Goal: Information Seeking & Learning: Learn about a topic

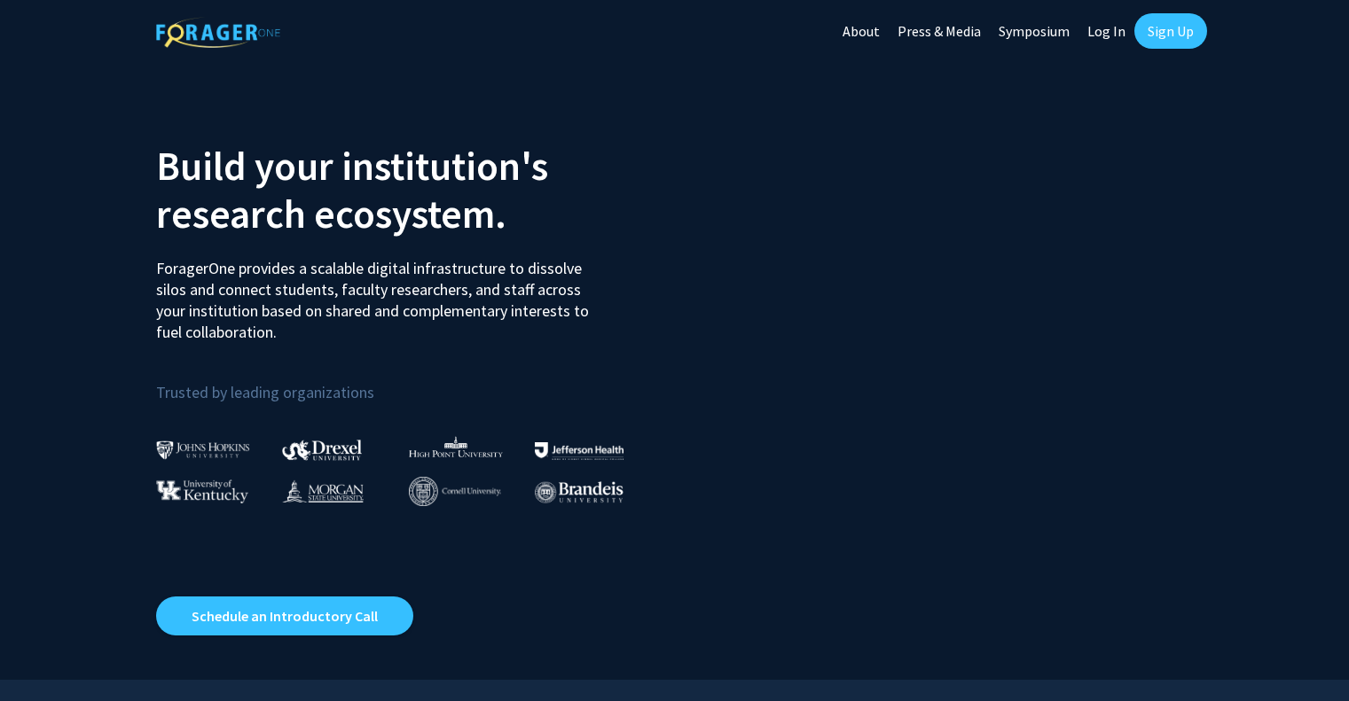
click at [1118, 29] on link "Log In" at bounding box center [1106, 31] width 56 height 62
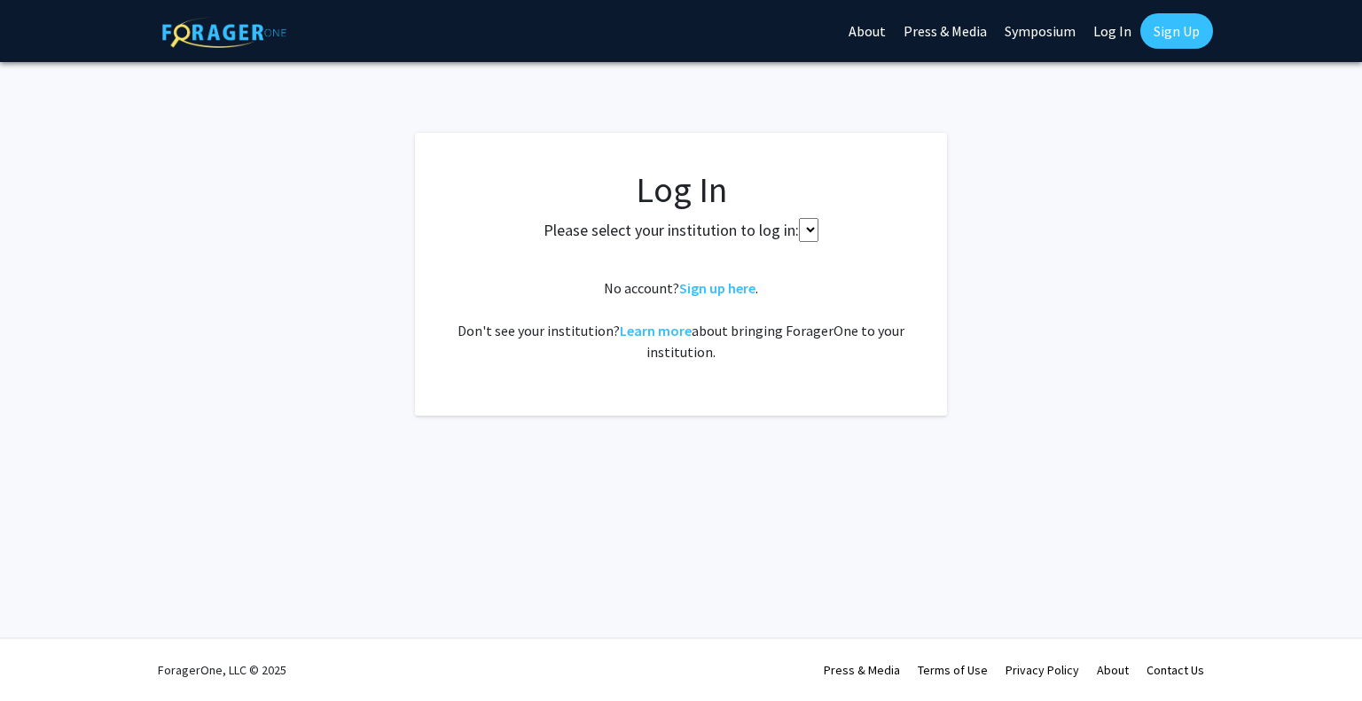
select select
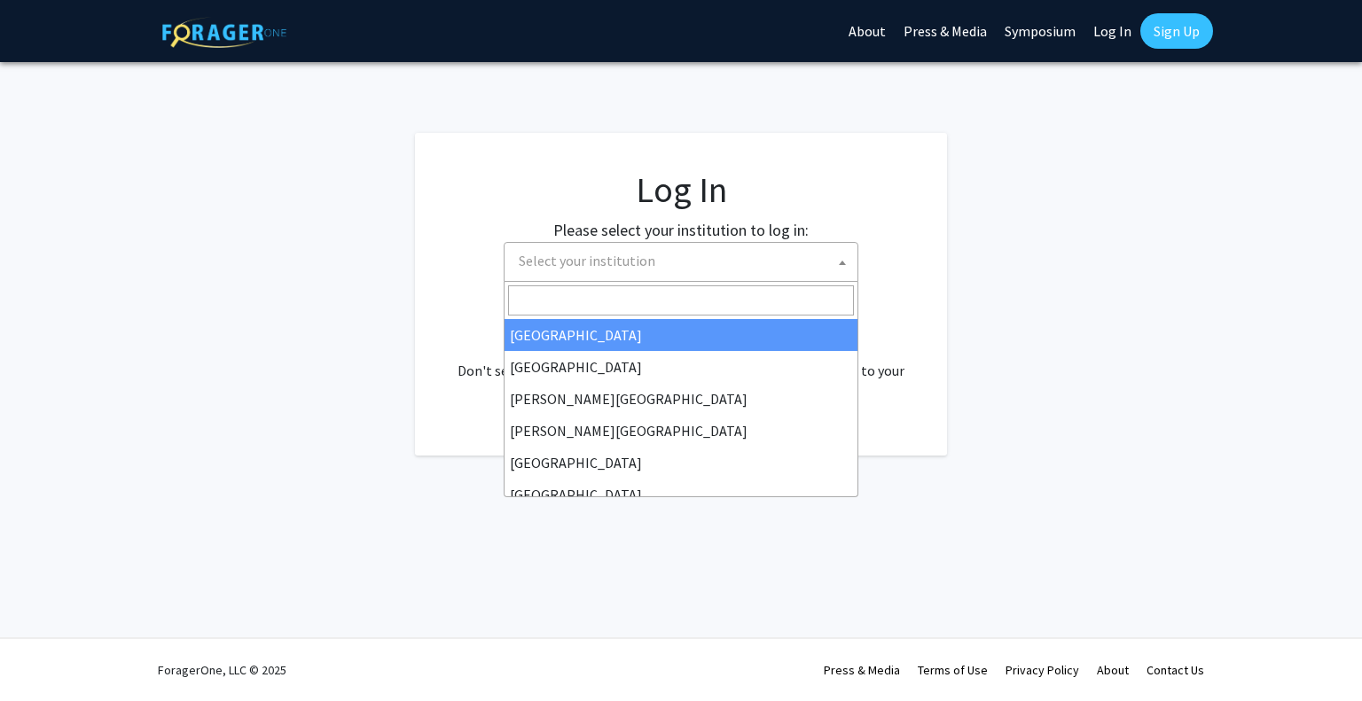
click at [706, 270] on span "Select your institution" at bounding box center [685, 261] width 346 height 36
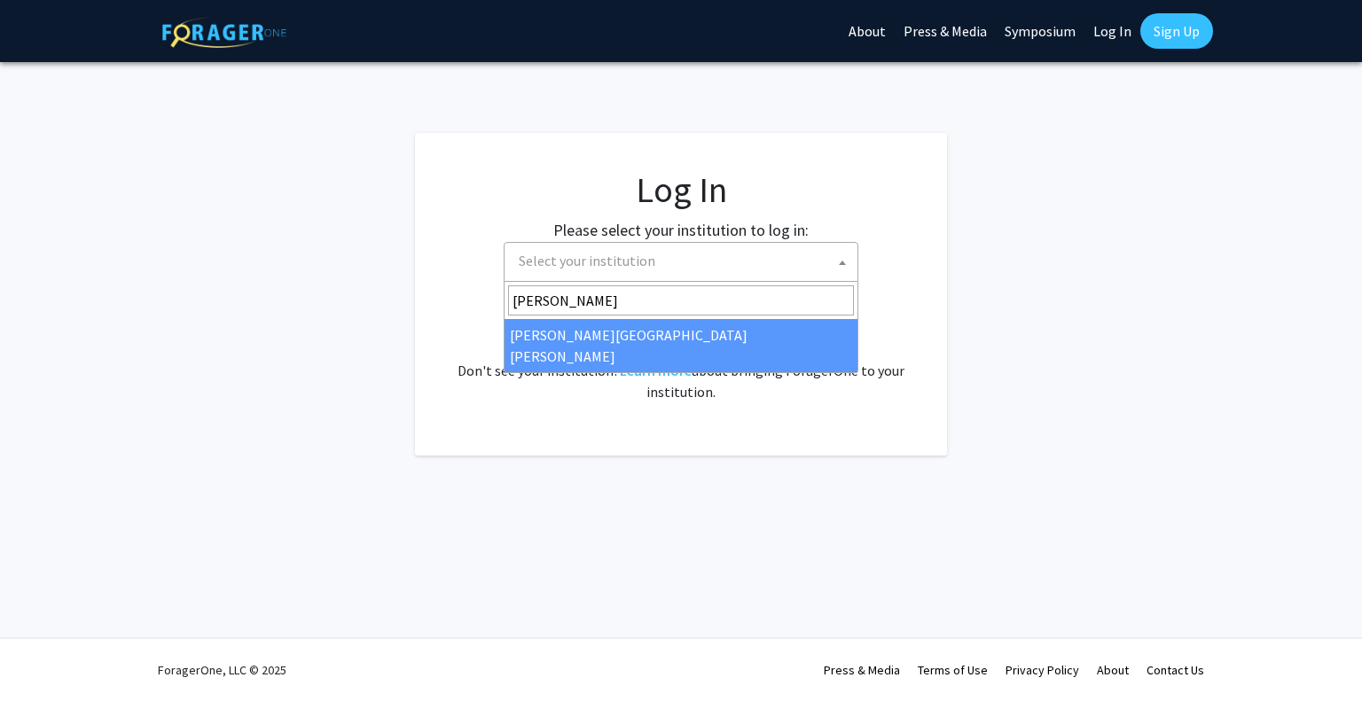
type input "John"
select select "1"
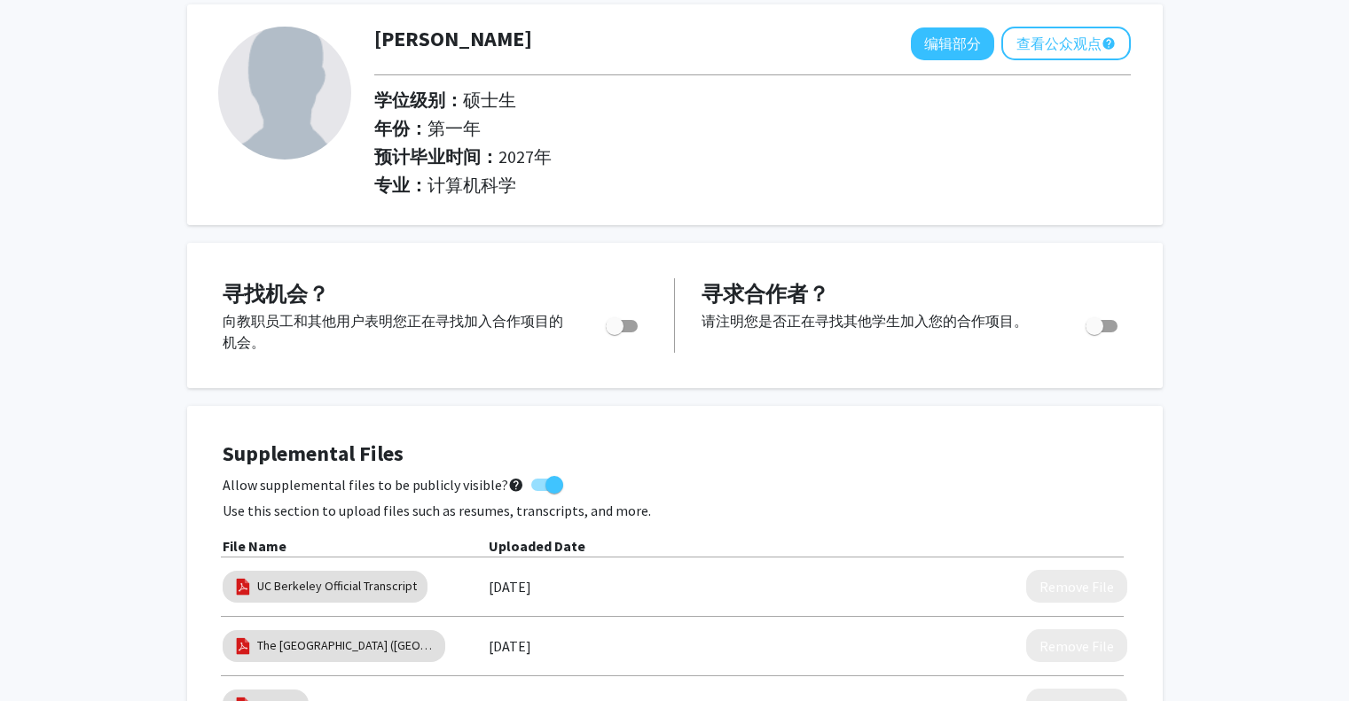
scroll to position [89, 0]
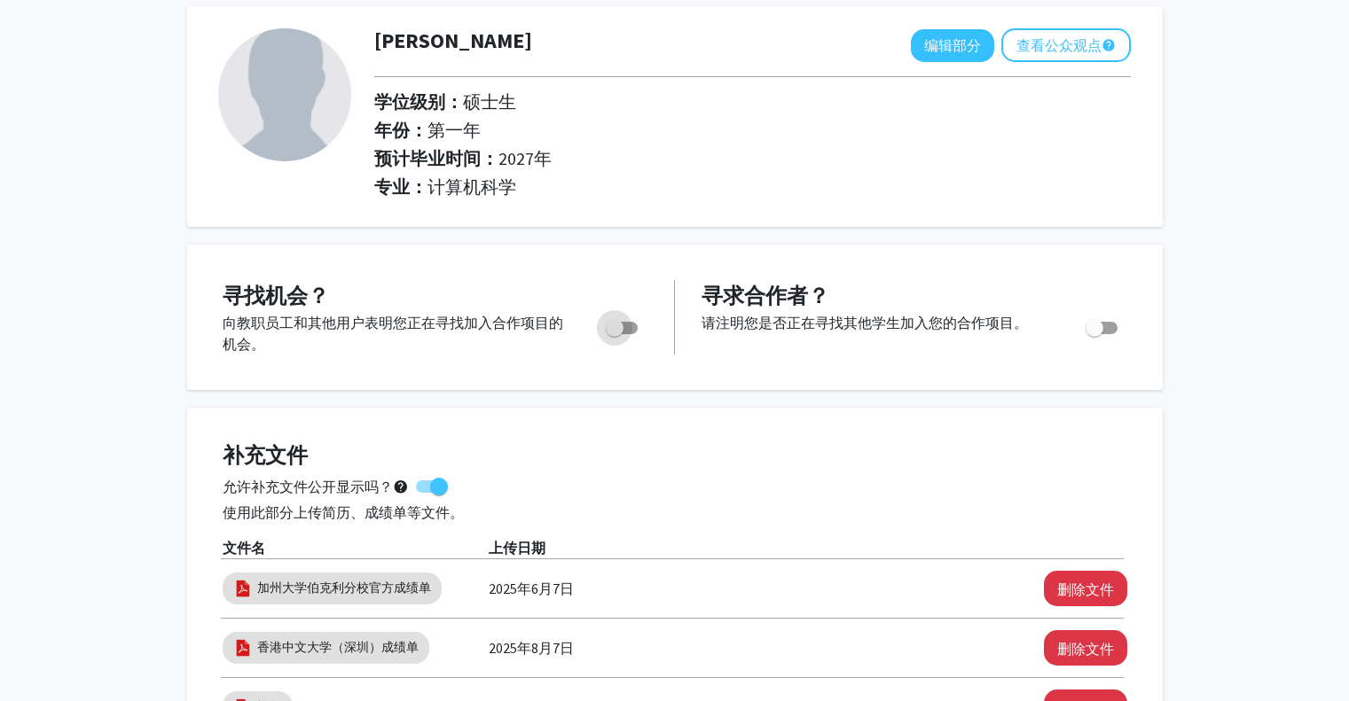
click at [612, 335] on span "切换" at bounding box center [615, 328] width 18 height 18
click at [614, 335] on input "您是否在积极寻找机会？" at bounding box center [614, 334] width 1 height 1
checkbox input "true"
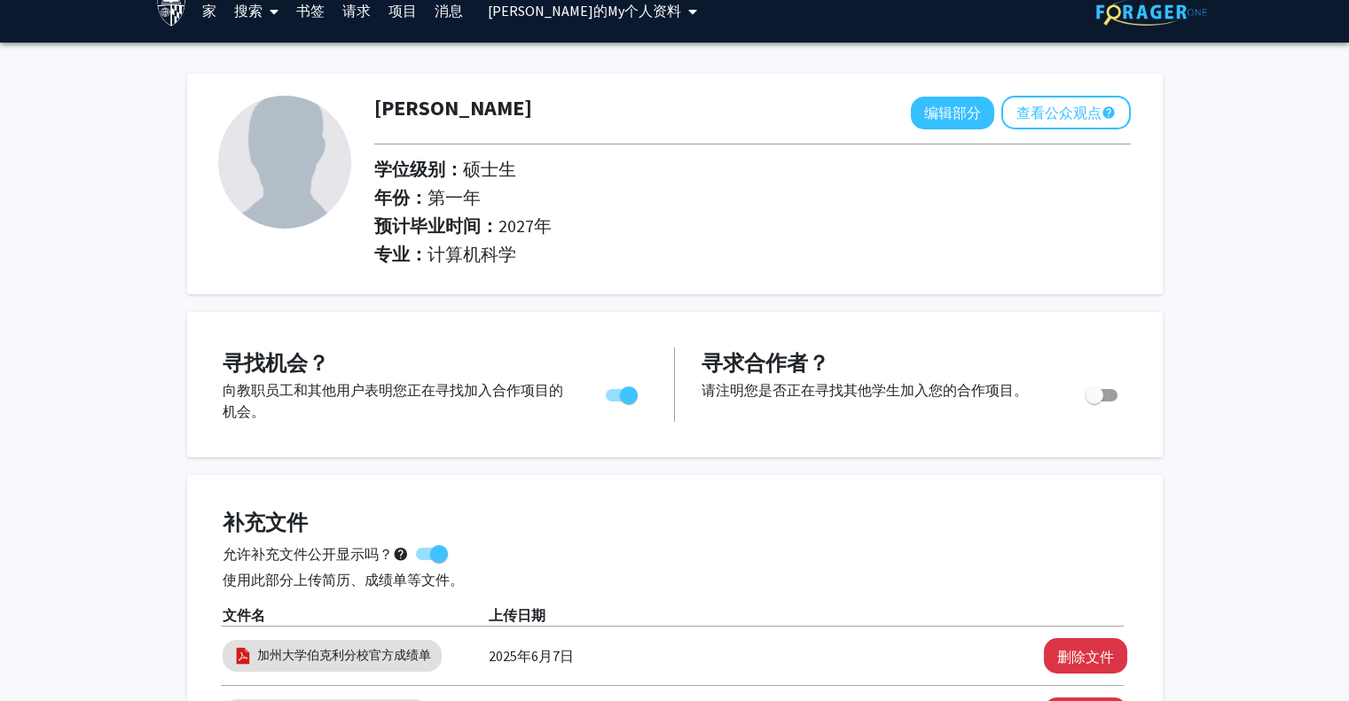
scroll to position [0, 0]
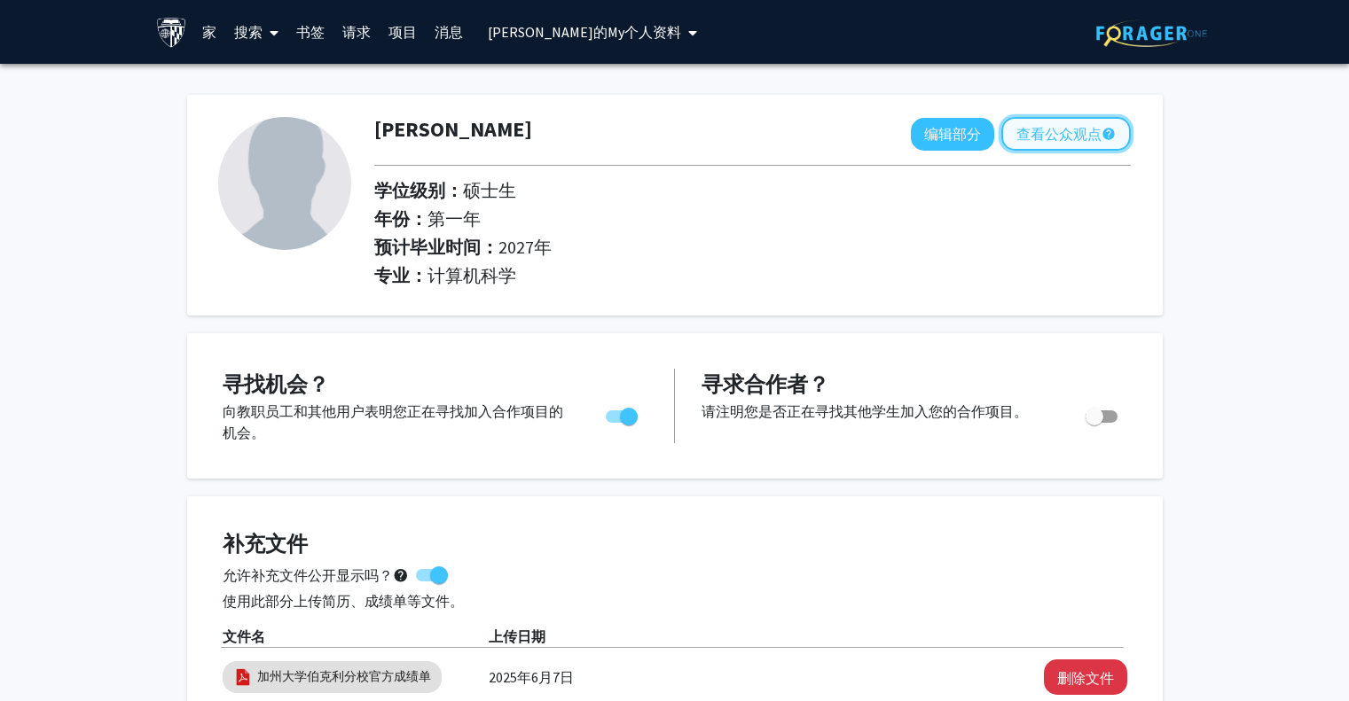
click at [1073, 141] on font "查看公众观点" at bounding box center [1058, 134] width 85 height 18
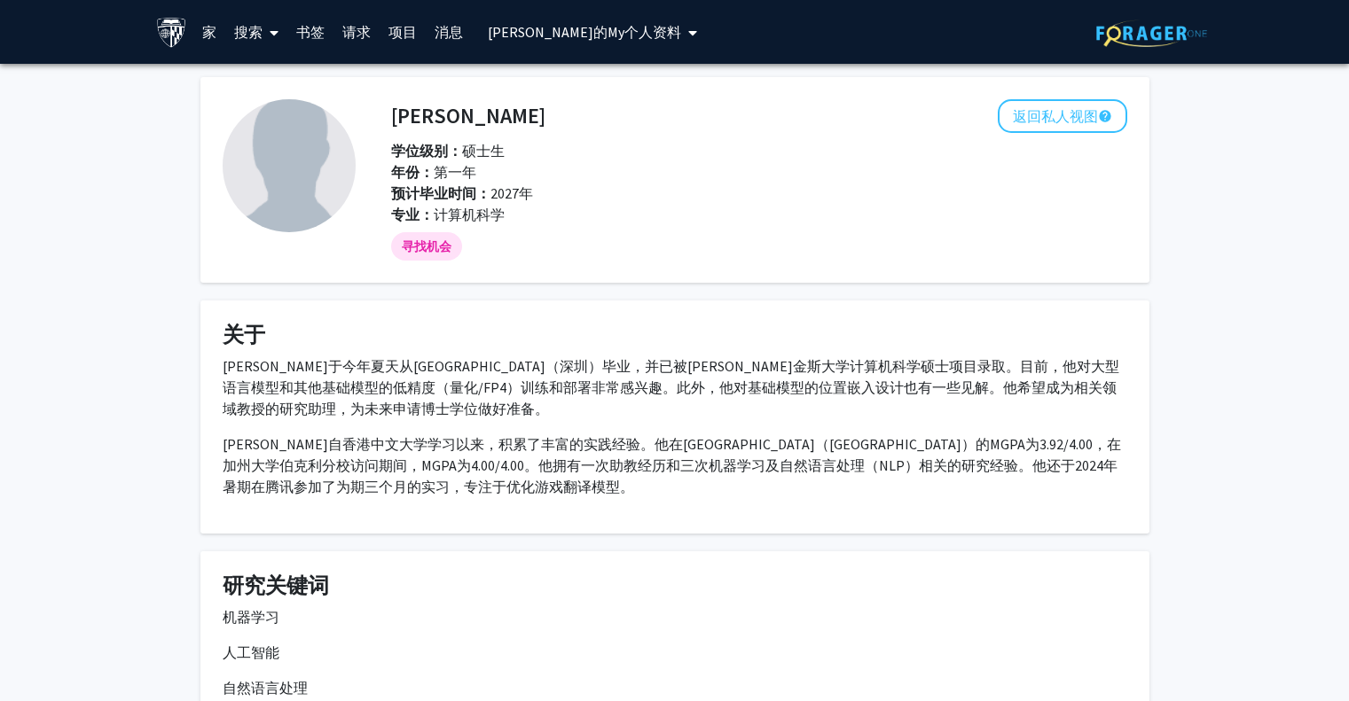
click at [428, 407] on p "杨超豪将于今年夏天从香港中文大学（深圳）毕业，并已被约翰·霍普金斯大学计算机科学硕士项目录取。目前，他对大型语言模型和其他基础模型的低精度（量化/FP4）训练…" at bounding box center [675, 388] width 905 height 64
click at [427, 410] on p "杨超豪将于今年夏天从香港中文大学（深圳）毕业，并已被约翰·霍普金斯大学计算机科学硕士项目录取。目前，他对大型语言模型和其他基础模型的低精度（量化/FP4）训练…" at bounding box center [675, 388] width 905 height 64
click at [1059, 131] on button "返回私人视图 help" at bounding box center [1062, 116] width 129 height 34
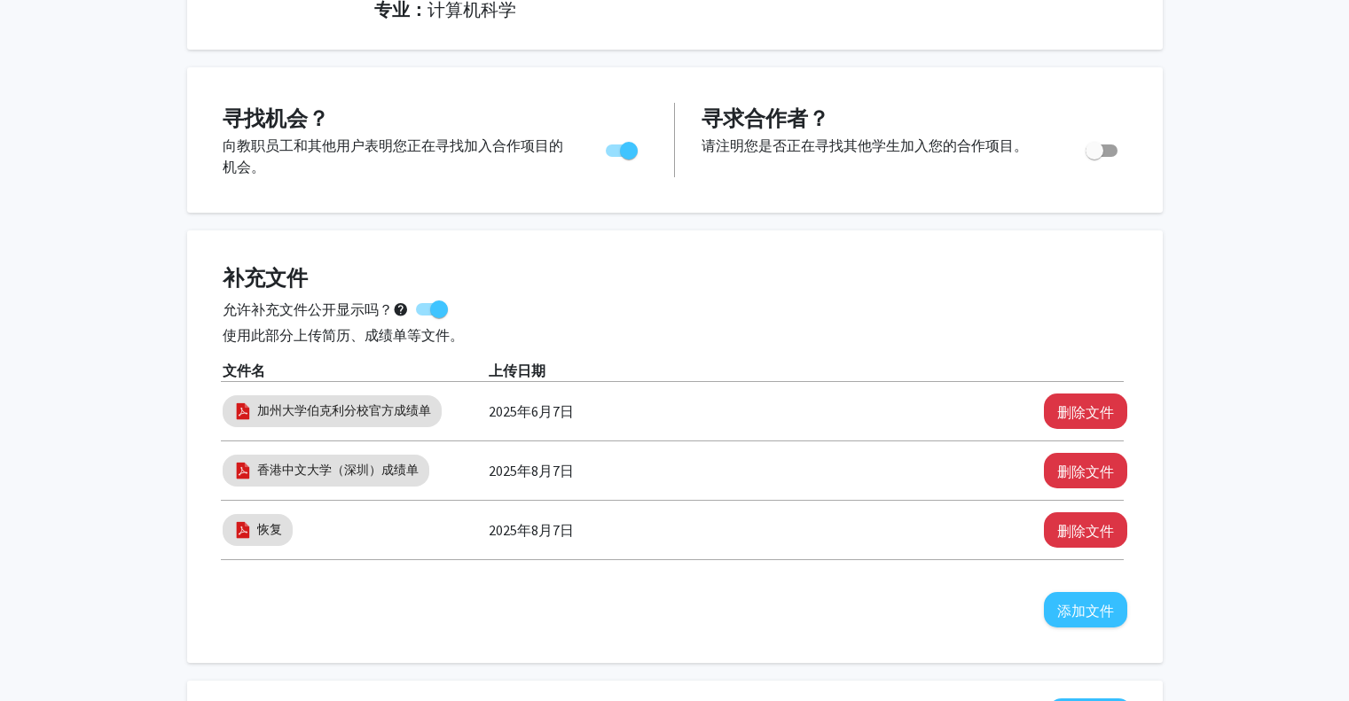
scroll to position [709, 0]
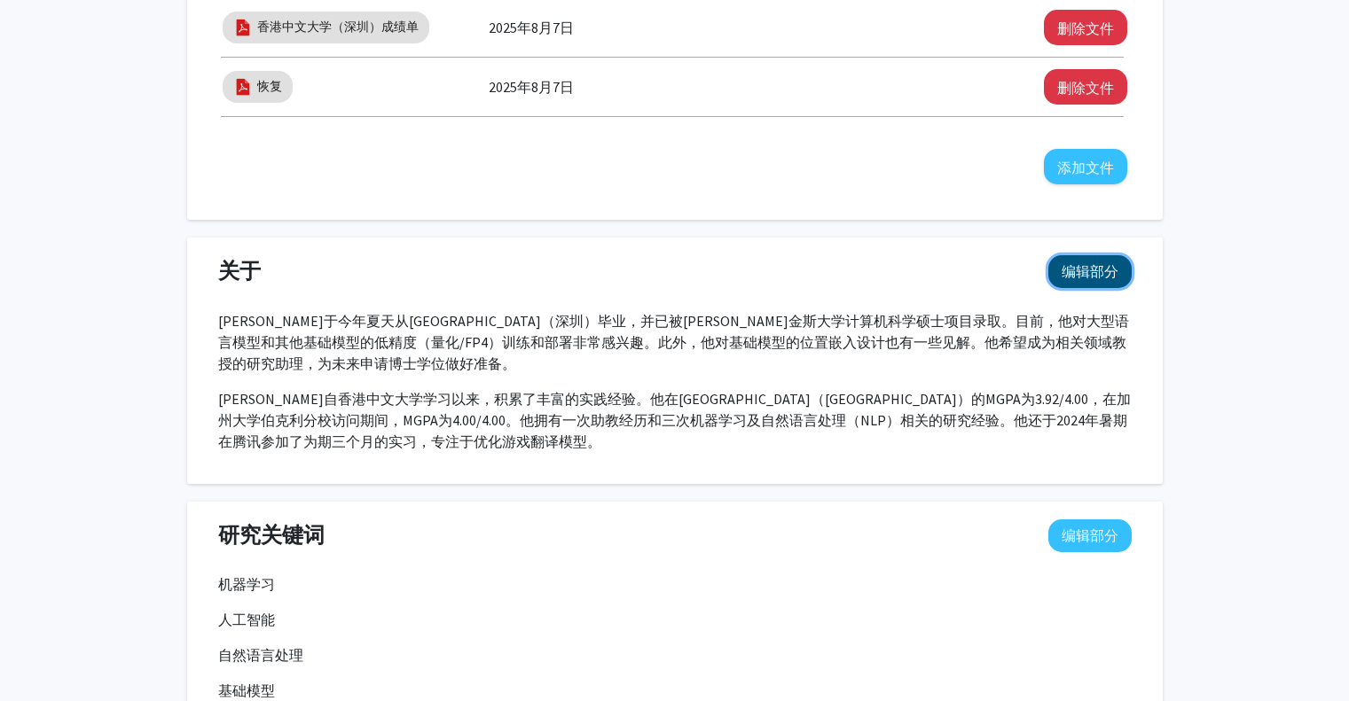
click at [1076, 268] on font "编辑部分" at bounding box center [1089, 271] width 57 height 18
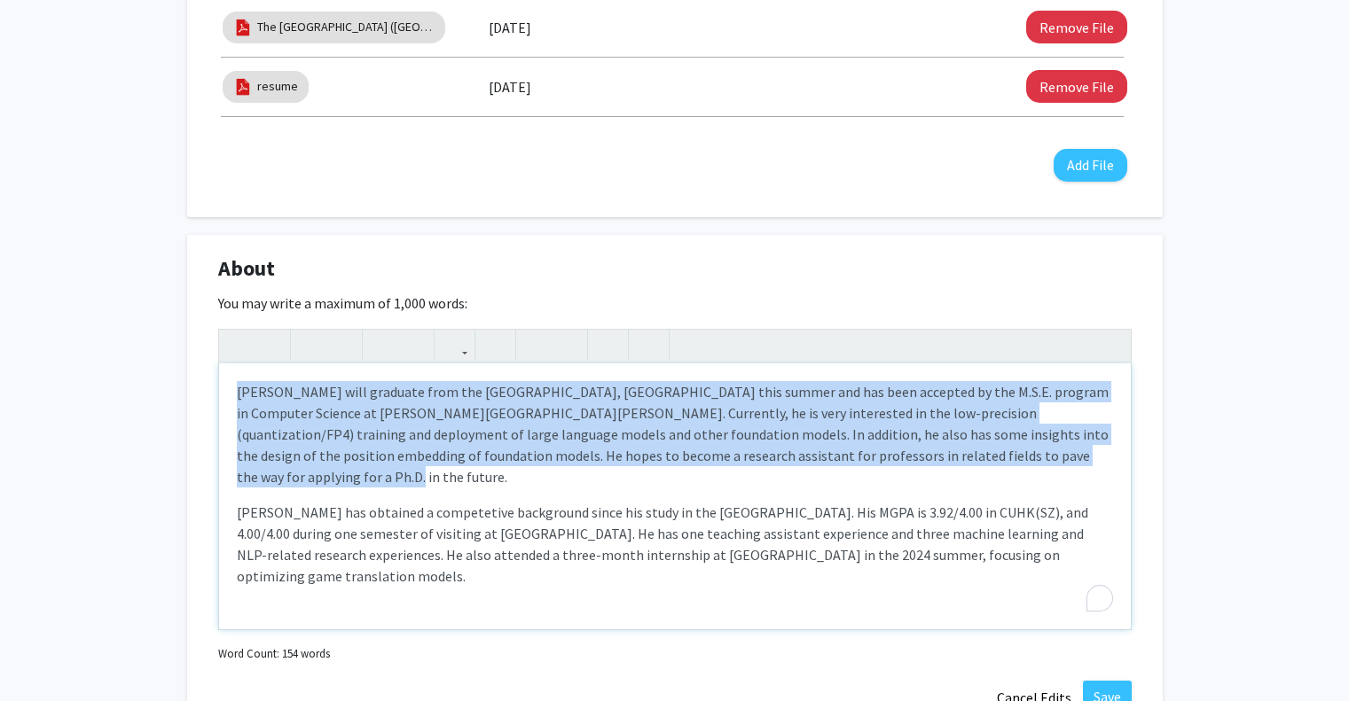
drag, startPoint x: 1044, startPoint y: 450, endPoint x: 148, endPoint y: 361, distance: 900.1
paste div "To enrich screen reader interactions, please activate Accessibility in Grammarl…"
type textarea "<p>Chaohao Yang graduated from the Chinese University of Hong Kong, Shenzhen th…"
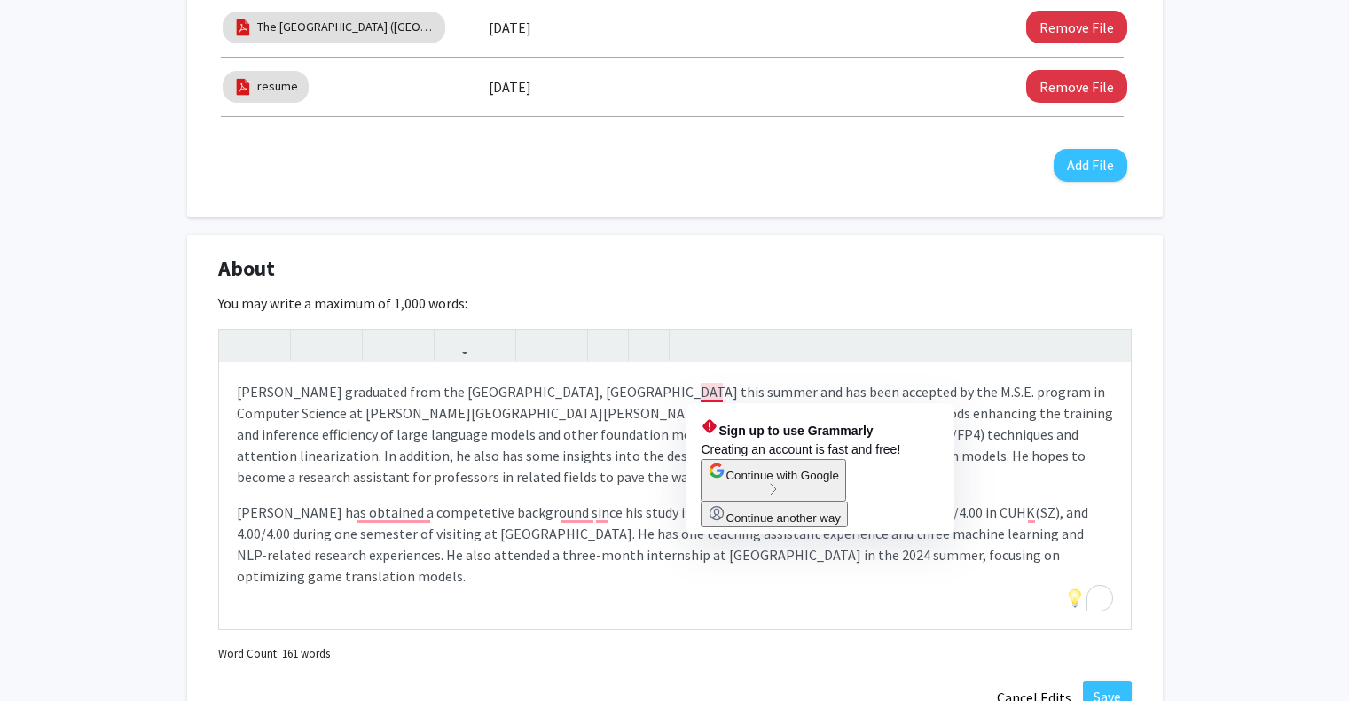
click at [841, 525] on span "Continue another way" at bounding box center [782, 518] width 115 height 13
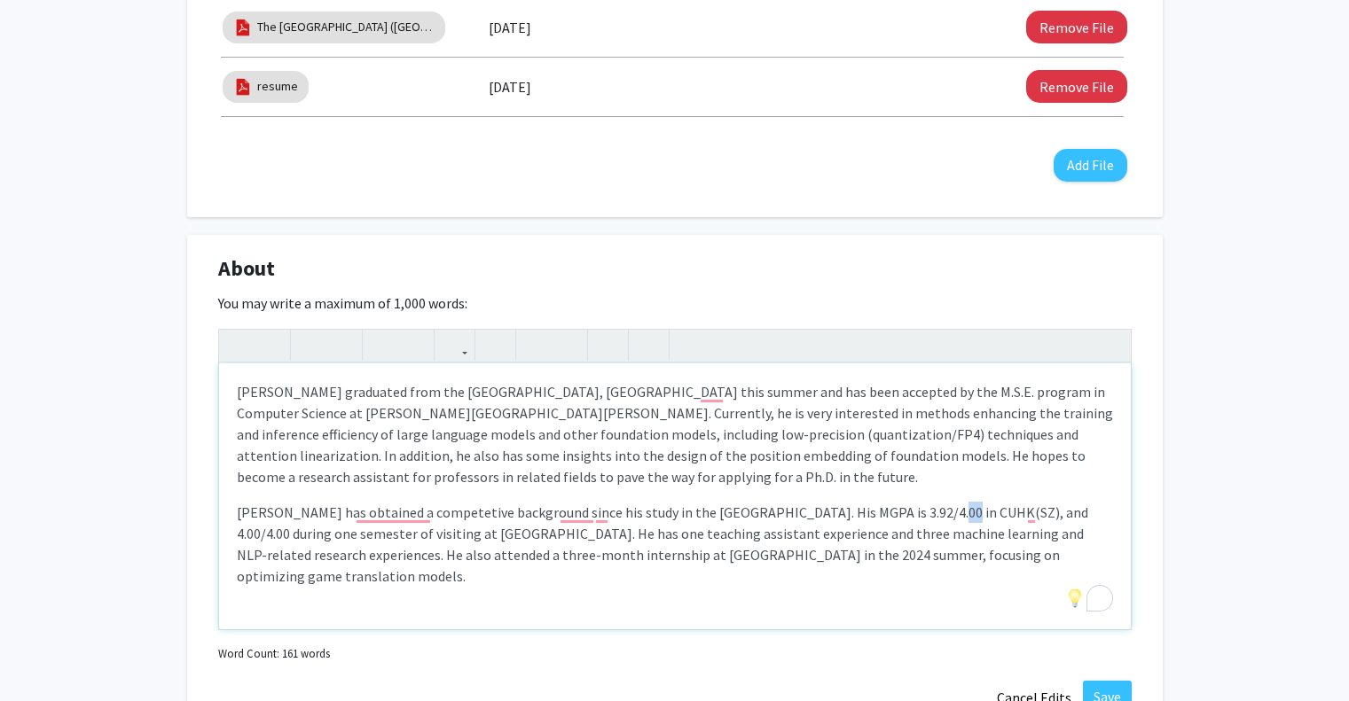
drag, startPoint x: 928, startPoint y: 508, endPoint x: 914, endPoint y: 506, distance: 14.3
click at [914, 506] on p "Yang has obtained a competetive background since his study in the Chinese Unive…" at bounding box center [675, 544] width 876 height 85
type textarea "<p>Chaohao Yang graduated from the Chinese University of Hong Kong, Shenzhen th…"
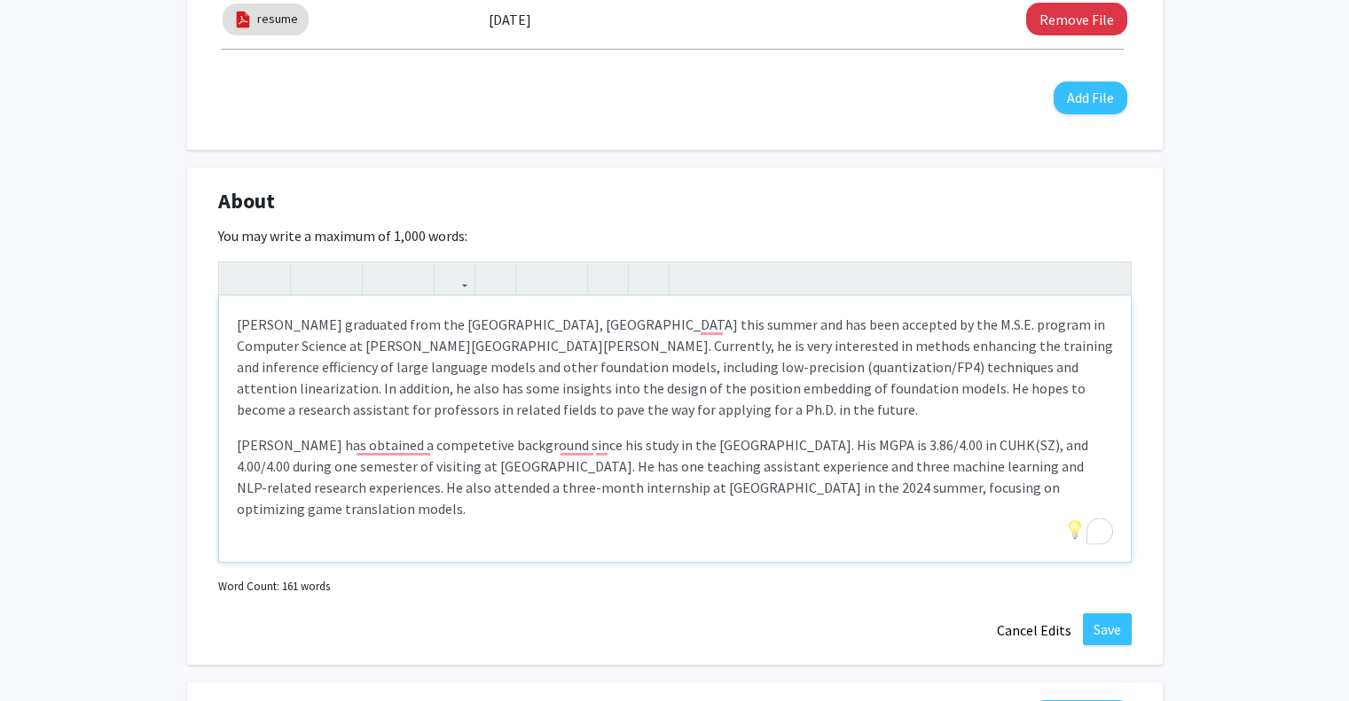
scroll to position [798, 0]
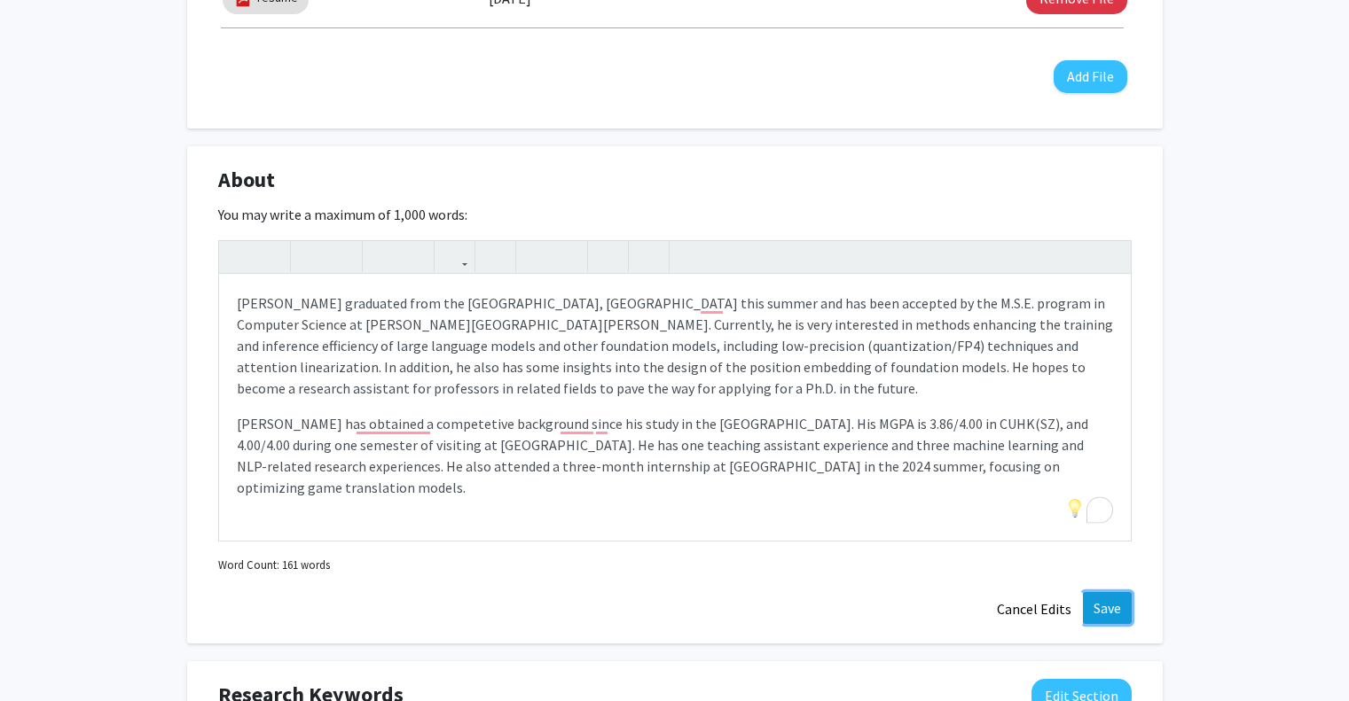
click at [1113, 608] on button "Save" at bounding box center [1107, 608] width 49 height 32
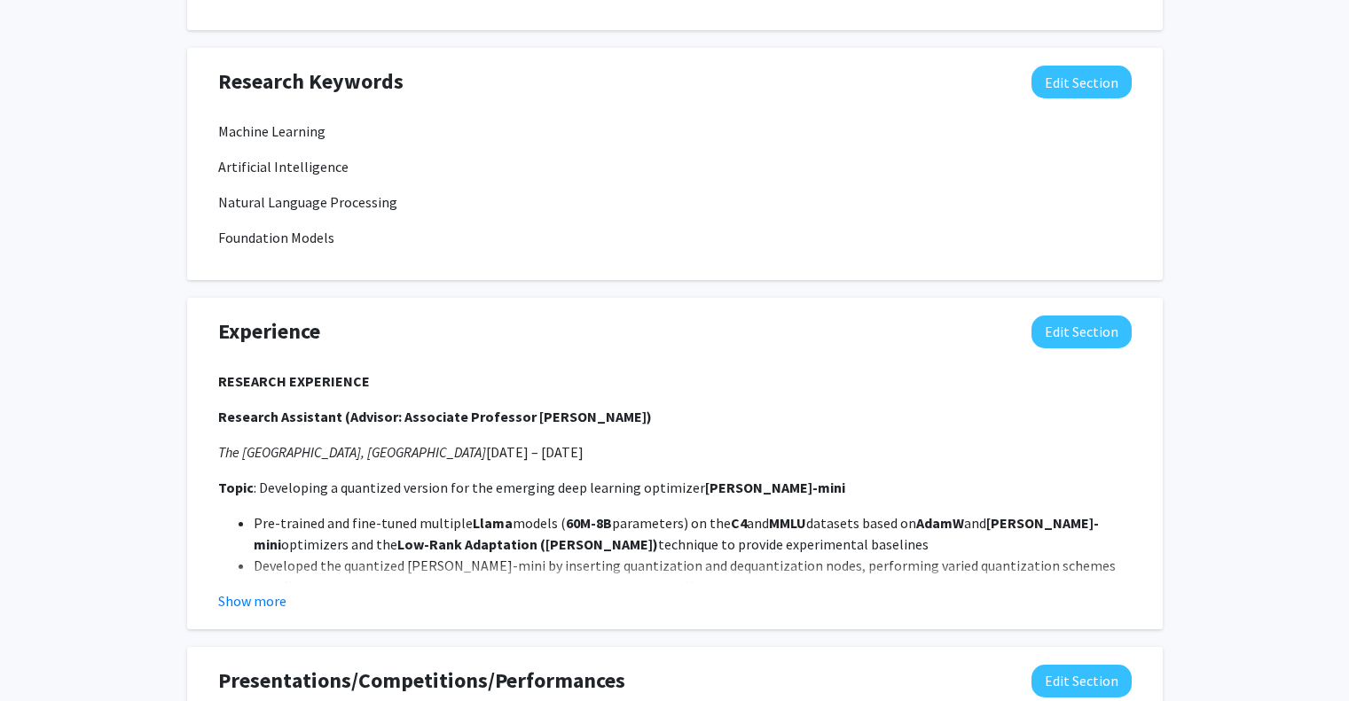
scroll to position [1419, 0]
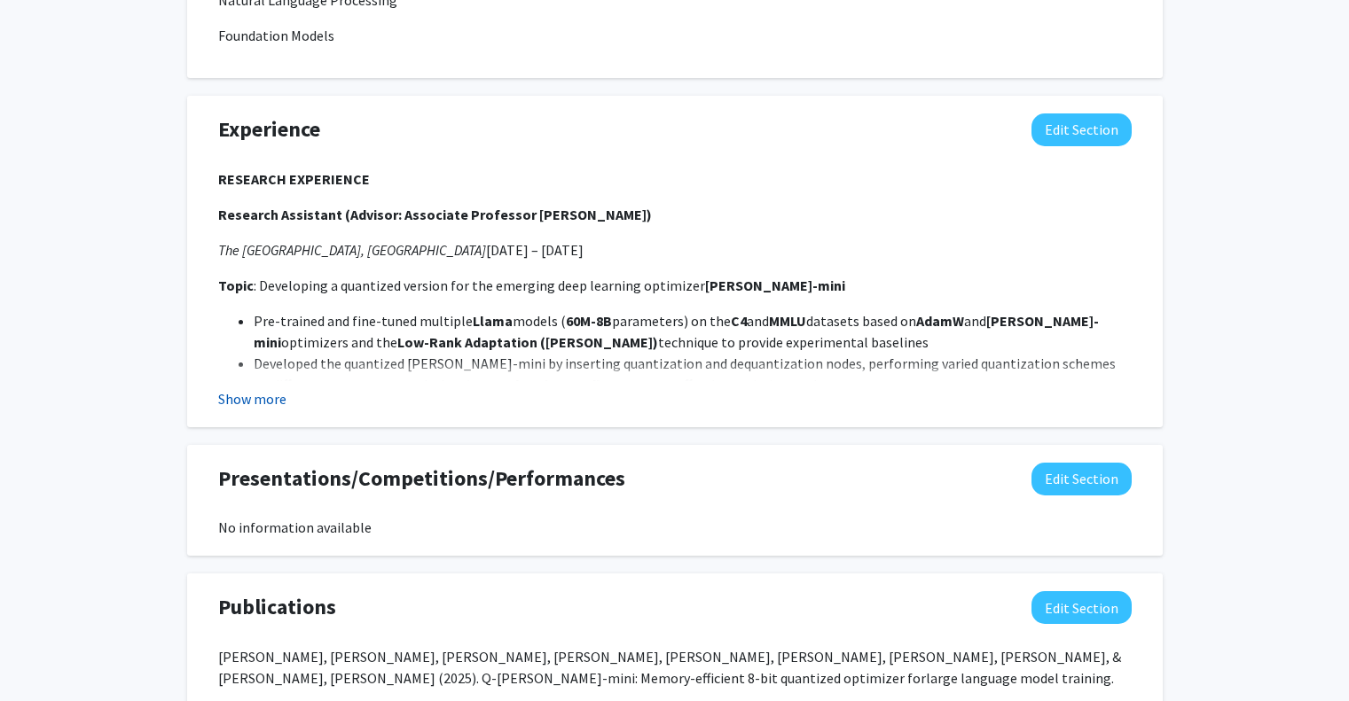
click at [254, 388] on button "Show more" at bounding box center [252, 398] width 68 height 21
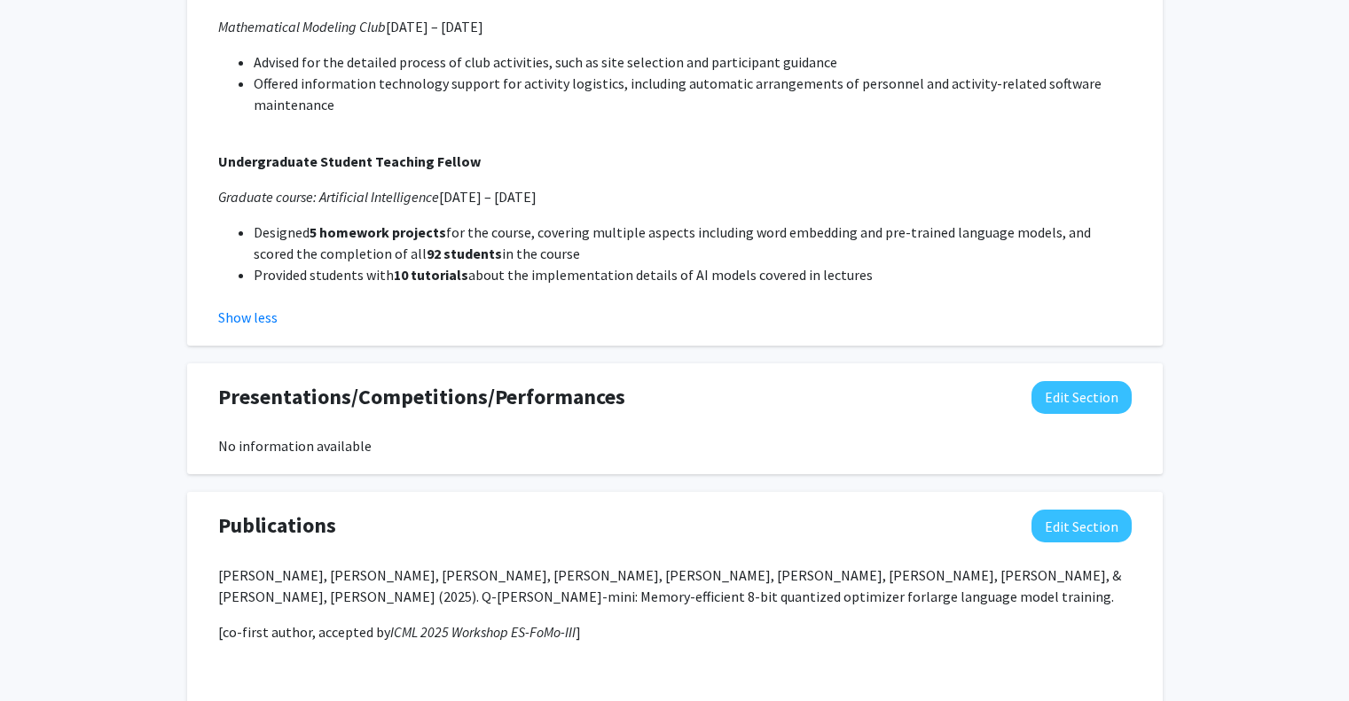
scroll to position [3015, 0]
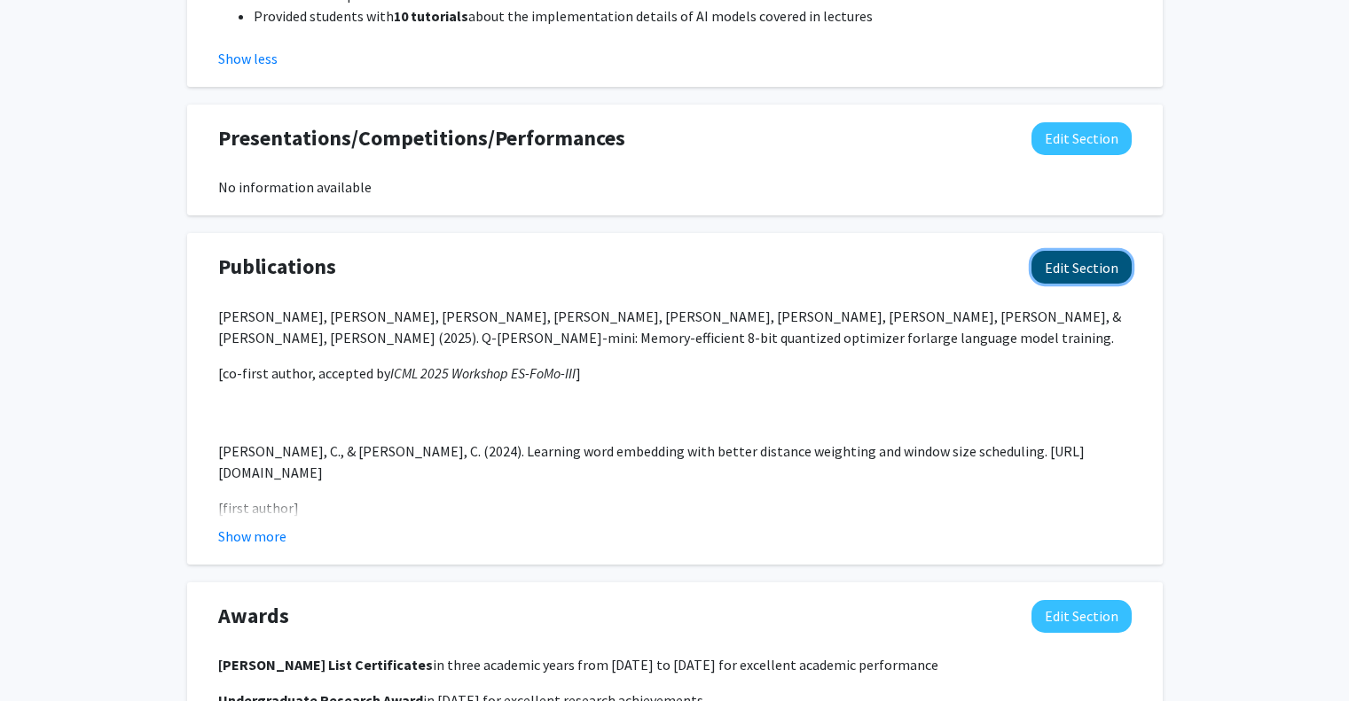
click at [1072, 253] on button "Edit Section" at bounding box center [1081, 267] width 100 height 33
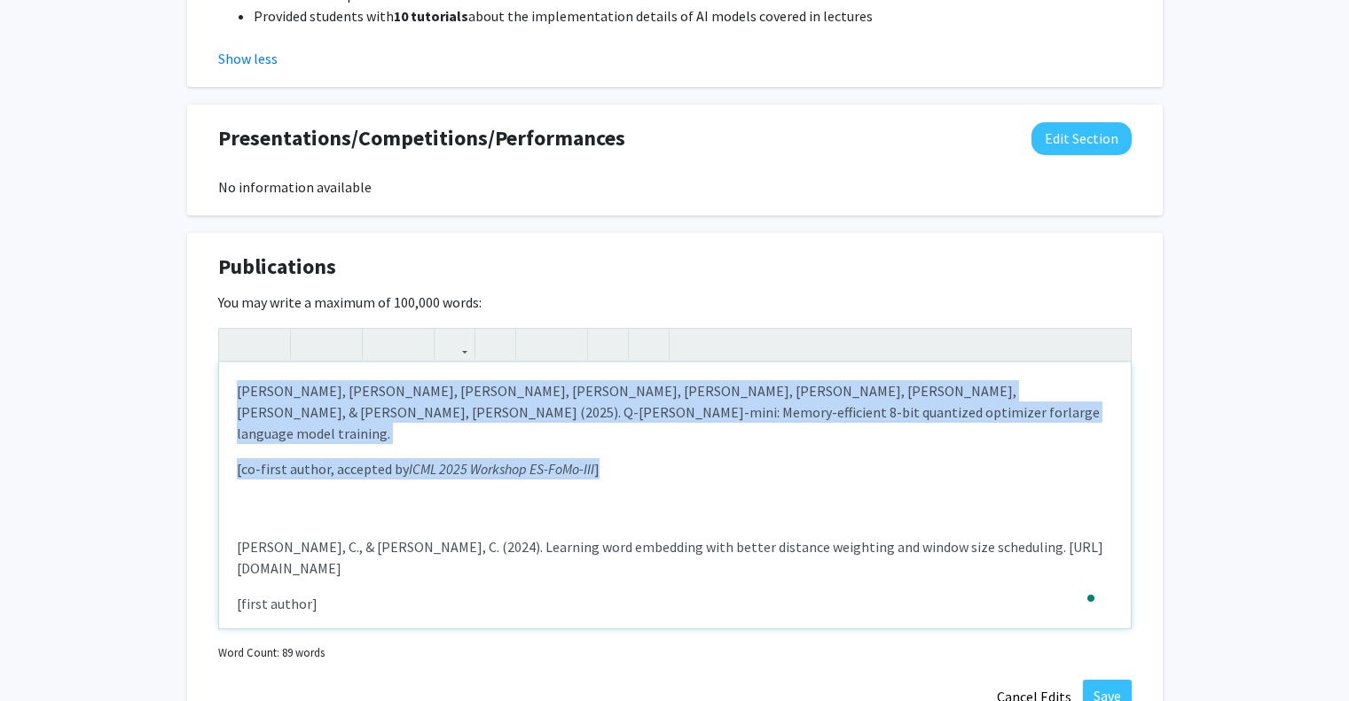
drag, startPoint x: 657, startPoint y: 413, endPoint x: 216, endPoint y: 371, distance: 442.8
click at [216, 371] on div "Publications Edit Section You may write a maximum of 100,000 words: Han, Y., Ya…" at bounding box center [674, 482] width 975 height 498
paste div "To enrich screen reader interactions, please activate Accessibility in Grammarl…"
type textarea "<p>Han, Y., Yang, C., Chen, C., Wang, X., &amp; Sun, R. (2025). Q-Adam-mini: M…"
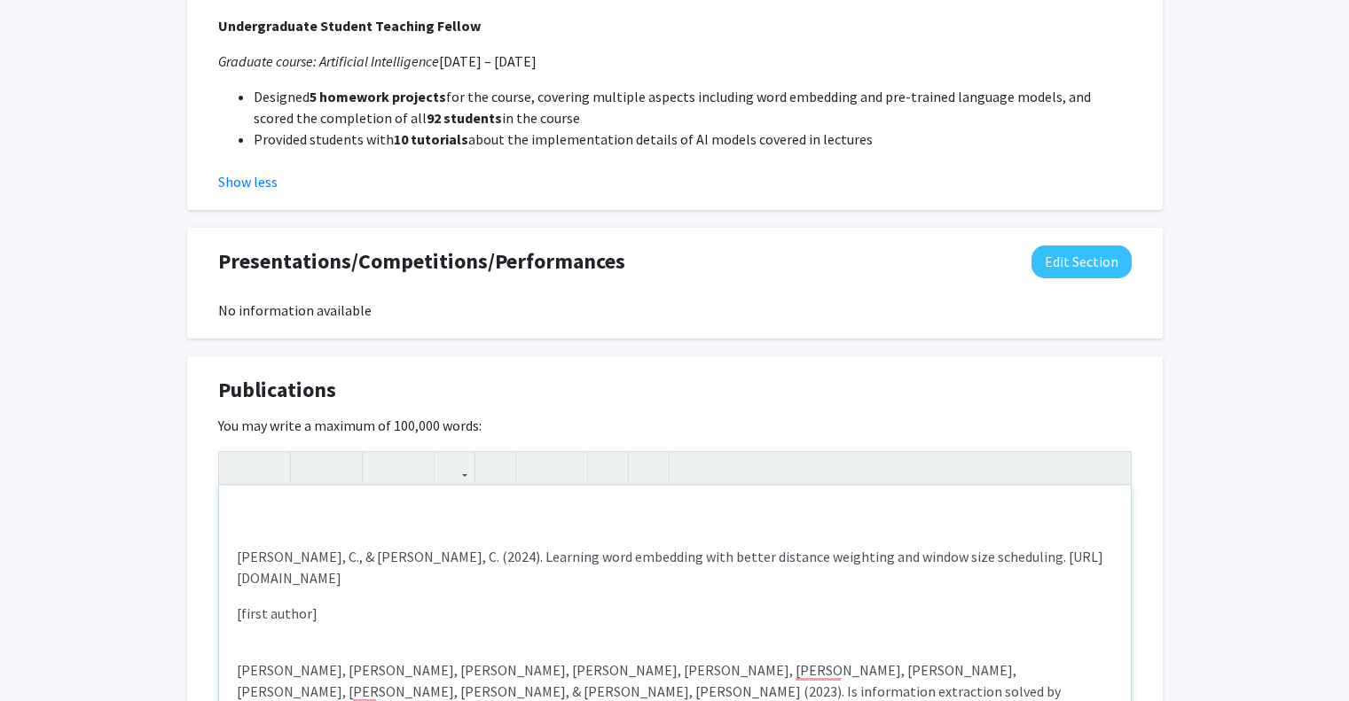
scroll to position [2926, 0]
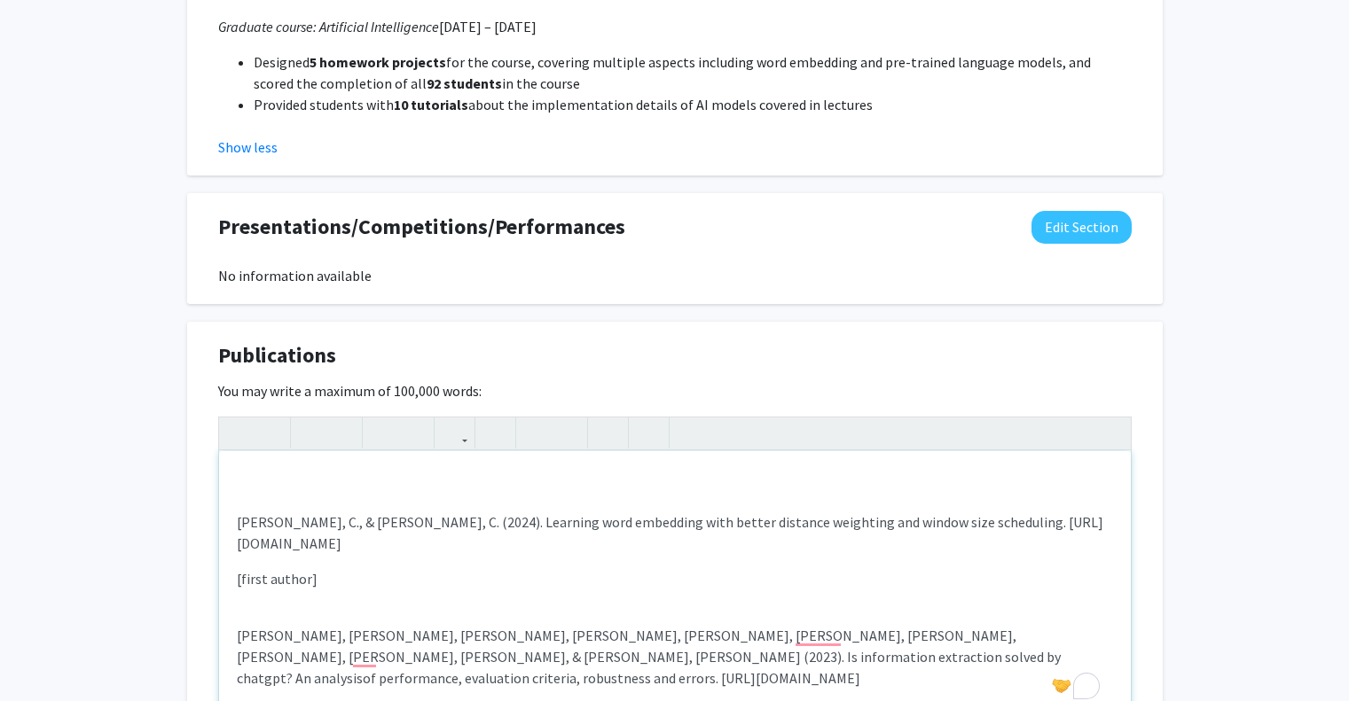
click at [457, 458] on div "Yang, C., & Ding, C. (2024). Learning word embedding with better distance weigh…" at bounding box center [675, 584] width 912 height 266
click at [466, 451] on div "Yang, C., & Ding, C. (2024). Learning word embedding with better distance weigh…" at bounding box center [675, 584] width 912 height 266
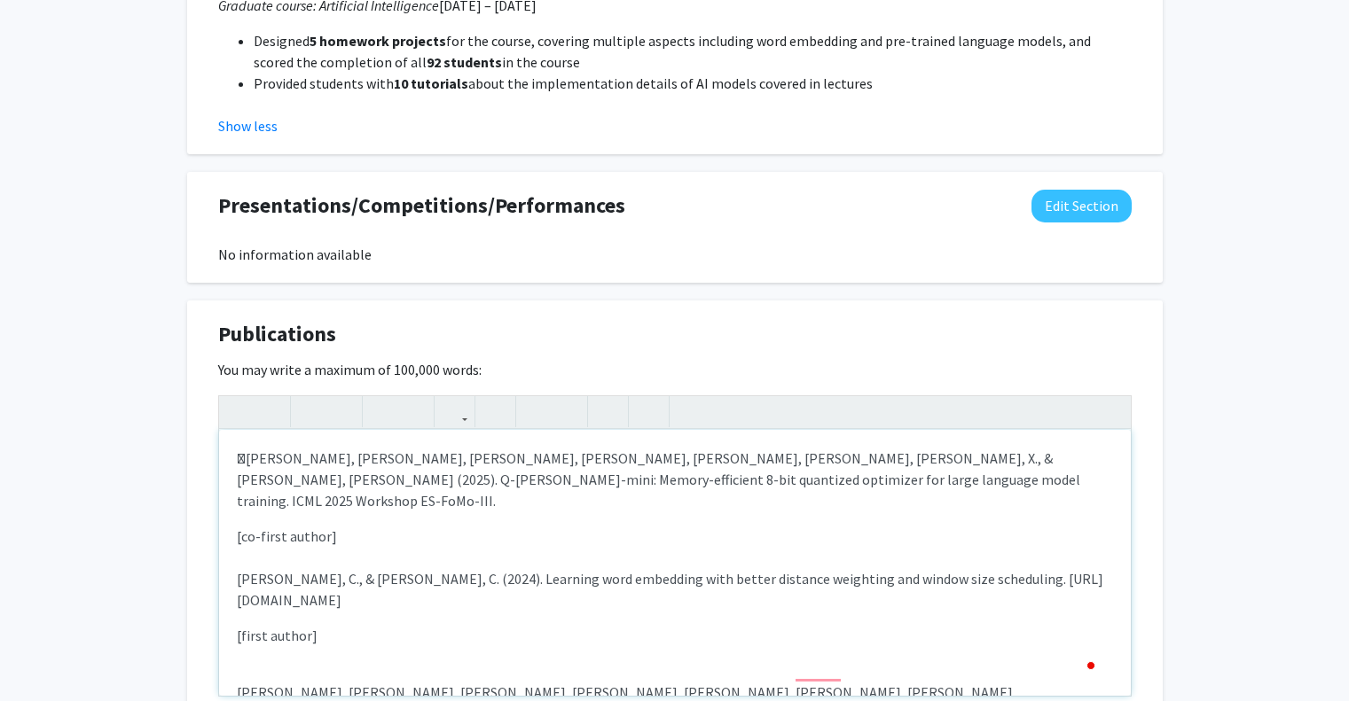
click at [248, 448] on p "Han, Y., Yang, C., Chen, C., Wang, X., & Sun, R. (2025). Q-Adam-mini: Memory-e…" at bounding box center [675, 480] width 876 height 64
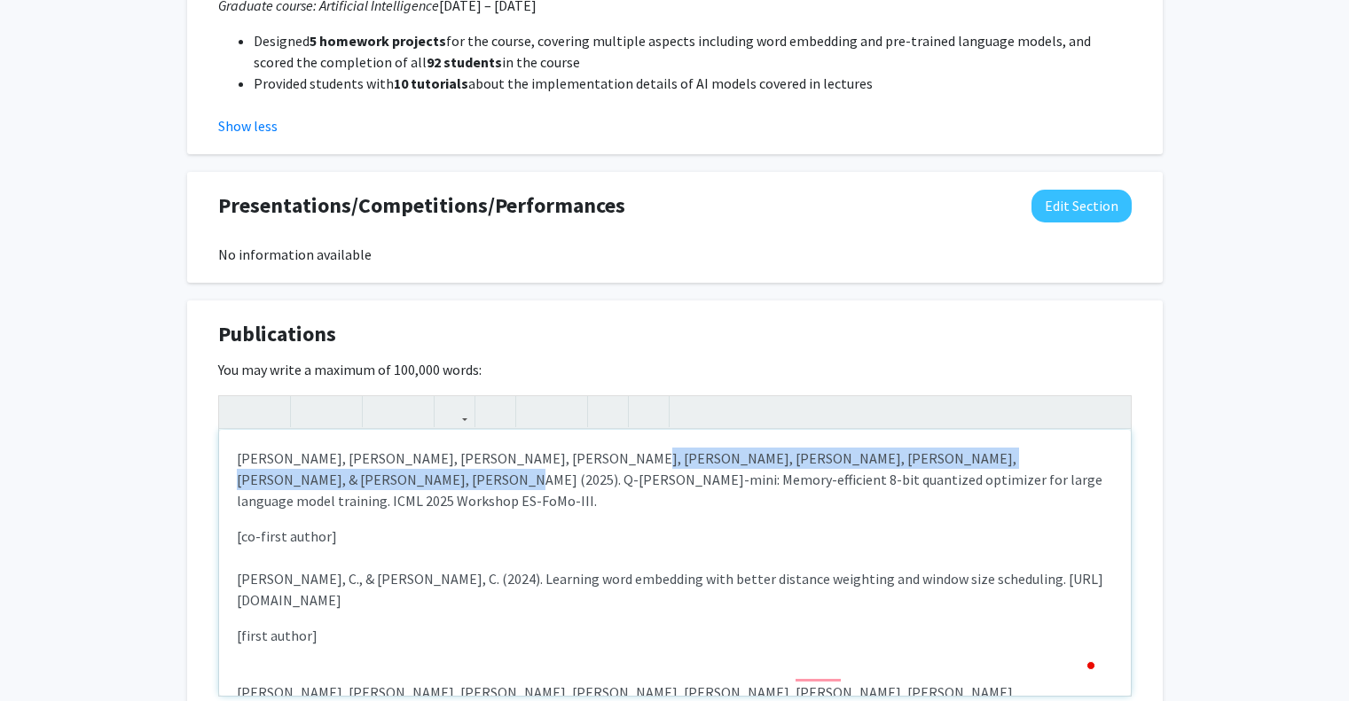
drag, startPoint x: 546, startPoint y: 442, endPoint x: 1082, endPoint y: 450, distance: 535.7
click at [1082, 450] on p "Han, Y., Yang, C., Chen, C., Wang, X., & Sun, R. (2025). Q-Adam-mini: Memory-ef…" at bounding box center [675, 480] width 876 height 64
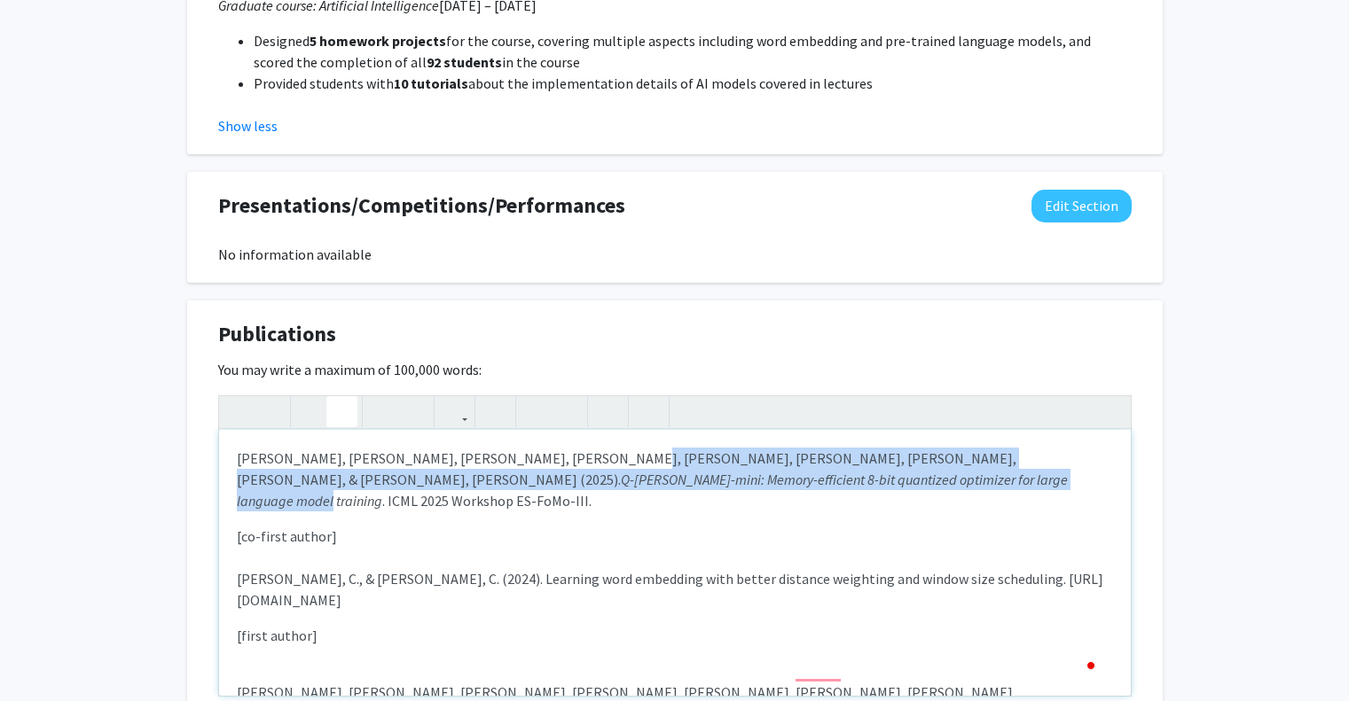
click at [347, 403] on icon "button" at bounding box center [341, 411] width 15 height 29
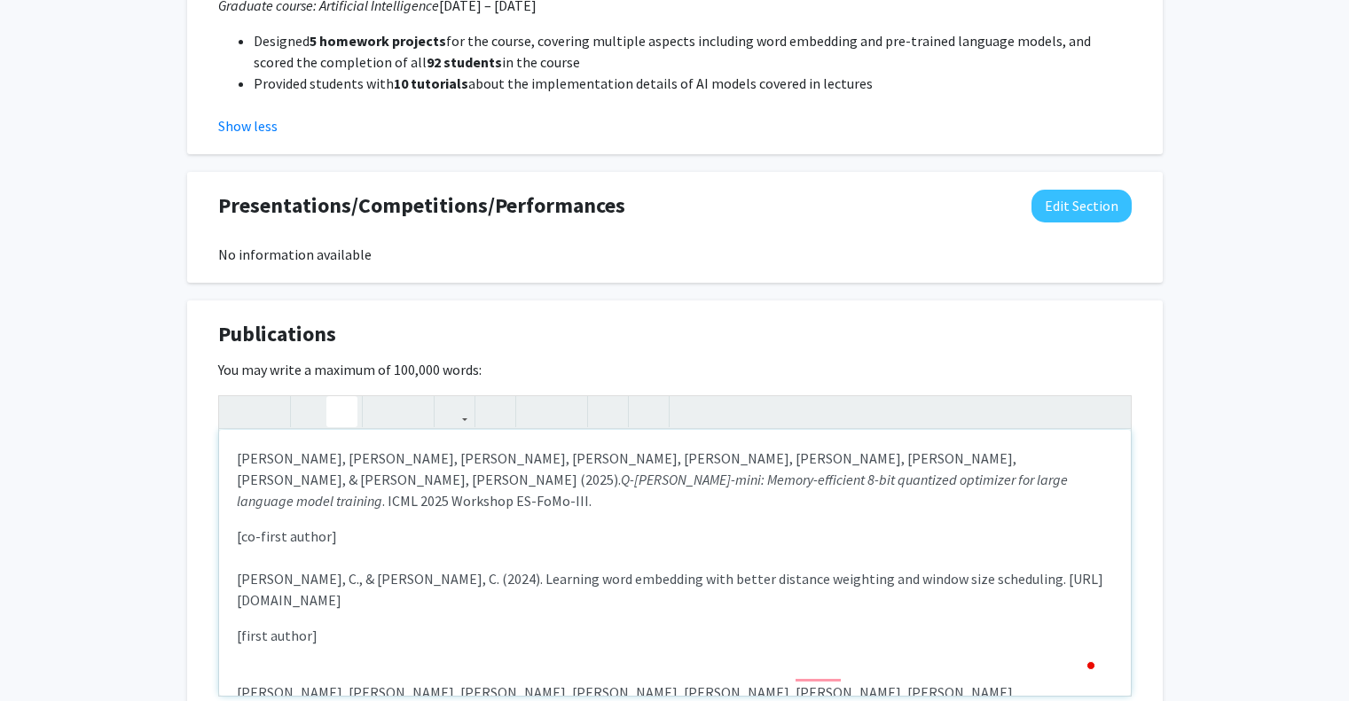
click at [780, 526] on p "[co-first author] Yang, C., & Ding, C. (2024). Learning word embedding with bet…" at bounding box center [675, 653] width 876 height 255
click at [427, 482] on div "Han, Y., Yang, C., Chen, C., Wang, X., & Sun, R. (2025). Q-Adam-mini: Memory-ef…" at bounding box center [675, 563] width 912 height 266
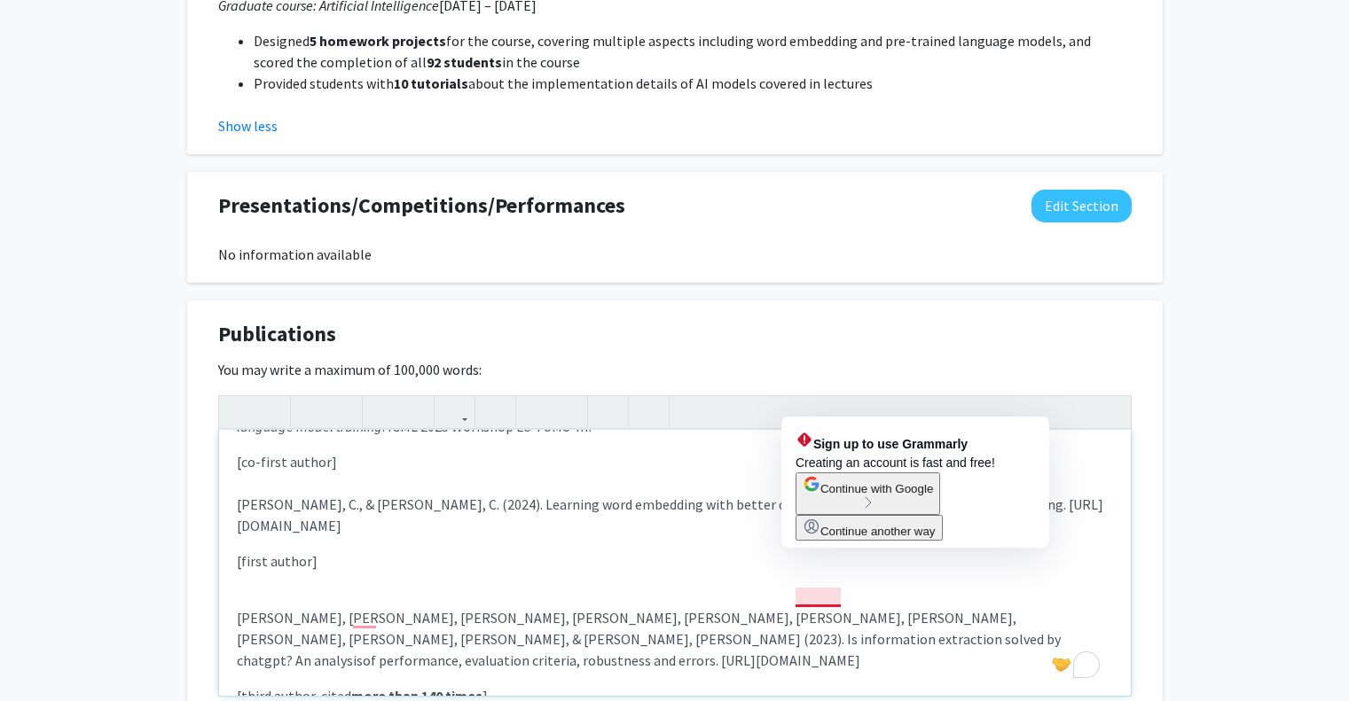
click at [801, 607] on p "Han, R., Peng, T., Yang, C., Wang, B., Liu, L., & Wan, X. (2023). Is informatio…" at bounding box center [675, 639] width 876 height 64
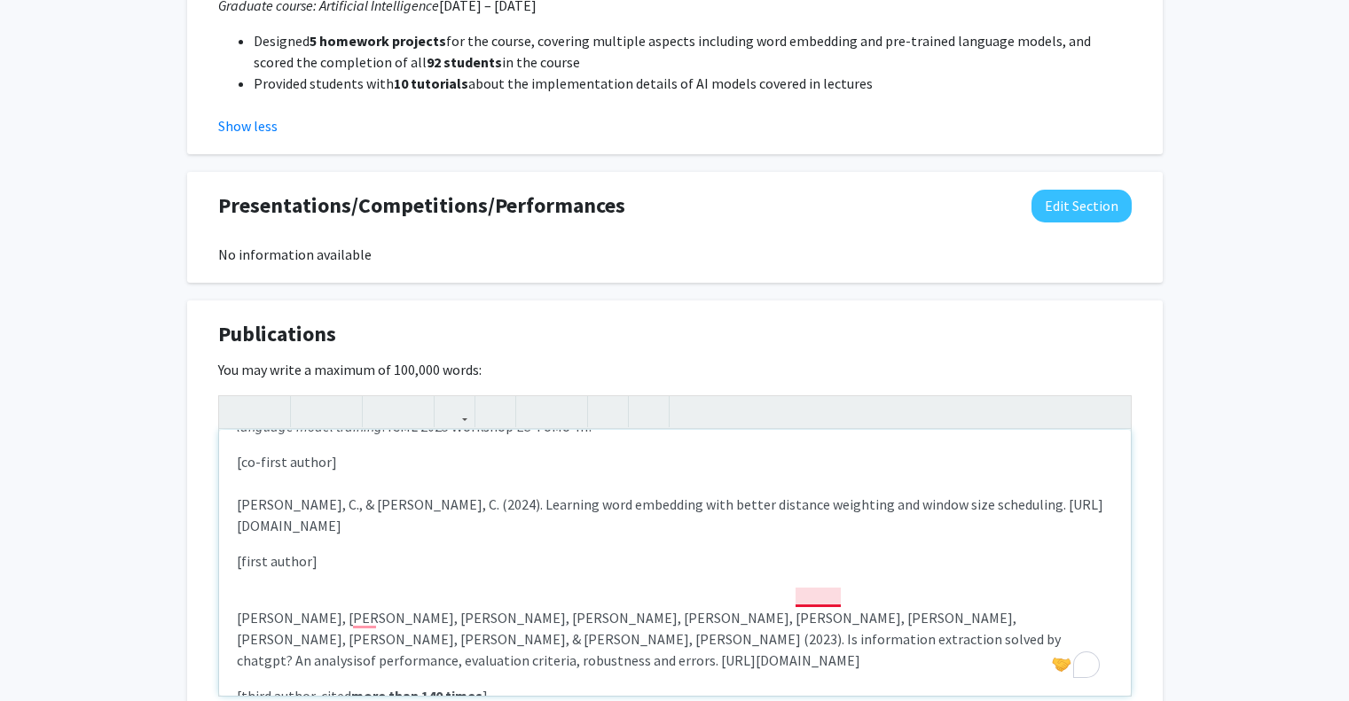
click at [818, 607] on p "Han, R., Peng, T., Yang, C., Wang, B., Liu, L., & Wan, X. (2023). Is informatio…" at bounding box center [675, 639] width 876 height 64
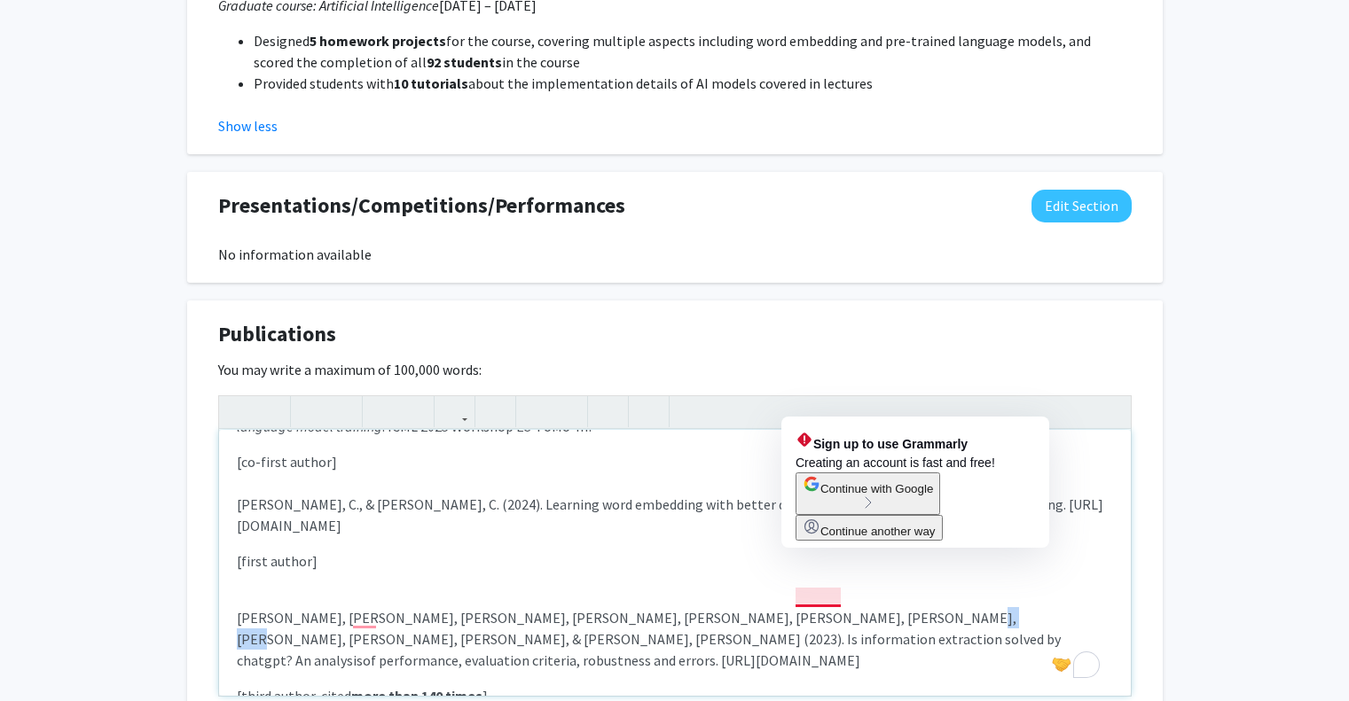
click at [818, 607] on p "Han, R., Peng, T., Yang, C., Wang, B., Liu, L., & Wan, X. (2023). Is informatio…" at bounding box center [675, 639] width 876 height 64
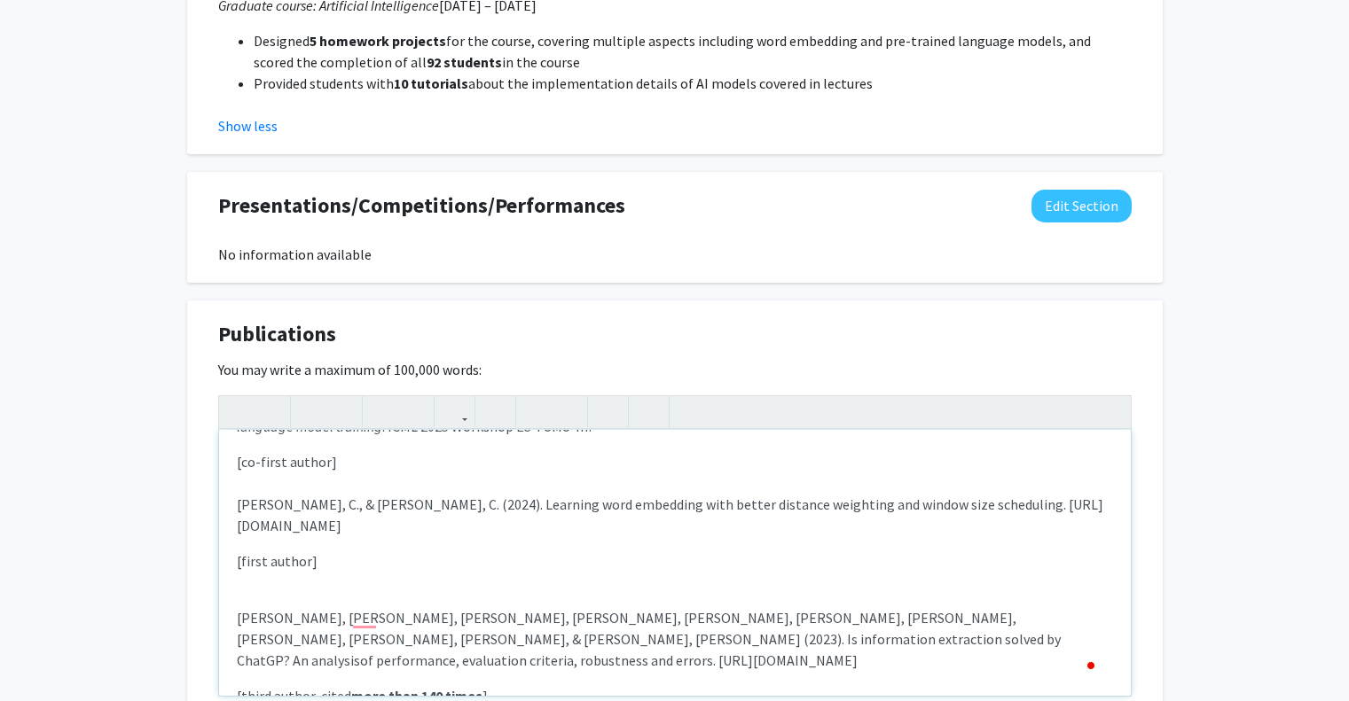
type textarea "<p>Han, Y., Yang, C., Chen, C., Wang, X., &amp; Sun, R. (2025). <em>Q-Adam-mini…"
click at [825, 607] on p "Han, R., Peng, T., Yang, C., Wang, B., Liu, L., & Wan, X. (2023). Is informatio…" at bounding box center [675, 639] width 876 height 64
copy p "ChatGPT"
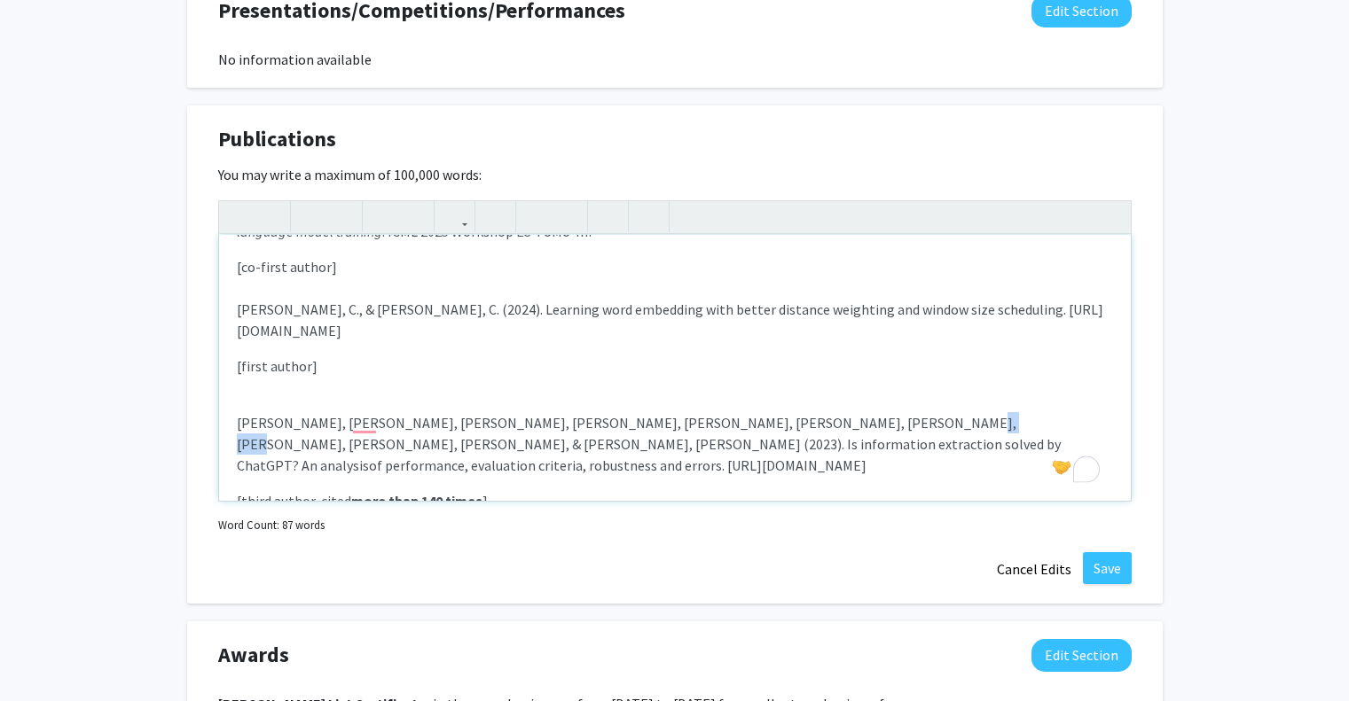
scroll to position [3214, 0]
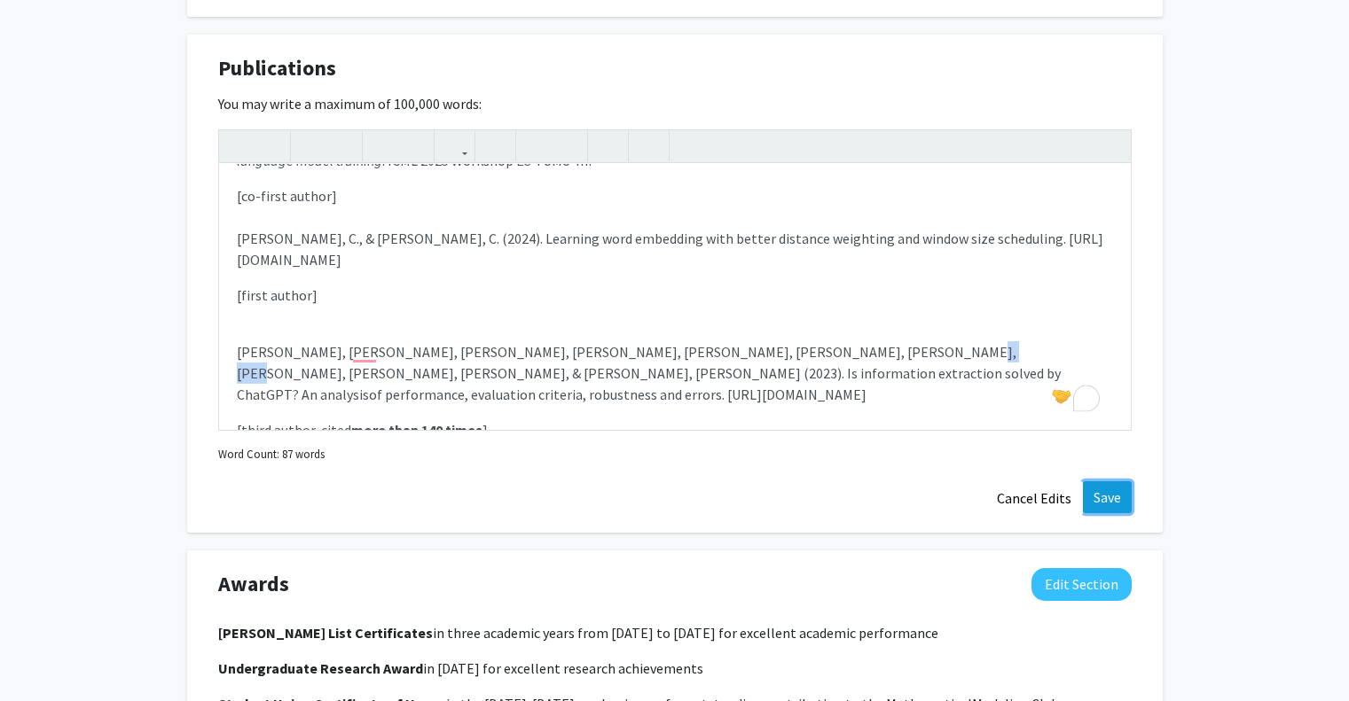
click at [1110, 485] on button "Save" at bounding box center [1107, 498] width 49 height 32
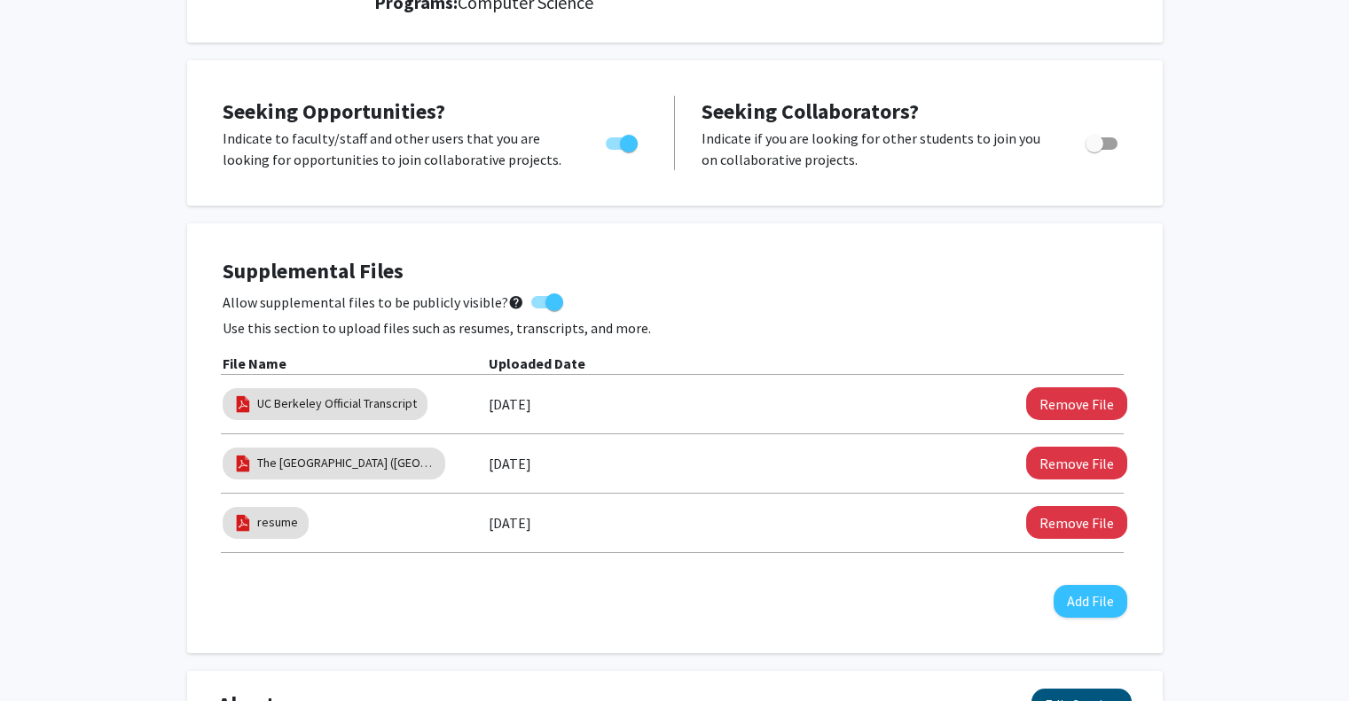
scroll to position [85, 0]
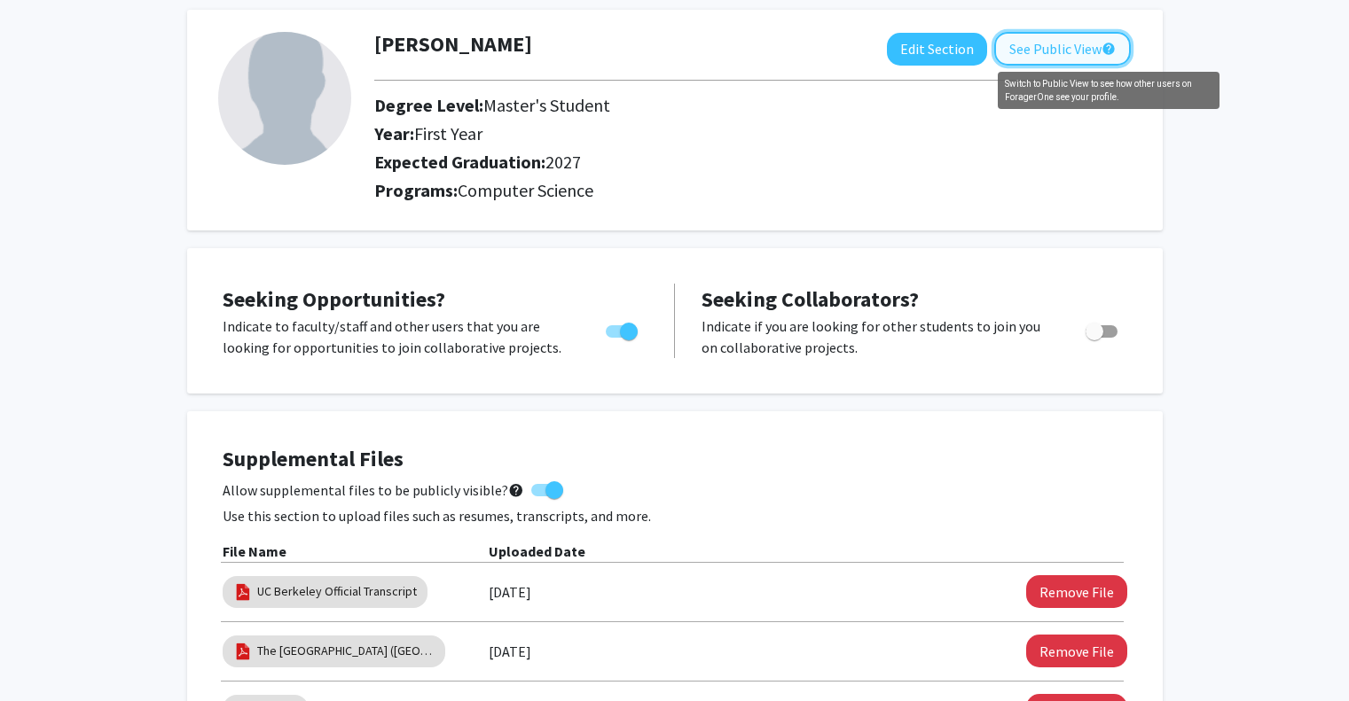
click at [1114, 55] on mat-icon "help" at bounding box center [1108, 48] width 14 height 21
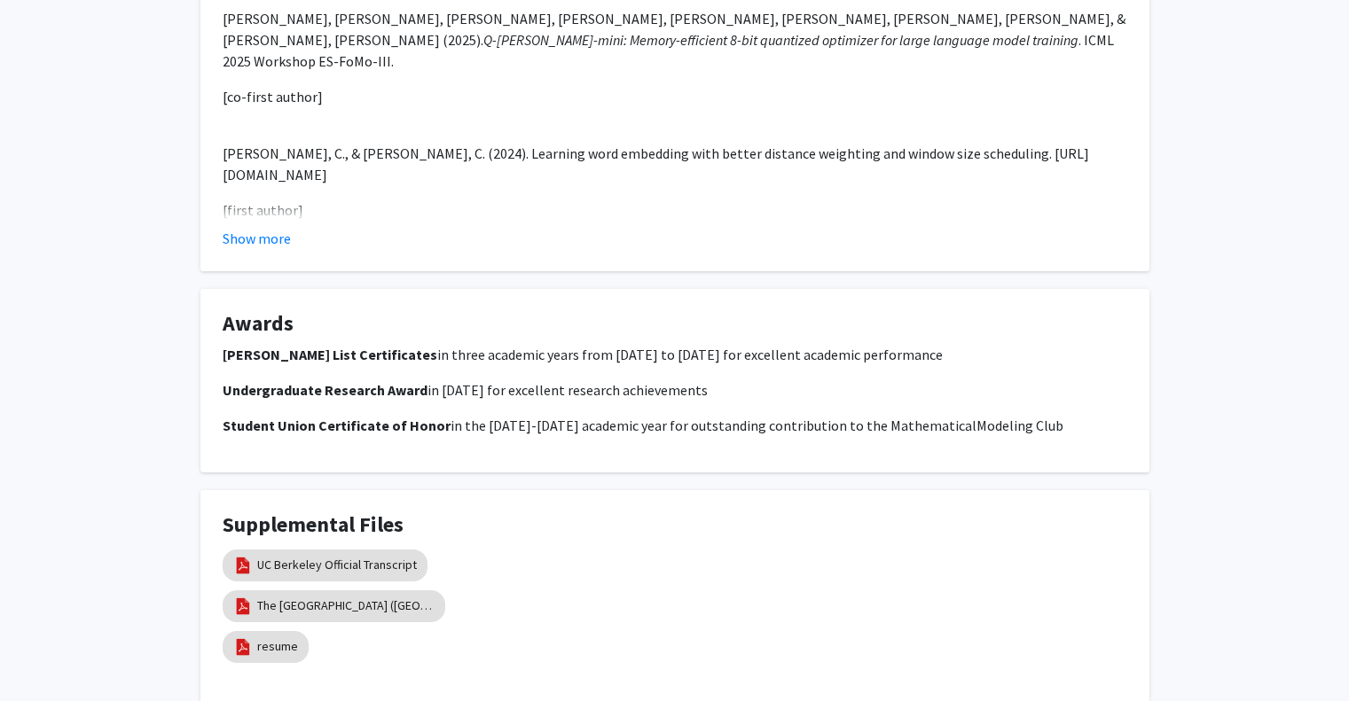
scroll to position [1149, 0]
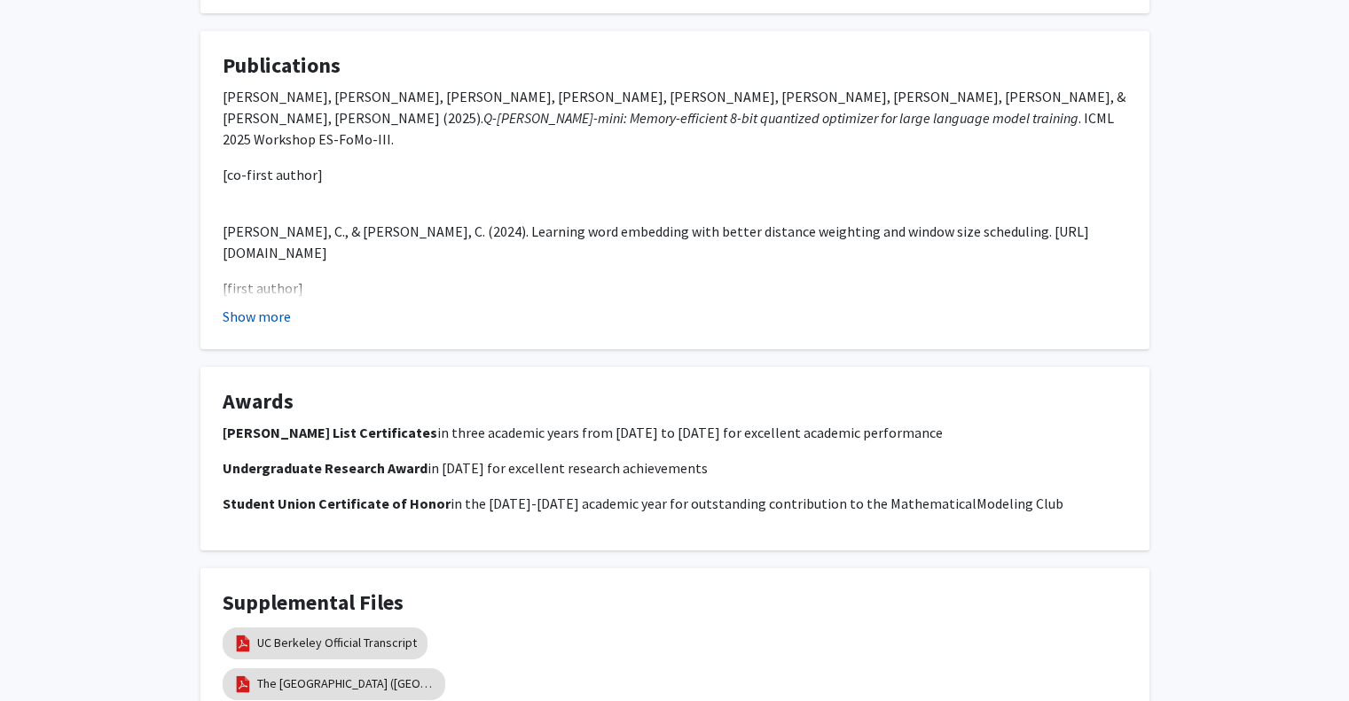
click at [275, 306] on button "Show more" at bounding box center [257, 316] width 68 height 21
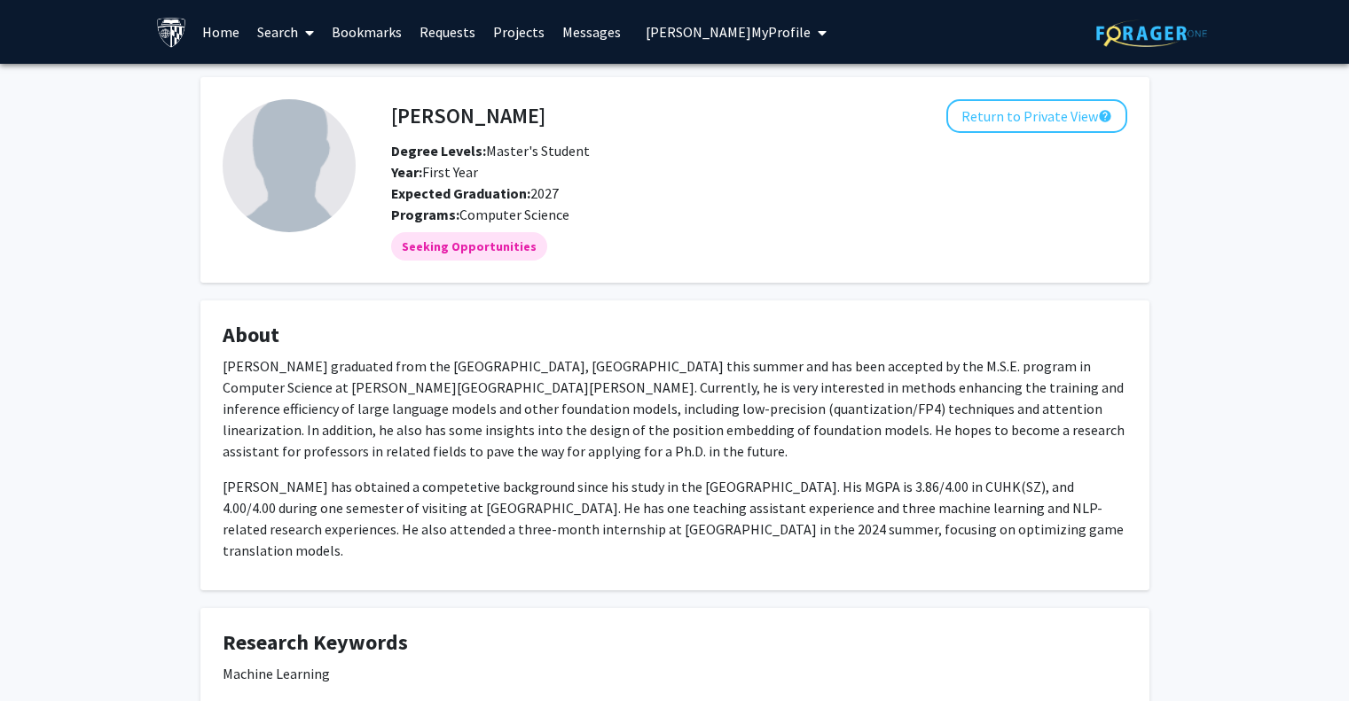
scroll to position [0, 0]
click at [818, 34] on icon "My profile dropdown to access profile and logout" at bounding box center [822, 33] width 9 height 14
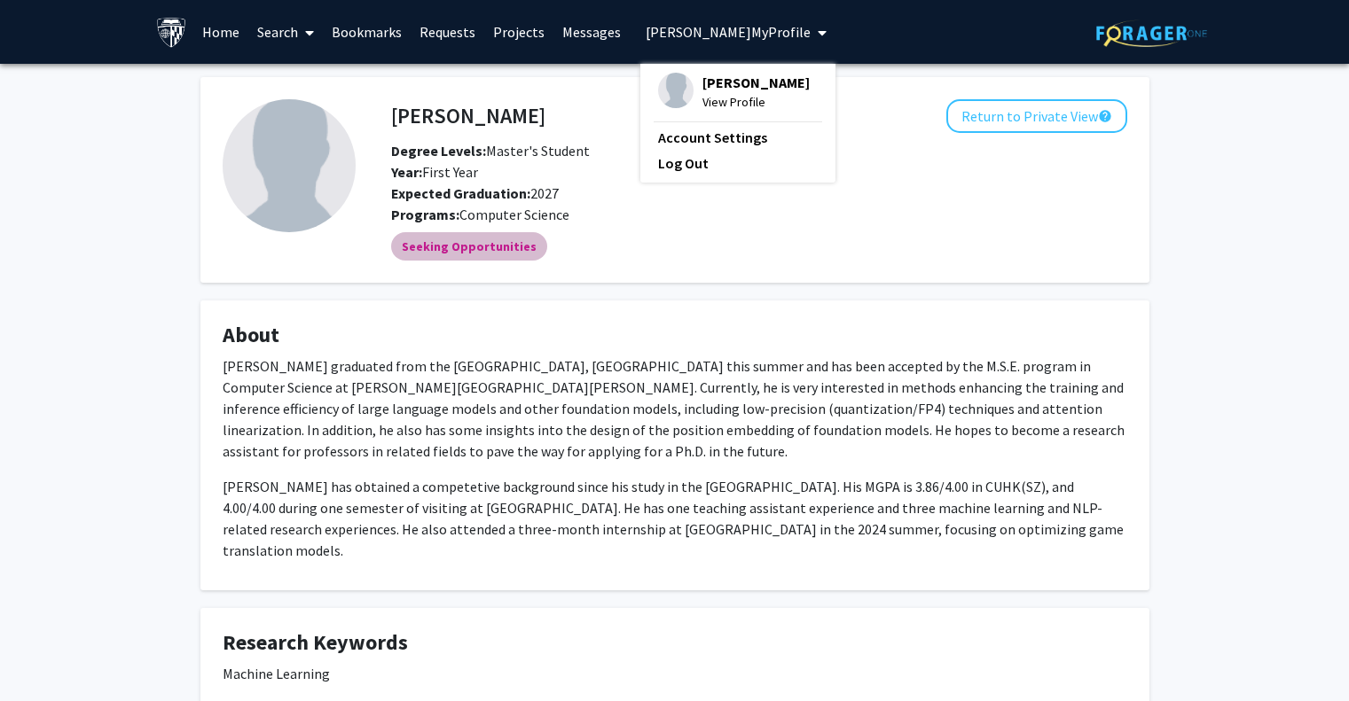
click at [901, 249] on div "Seeking Opportunities" at bounding box center [759, 246] width 743 height 35
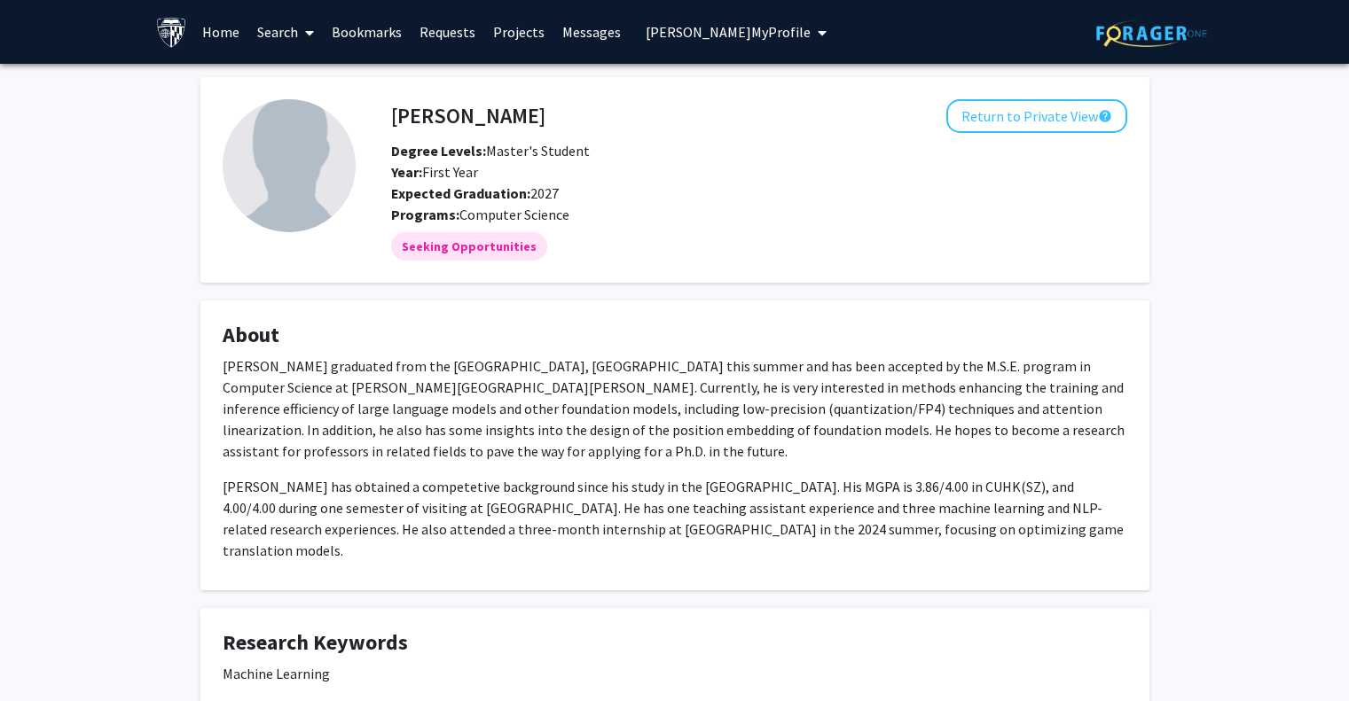
click at [873, 308] on fg-card "About Chaohao Yang graduated from the Chinese University of Hong Kong, Shenzhen…" at bounding box center [674, 446] width 949 height 290
click at [791, 241] on div "Seeking Opportunities" at bounding box center [759, 246] width 743 height 35
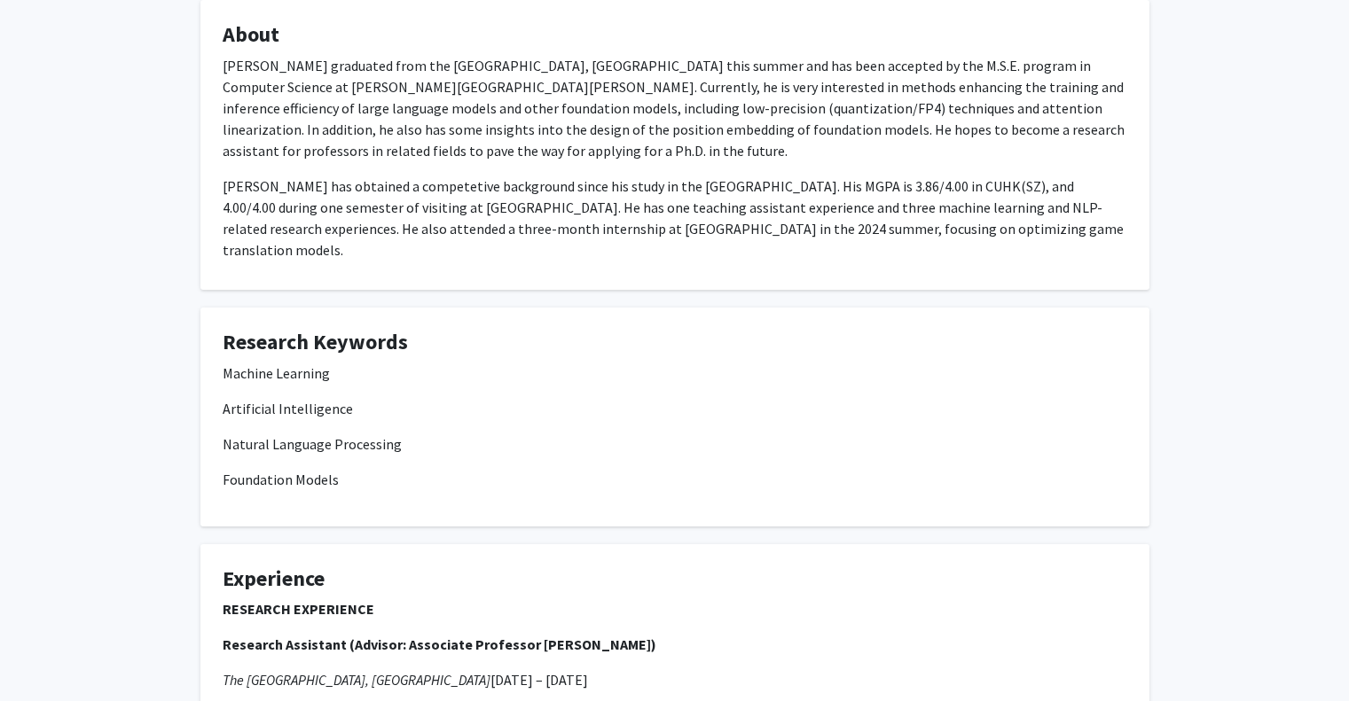
scroll to position [355, 0]
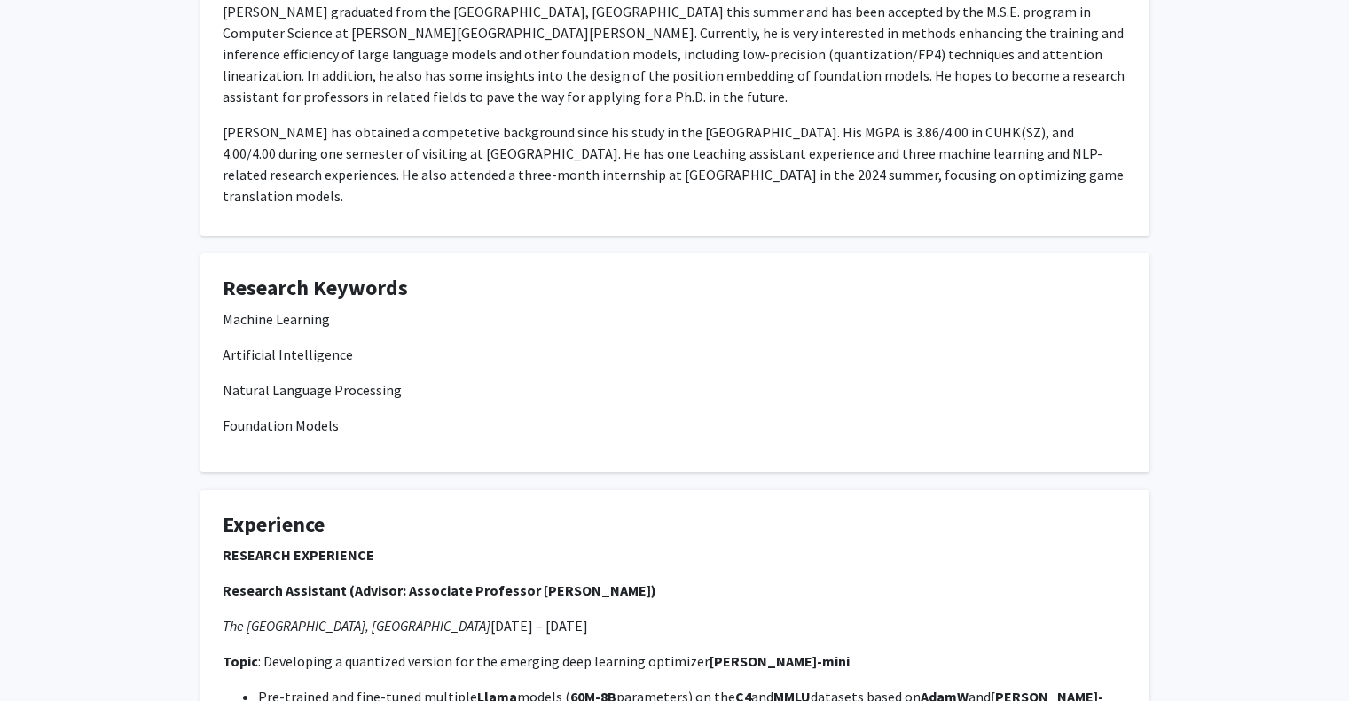
click at [558, 325] on div "Machine Learning Artificial Intelligence Natural Language Processing Foundation…" at bounding box center [675, 373] width 905 height 128
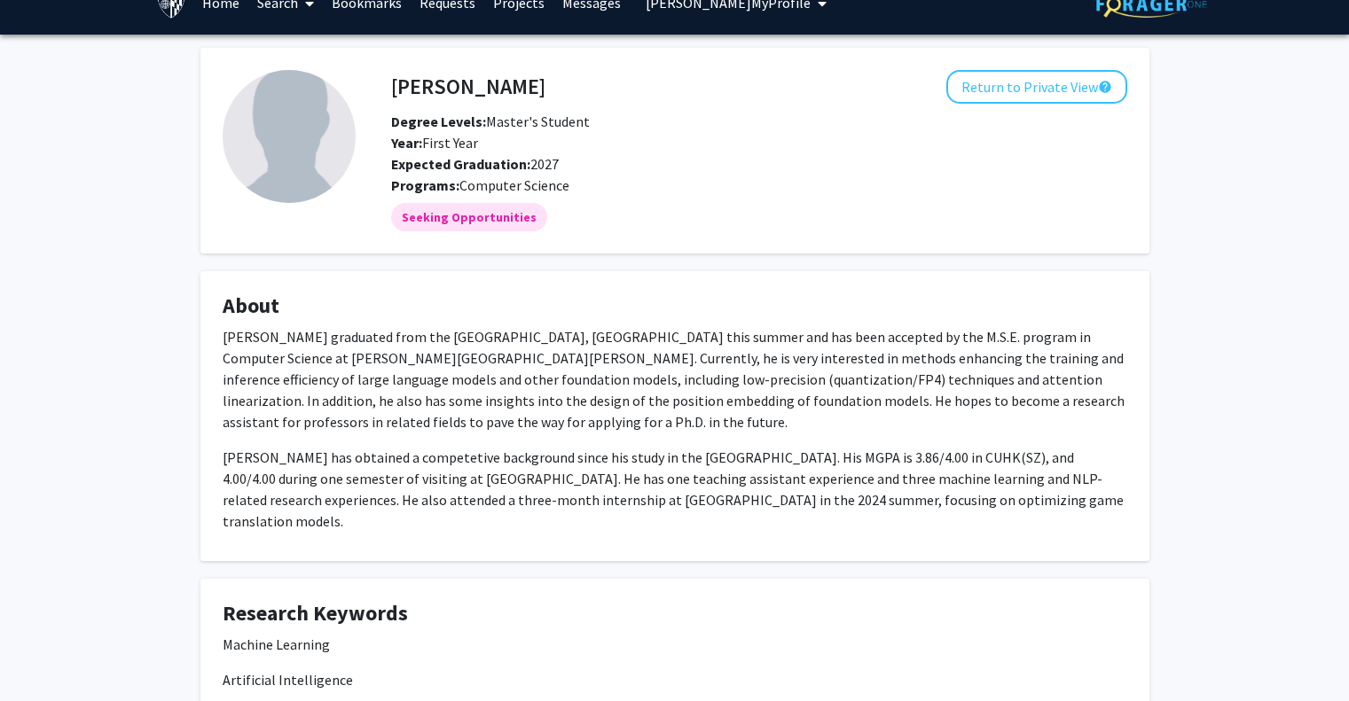
scroll to position [0, 0]
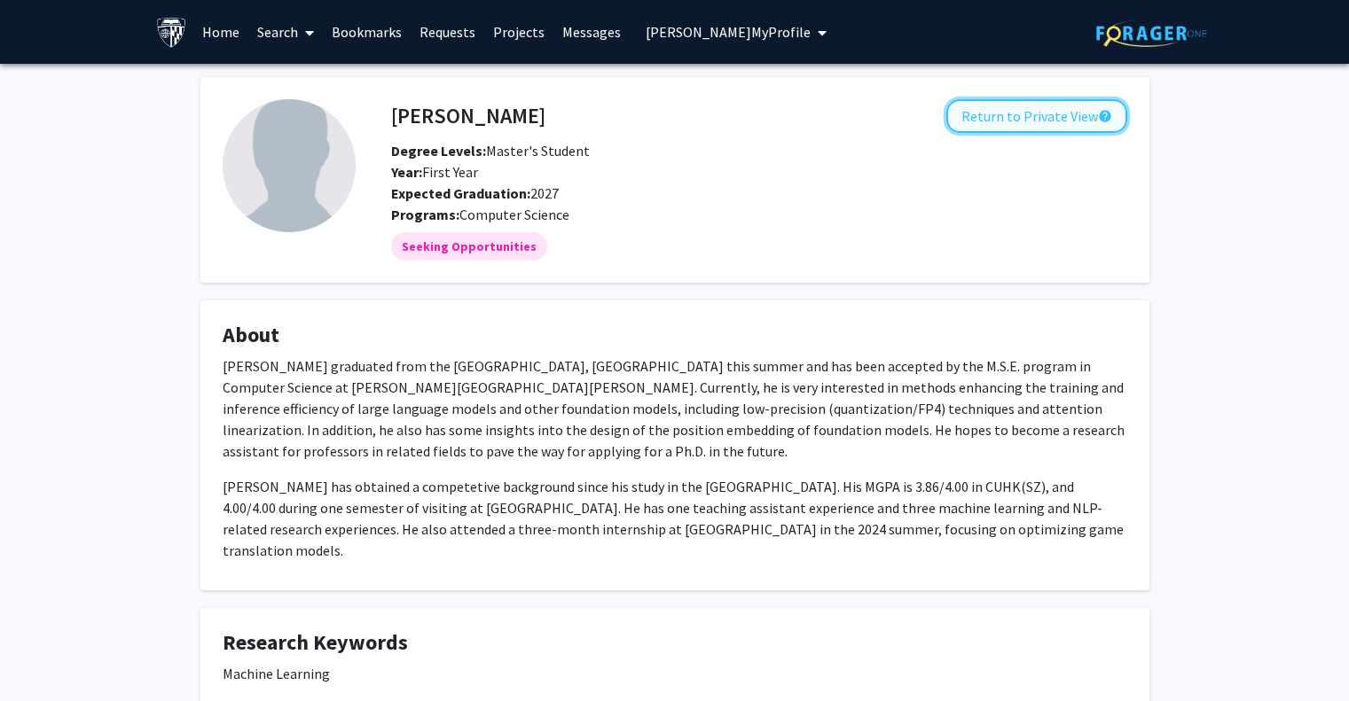
click at [1074, 117] on button "Return to Private View help" at bounding box center [1036, 116] width 181 height 34
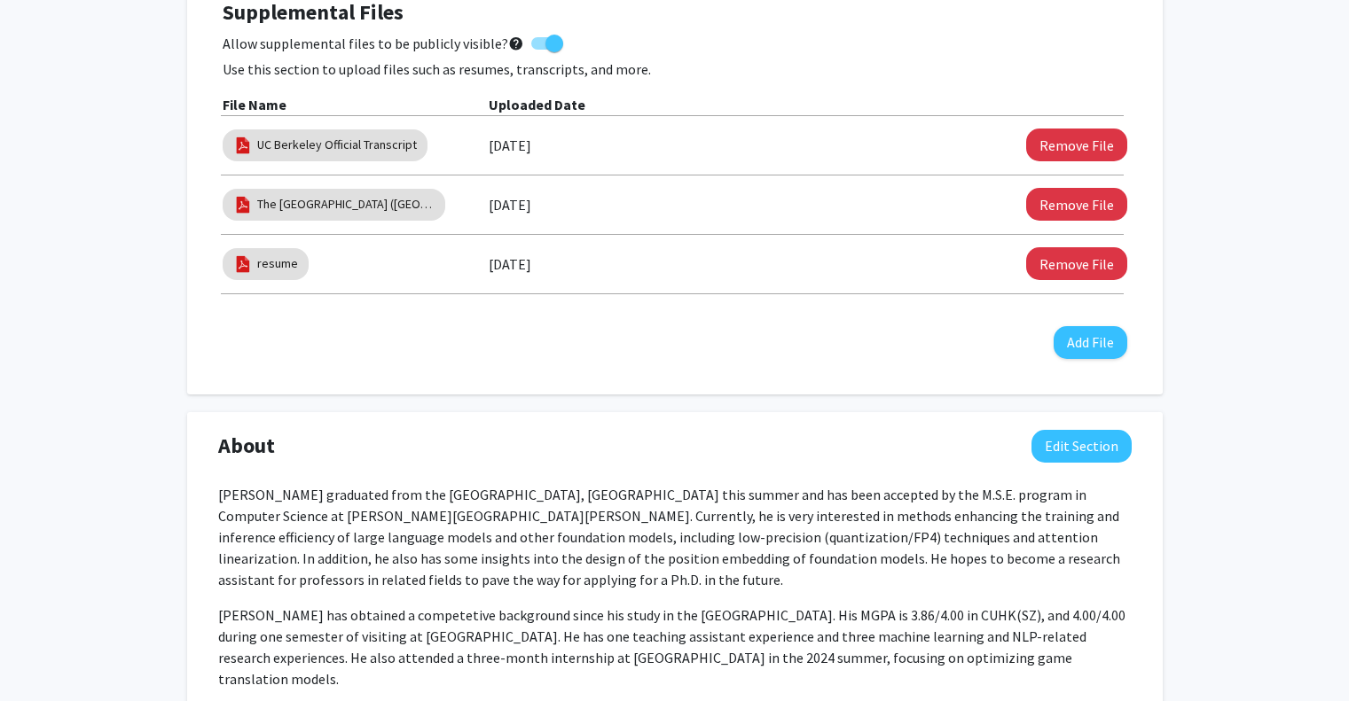
scroll to position [798, 0]
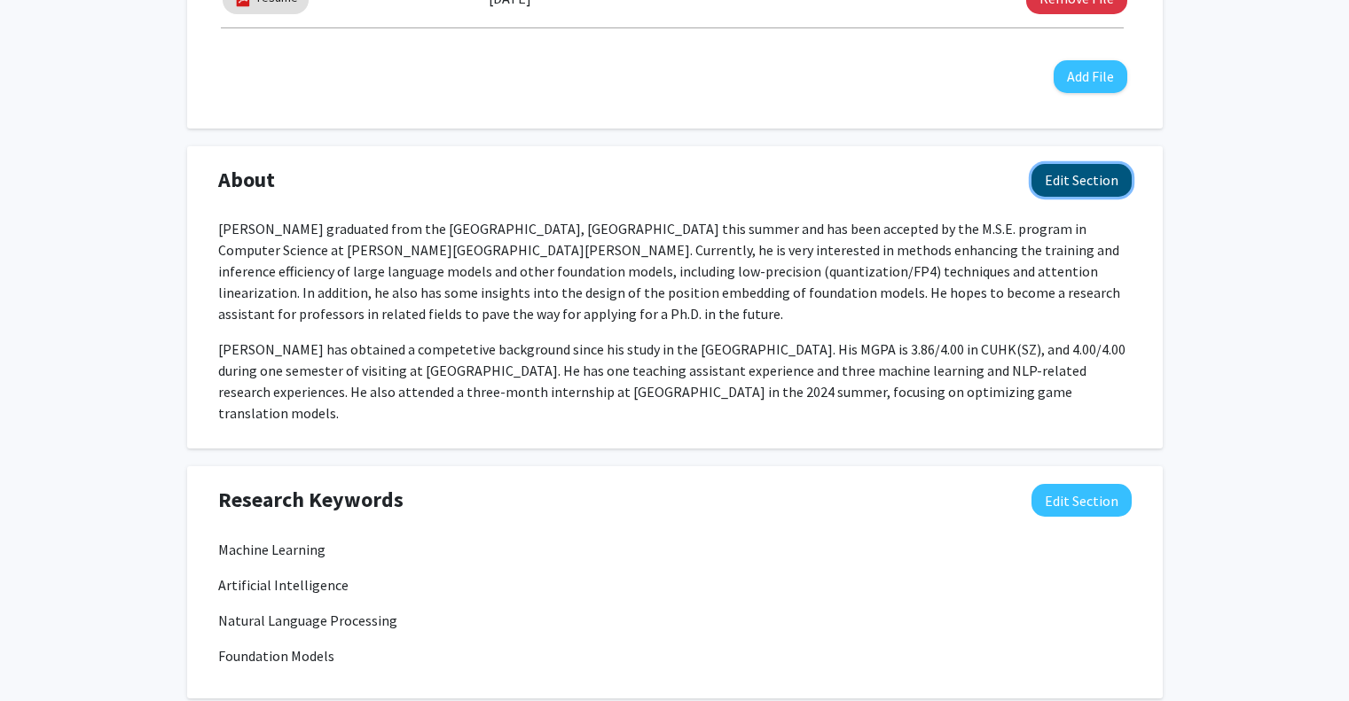
click at [1085, 182] on button "Edit Section" at bounding box center [1081, 180] width 100 height 33
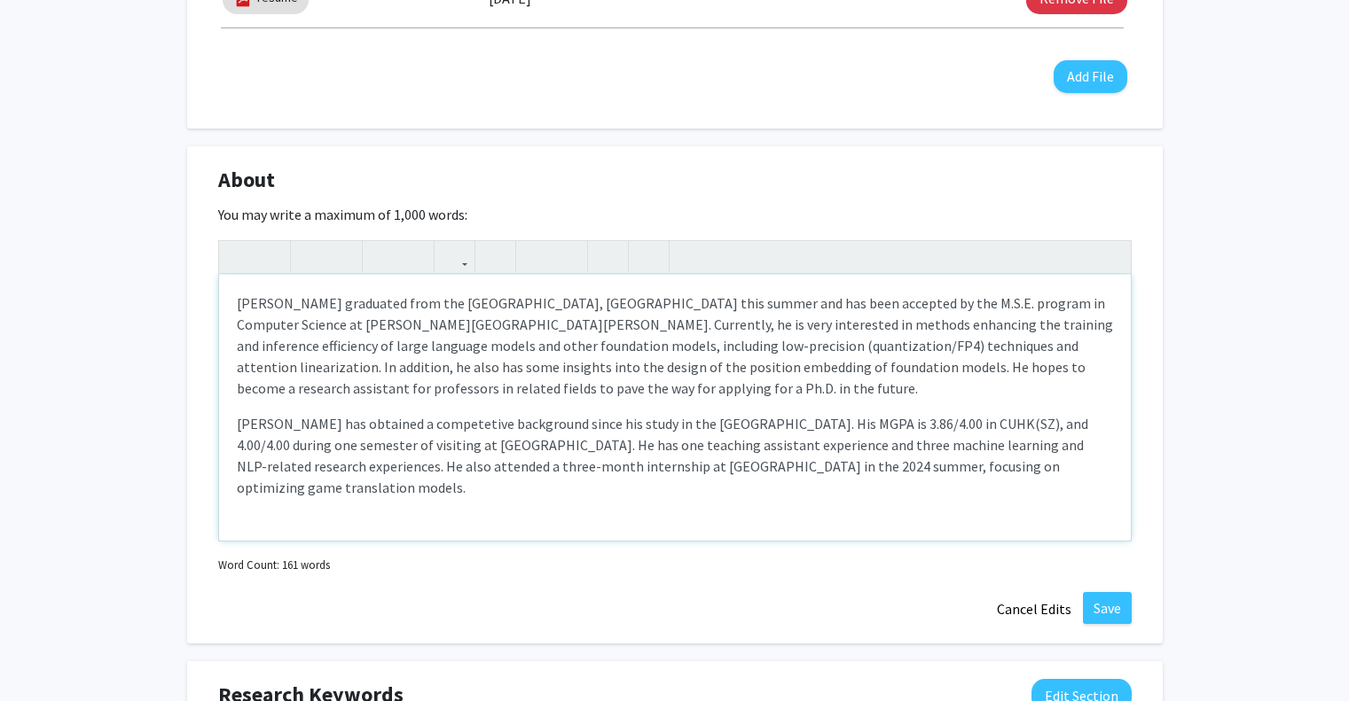
click at [561, 420] on p "Yang has obtained a competetive background since his study in the Chinese Unive…" at bounding box center [675, 455] width 876 height 85
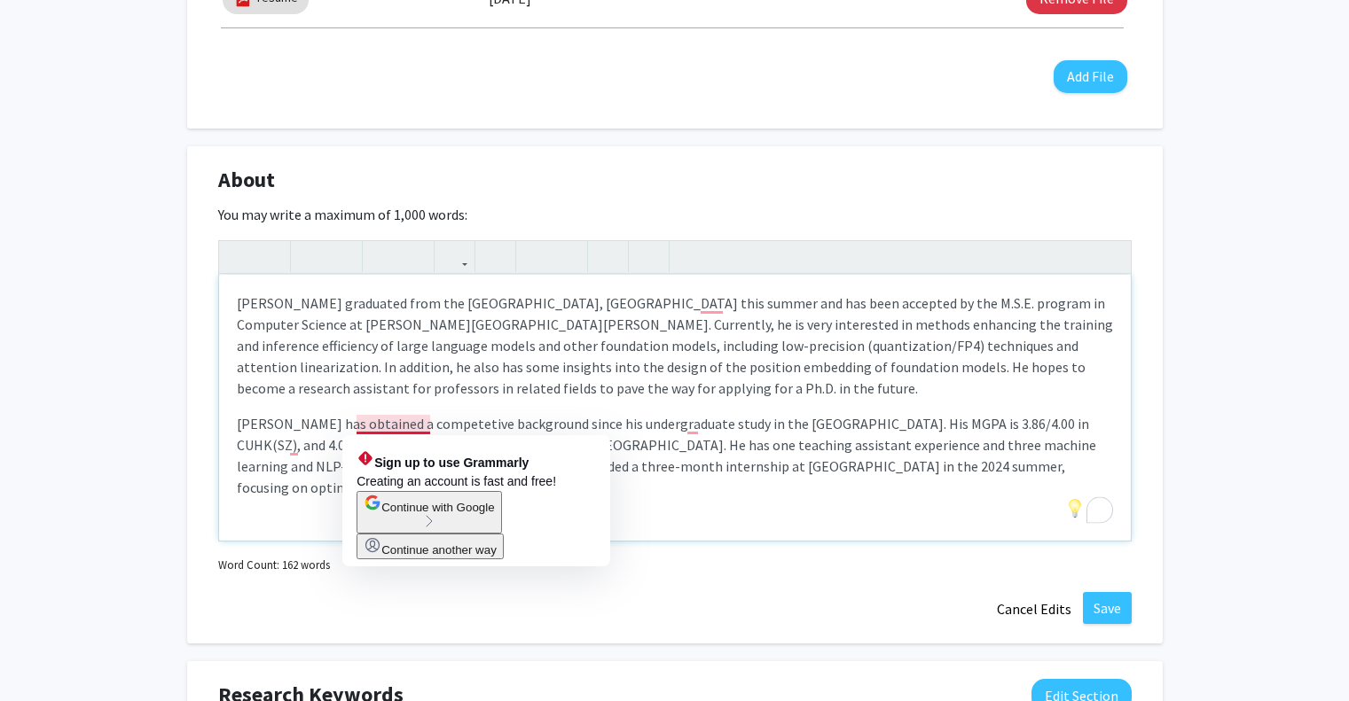
click at [664, 442] on p "Yang has obtained a competetive background since his undergraduate study in the…" at bounding box center [675, 455] width 876 height 85
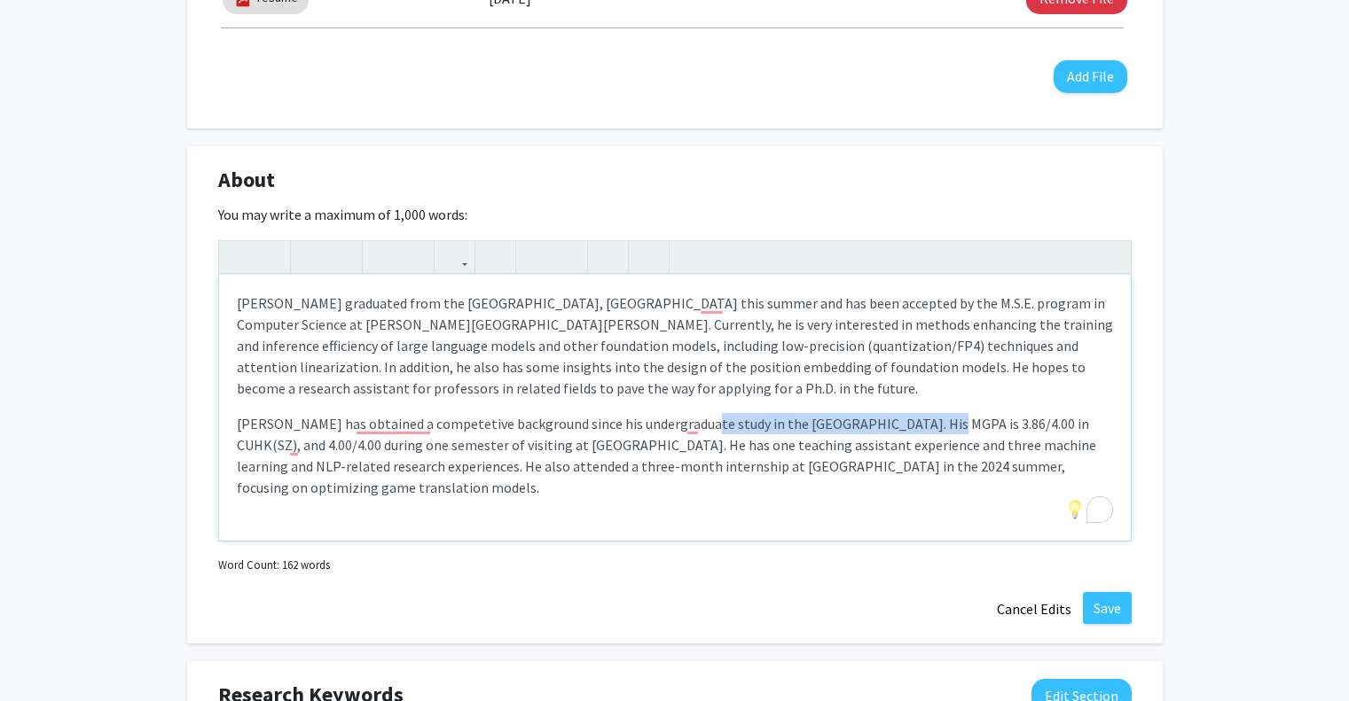
drag, startPoint x: 687, startPoint y: 425, endPoint x: 913, endPoint y: 426, distance: 226.1
click at [913, 426] on p "Yang has obtained a competetive background since his undergraduate study in the…" at bounding box center [675, 455] width 876 height 85
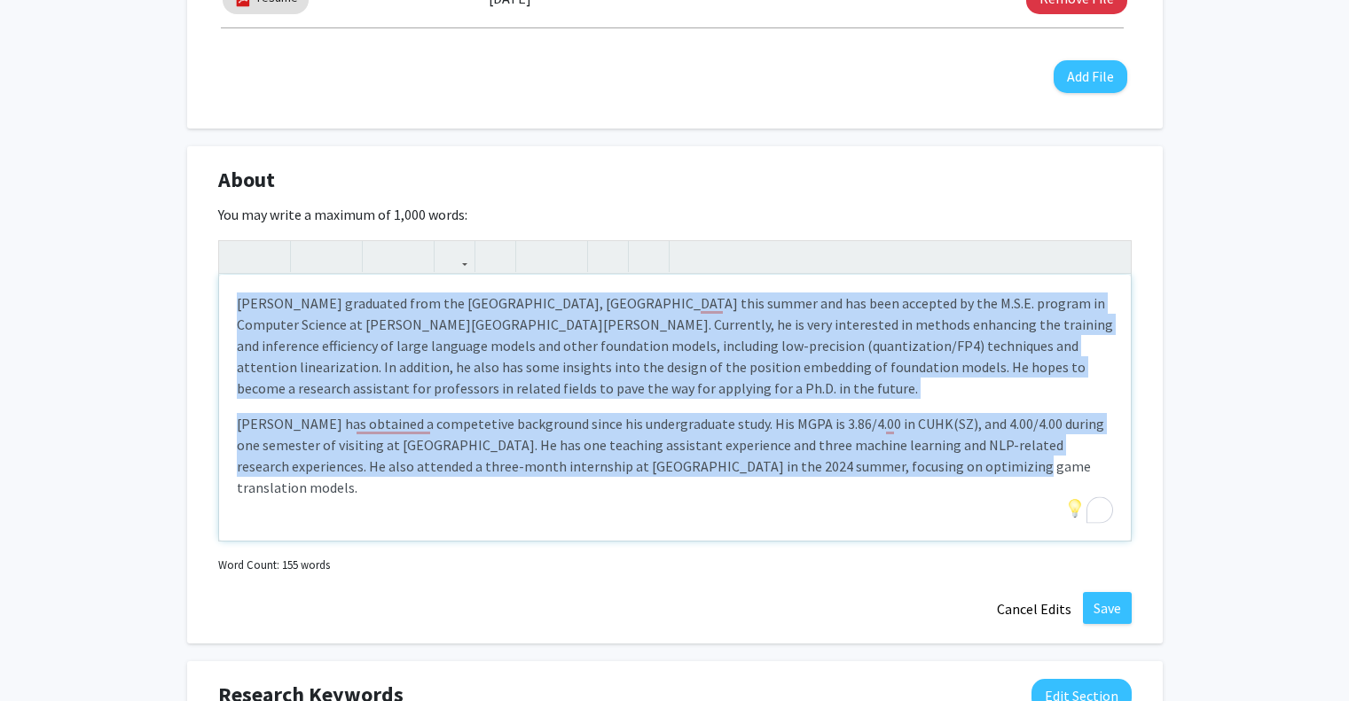
drag, startPoint x: 955, startPoint y: 458, endPoint x: 137, endPoint y: 260, distance: 842.2
click at [137, 260] on div "Chaohao Yang Edit Section See Public View help Degree Level: Master's Student Y…" at bounding box center [674, 629] width 1349 height 2727
copy div "Chaohao Yang graduated from the Chinese University of Hong Kong, Shenzhen this …"
click at [959, 501] on div "Chaohao Yang graduated from the Chinese University of Hong Kong, Shenzhen this …" at bounding box center [675, 408] width 912 height 266
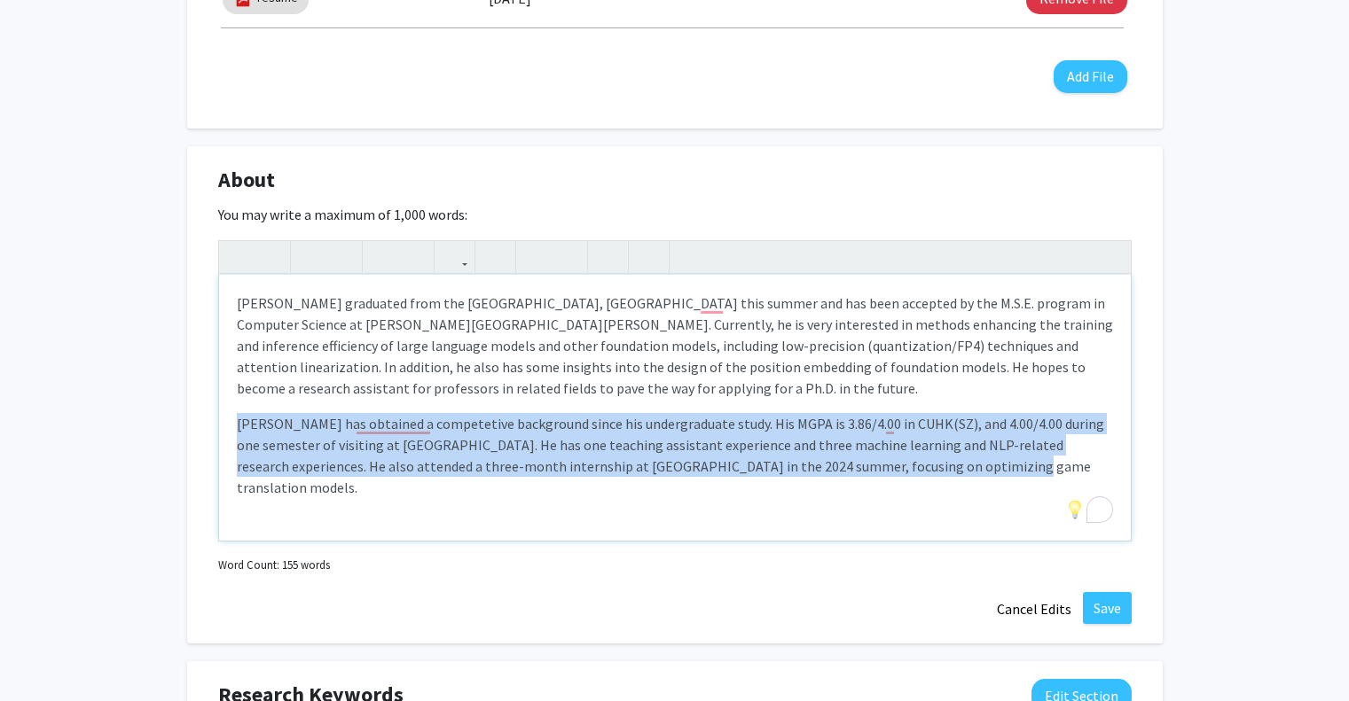
drag, startPoint x: 938, startPoint y: 469, endPoint x: 208, endPoint y: 432, distance: 731.6
click at [208, 432] on div "About Edit Section You may write a maximum of 1,000 words: Chaohao Yang graduat…" at bounding box center [674, 395] width 975 height 498
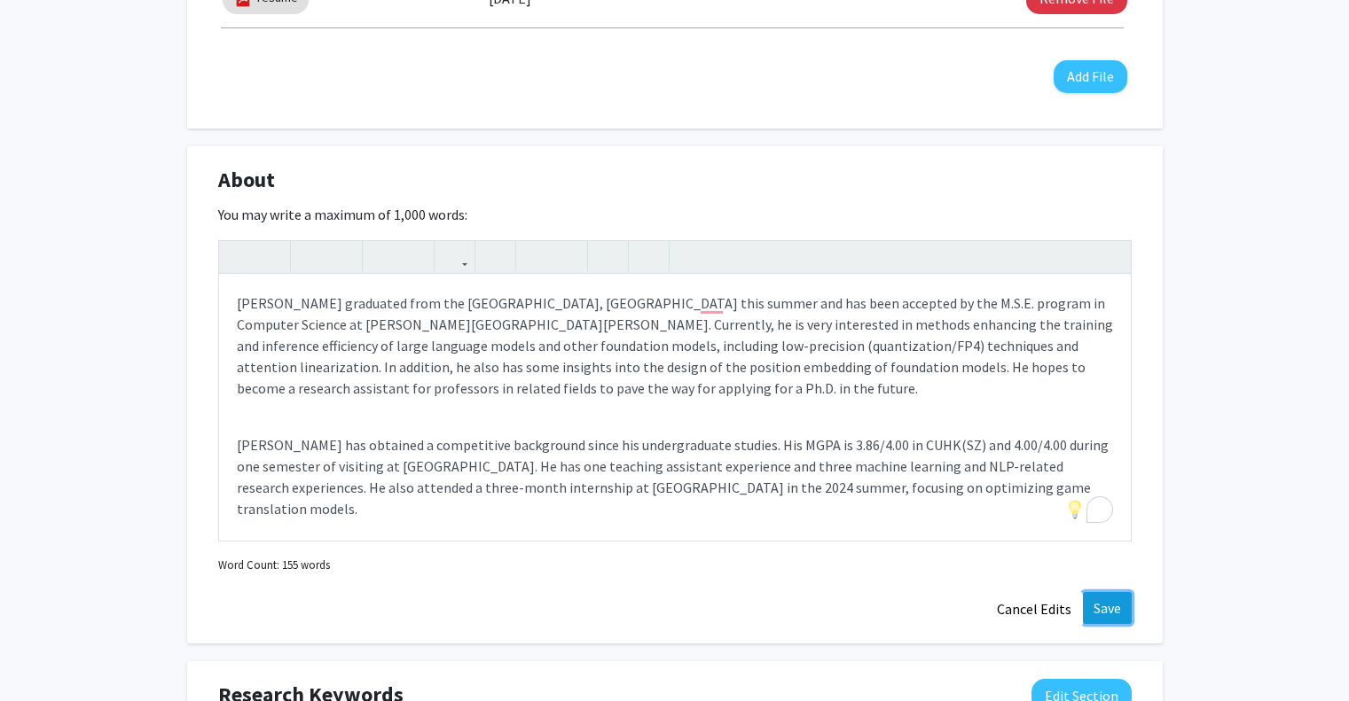
click at [1103, 606] on button "Save" at bounding box center [1107, 608] width 49 height 32
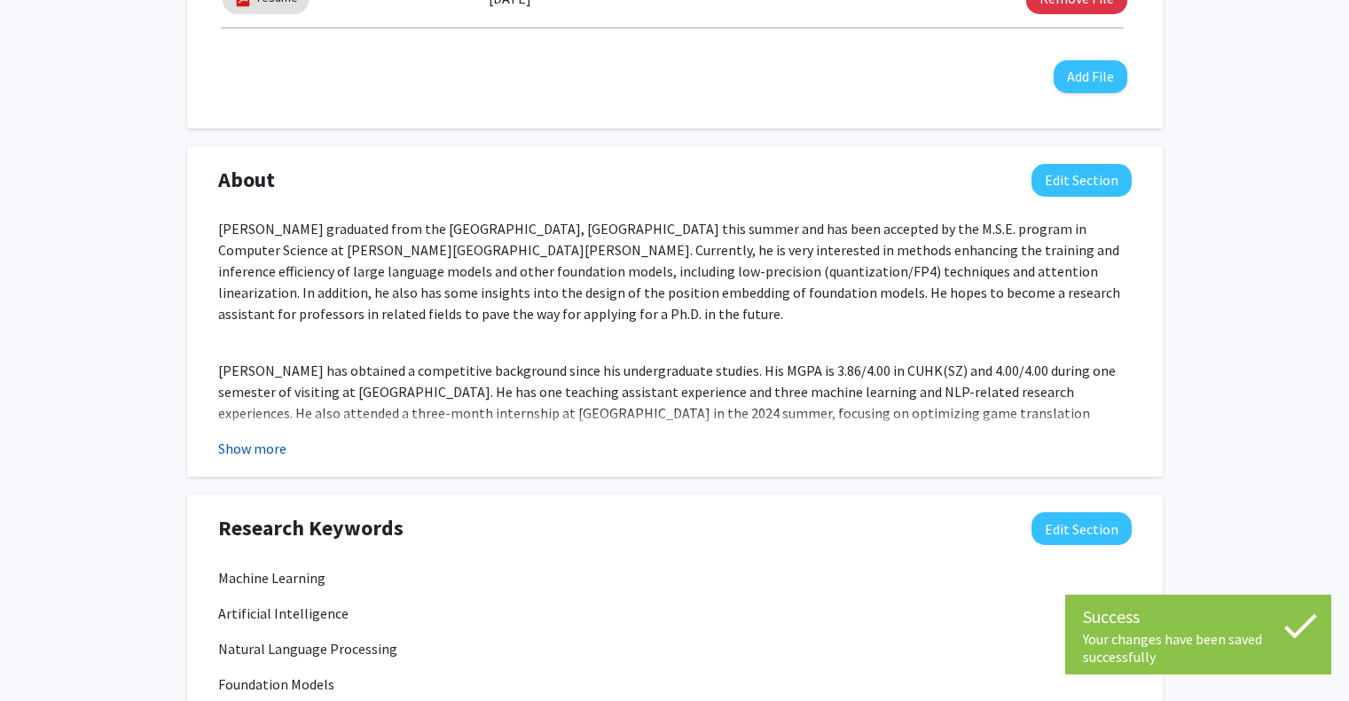
click at [246, 456] on button "Show more" at bounding box center [252, 448] width 68 height 21
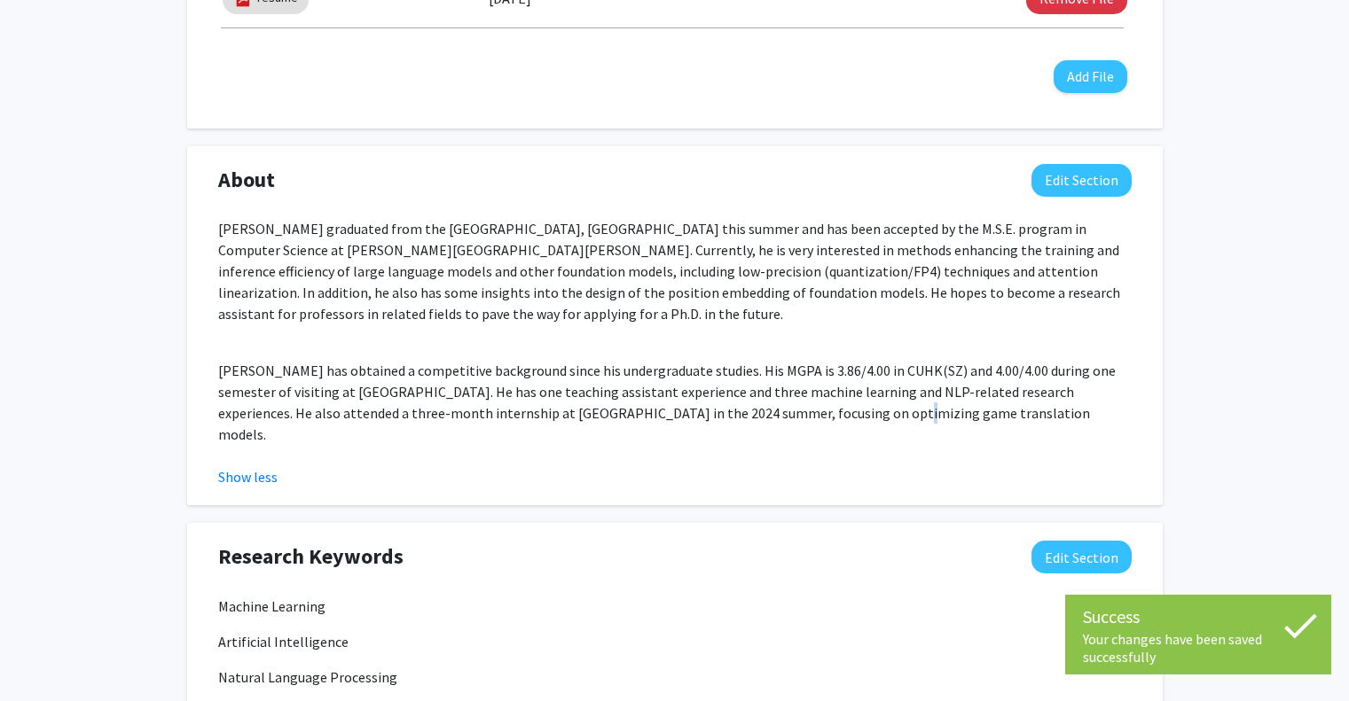
click at [796, 415] on p "Yang has obtained a competitive background since his undergraduate studies. His…" at bounding box center [674, 402] width 913 height 85
click at [348, 321] on p "Chaohao Yang graduated from the Chinese University of Hong Kong, Shenzhen this …" at bounding box center [674, 271] width 913 height 106
click at [319, 348] on div "Chaohao Yang graduated from the Chinese University of Hong Kong, Shenzhen this …" at bounding box center [674, 331] width 913 height 227
click at [262, 356] on div "Chaohao Yang graduated from the Chinese University of Hong Kong, Shenzhen this …" at bounding box center [674, 331] width 913 height 227
click at [1073, 178] on button "Edit Section" at bounding box center [1081, 180] width 100 height 33
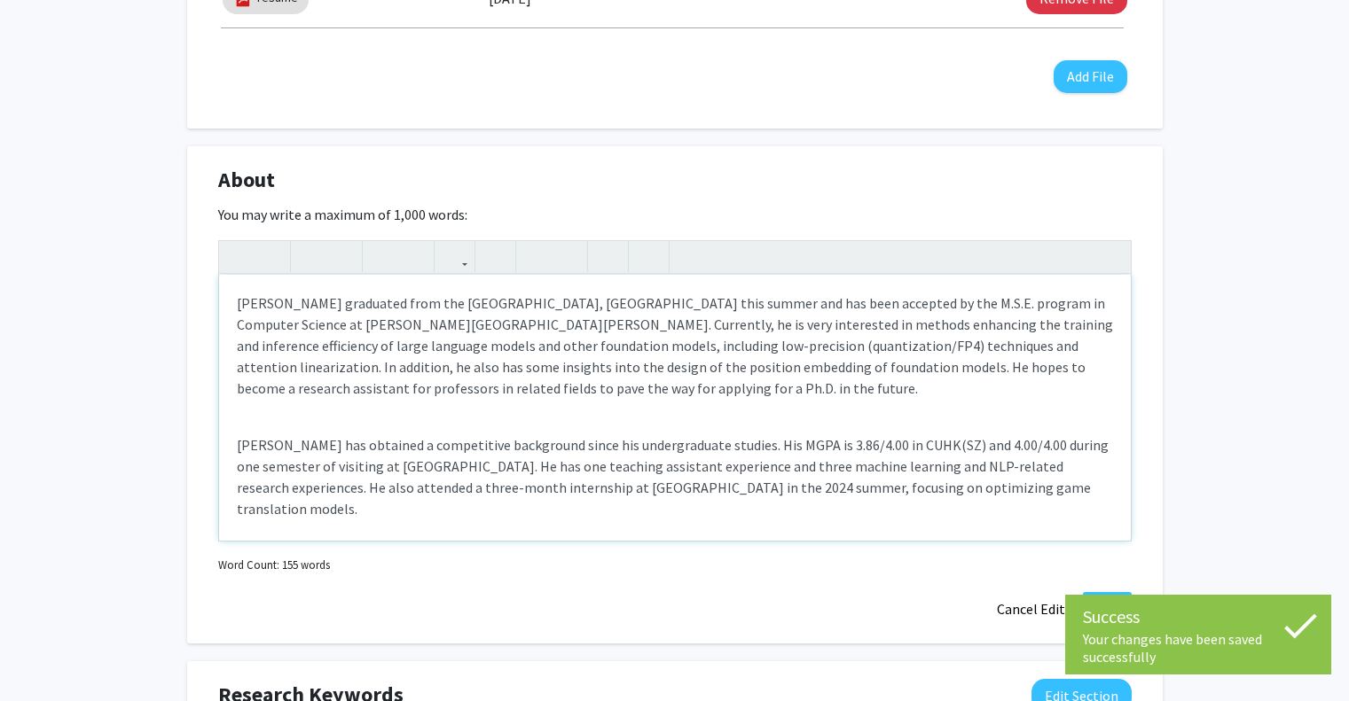
click at [440, 413] on div "Chaohao Yang graduated from the Chinese University of Hong Kong, Shenzhen this …" at bounding box center [675, 408] width 912 height 266
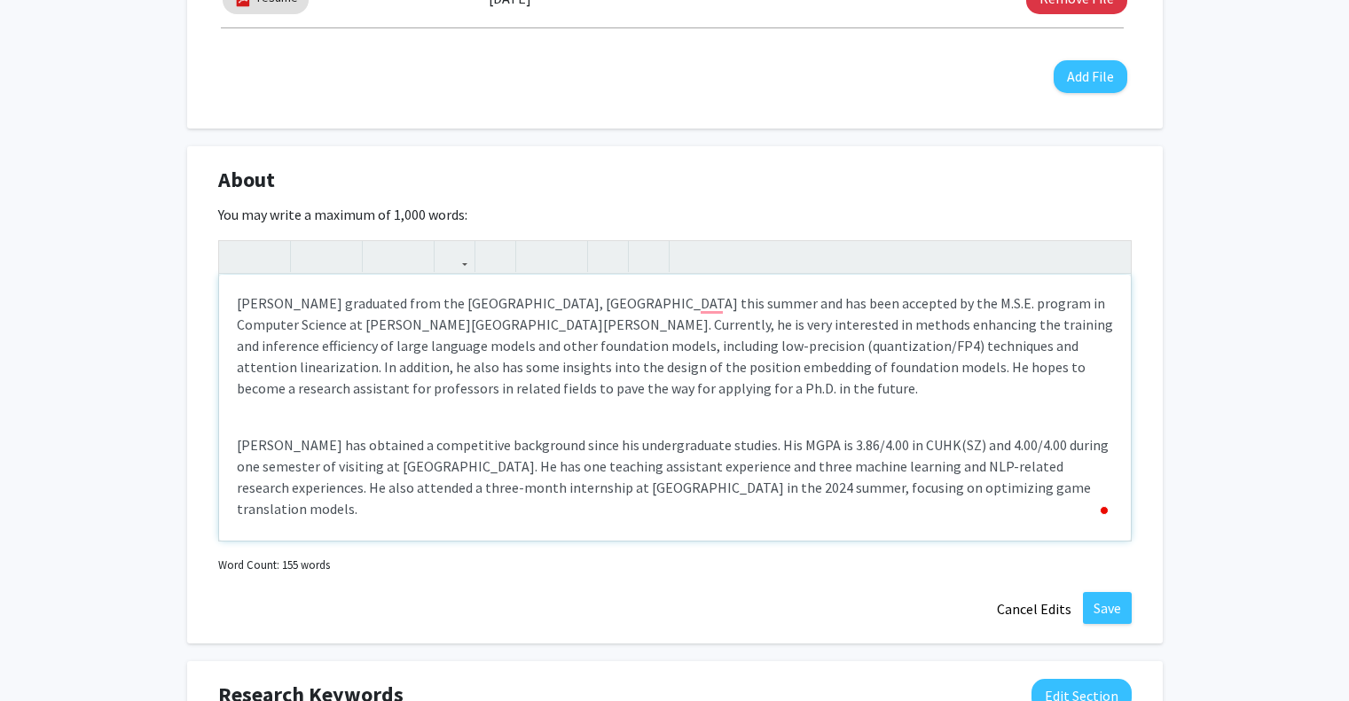
type textarea "<p>Chaohao Yang graduated from the Chinese University of Hong Kong, Shenzhen th…"
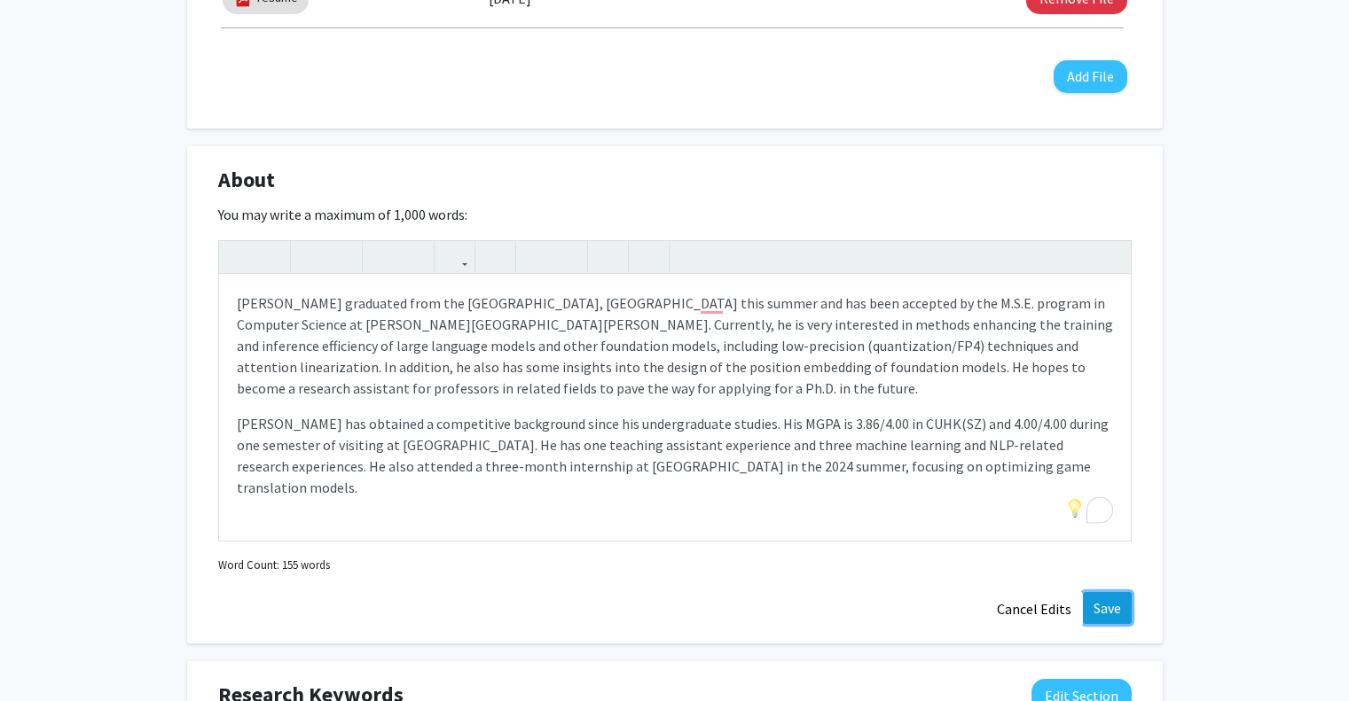
click at [1104, 610] on button "Save" at bounding box center [1107, 608] width 49 height 32
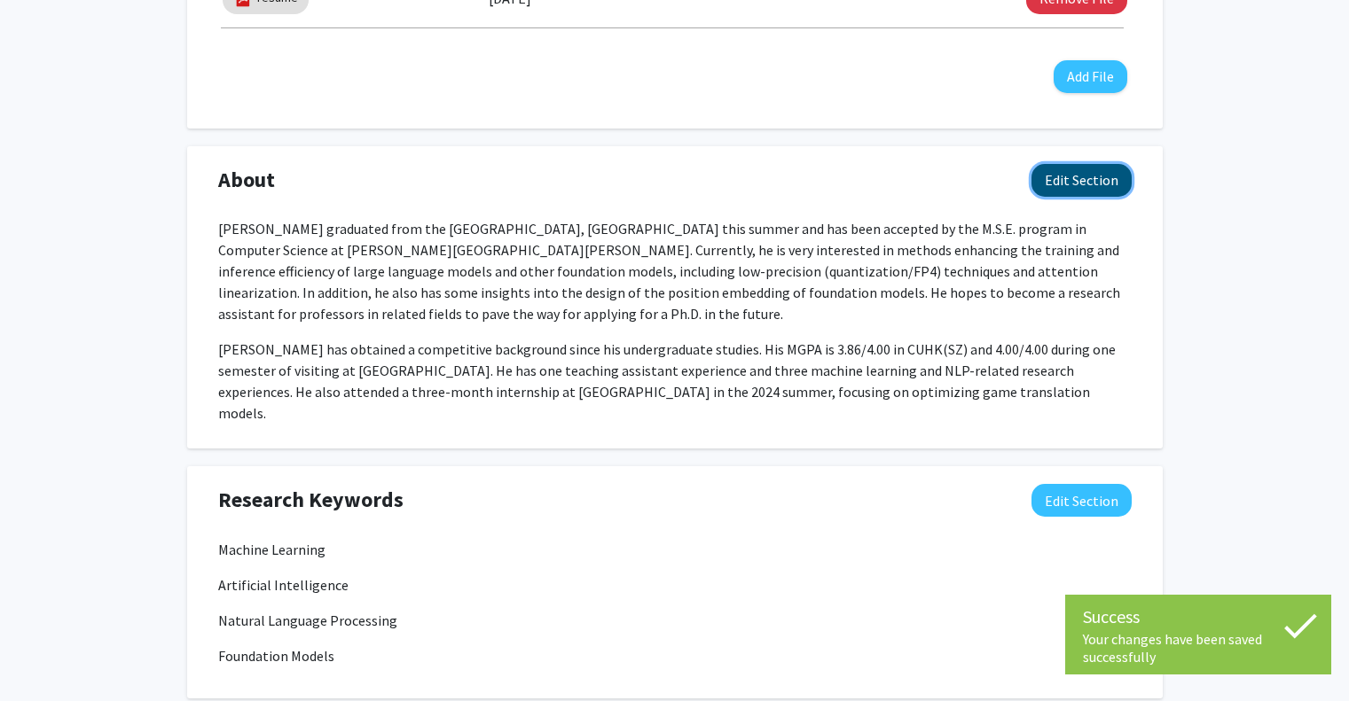
click at [1082, 179] on button "Edit Section" at bounding box center [1081, 180] width 100 height 33
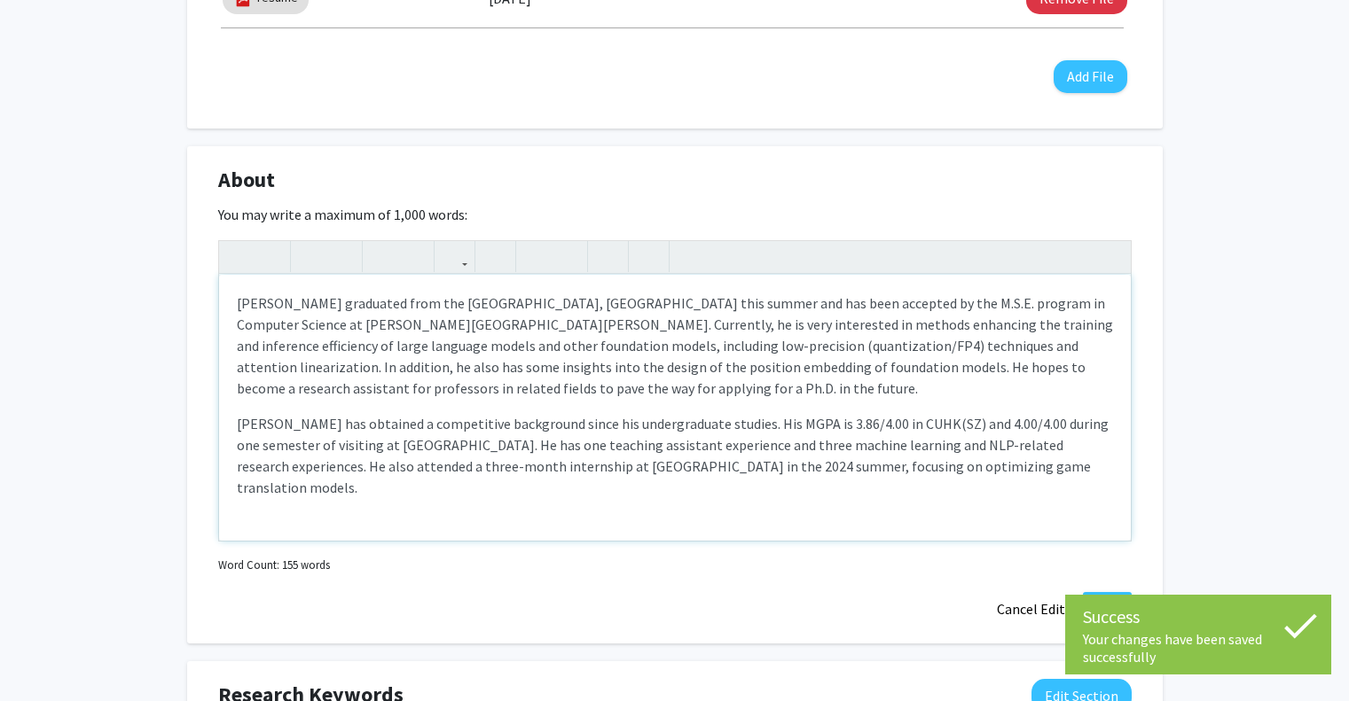
click at [967, 479] on div "Chaohao Yang graduated from the Chinese University of Hong Kong, Shenzhen this …" at bounding box center [675, 408] width 912 height 266
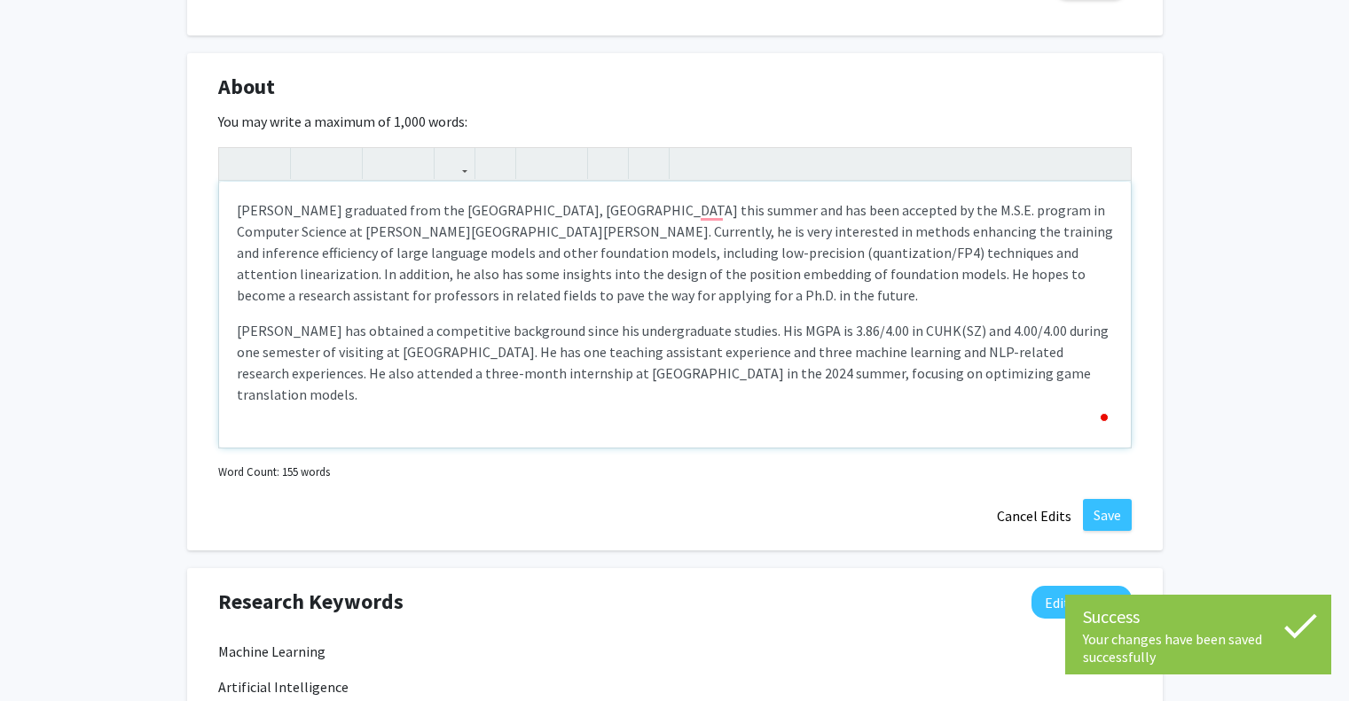
scroll to position [975, 0]
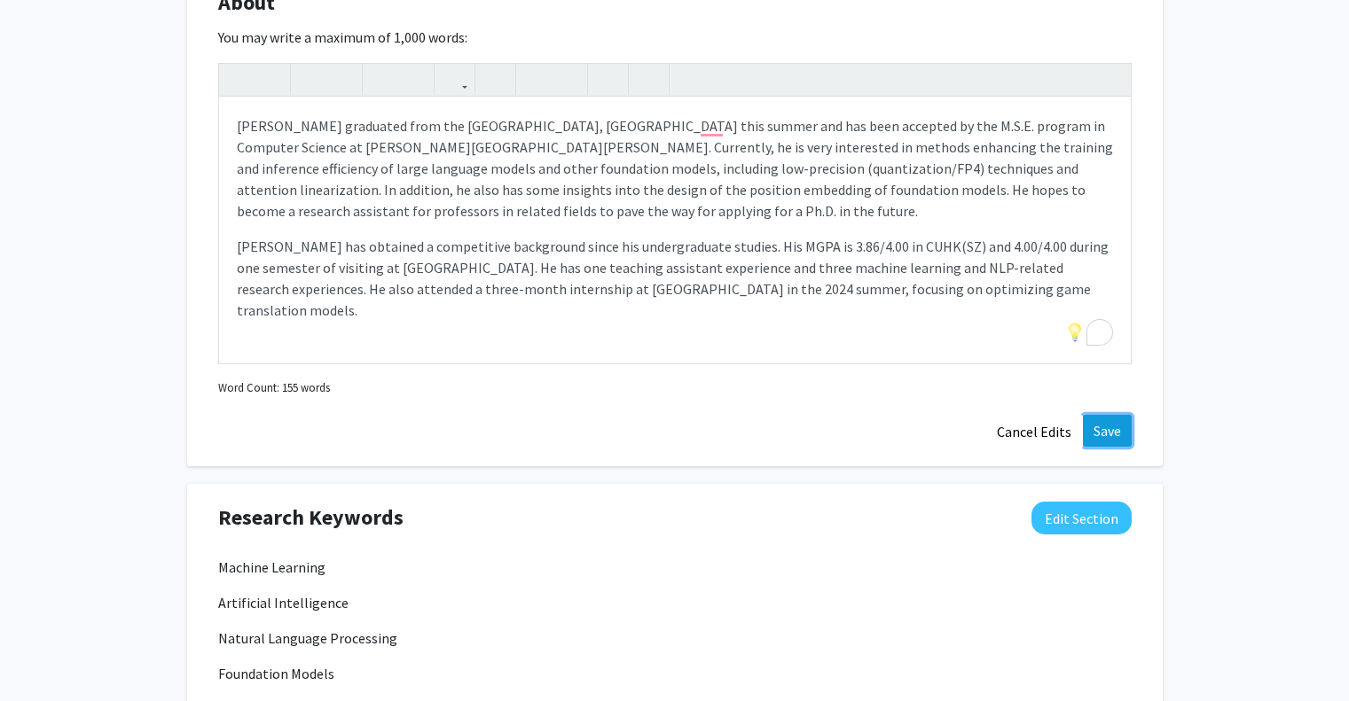
click at [1108, 435] on button "Save" at bounding box center [1107, 431] width 49 height 32
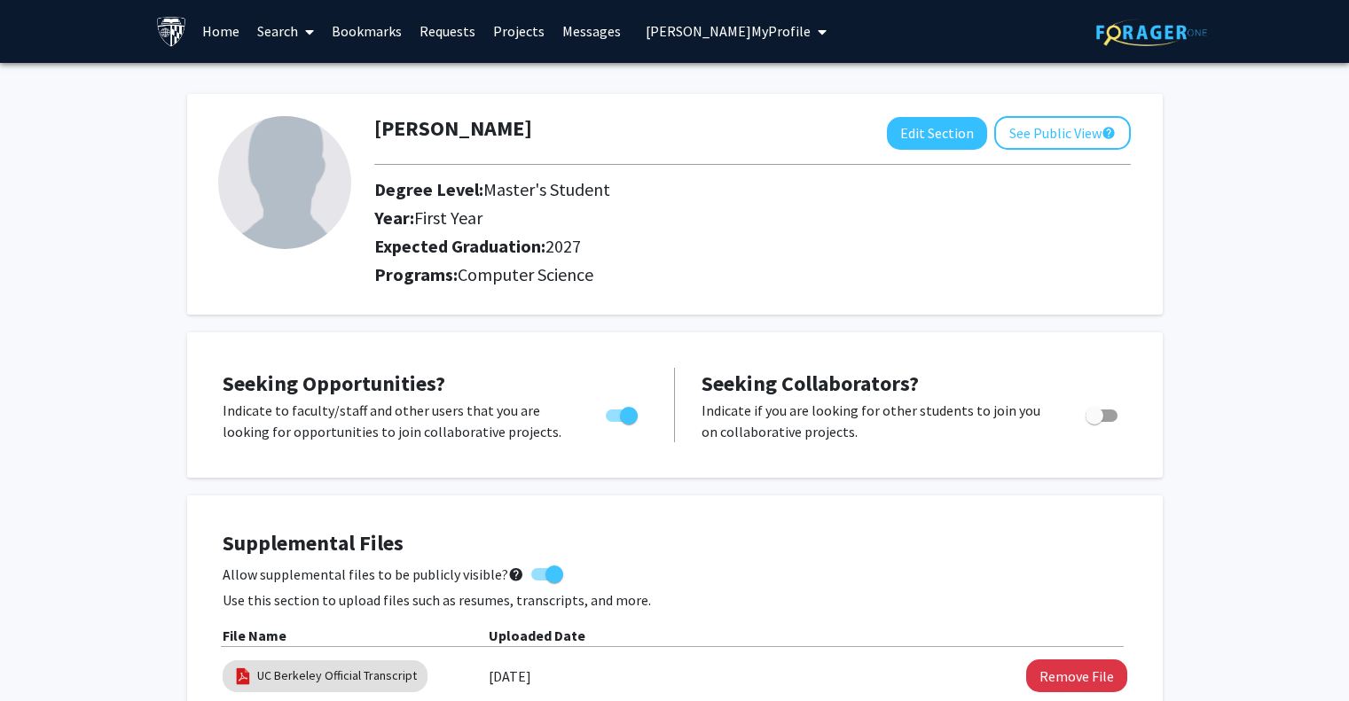
scroll to position [0, 0]
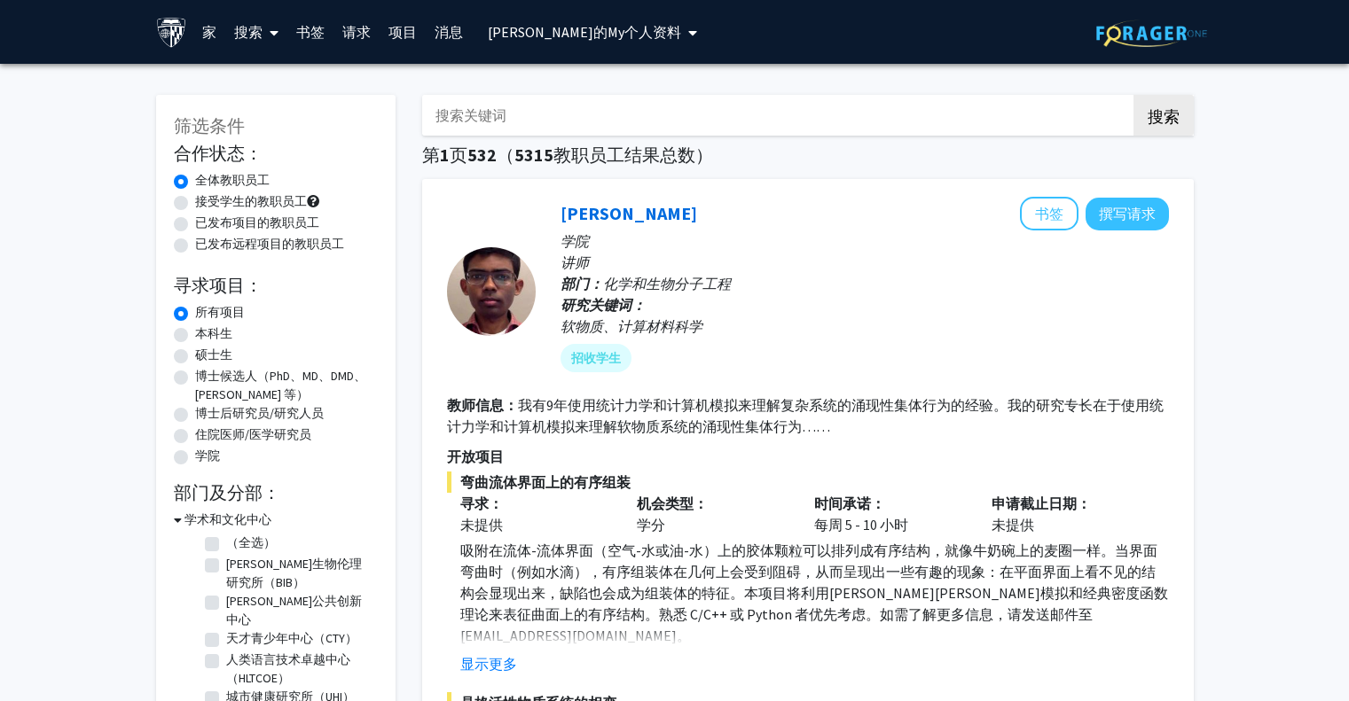
click at [223, 349] on font "硕士生" at bounding box center [213, 355] width 37 height 16
click at [207, 349] on input "硕士生" at bounding box center [201, 352] width 12 height 12
radio input "true"
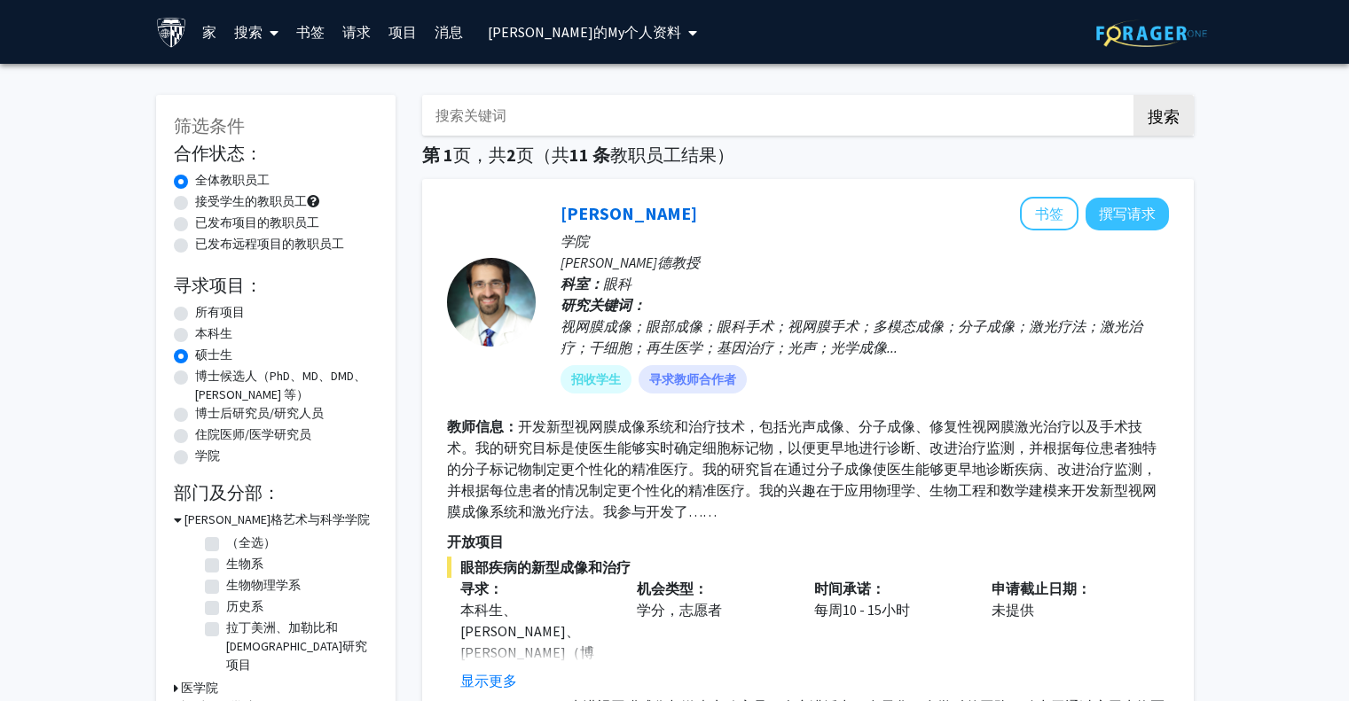
click at [223, 323] on div "所有项目" at bounding box center [276, 313] width 204 height 21
click at [223, 311] on font "所有项目" at bounding box center [220, 312] width 50 height 16
click at [207, 311] on input "所有项目" at bounding box center [201, 309] width 12 height 12
radio input "true"
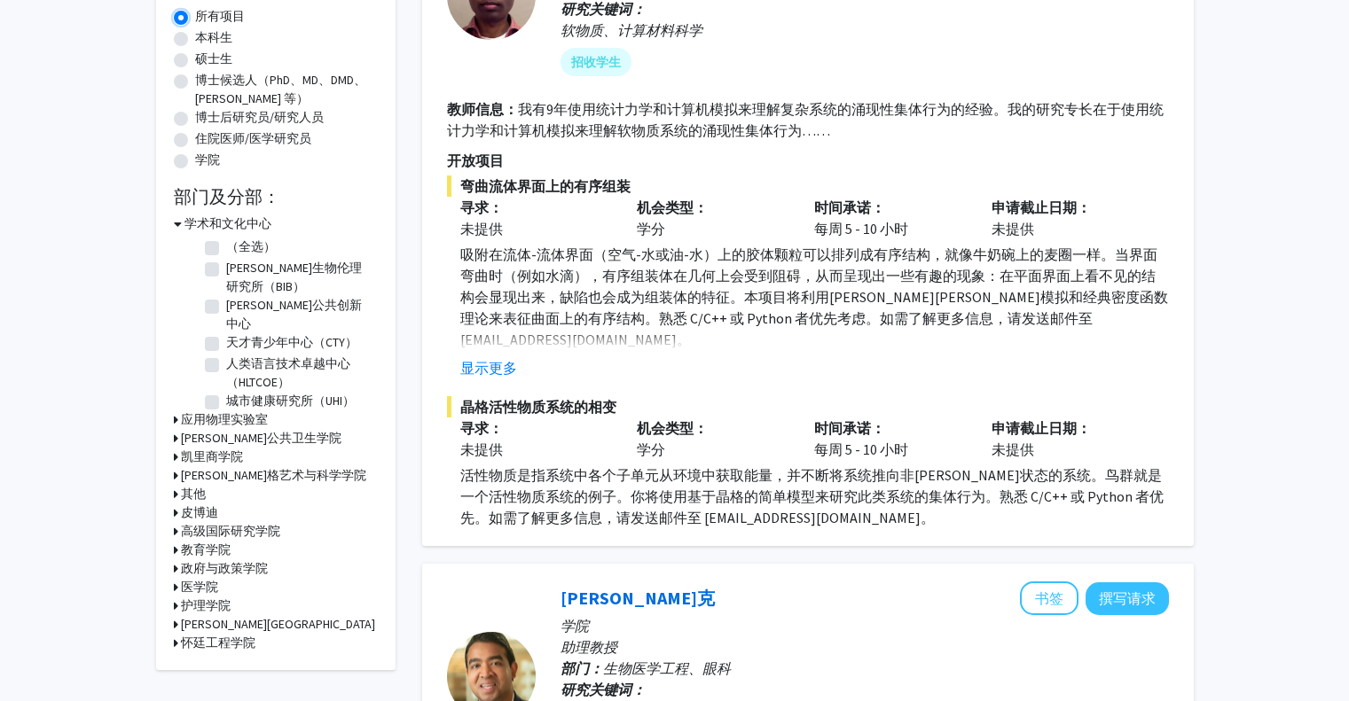
scroll to position [443, 0]
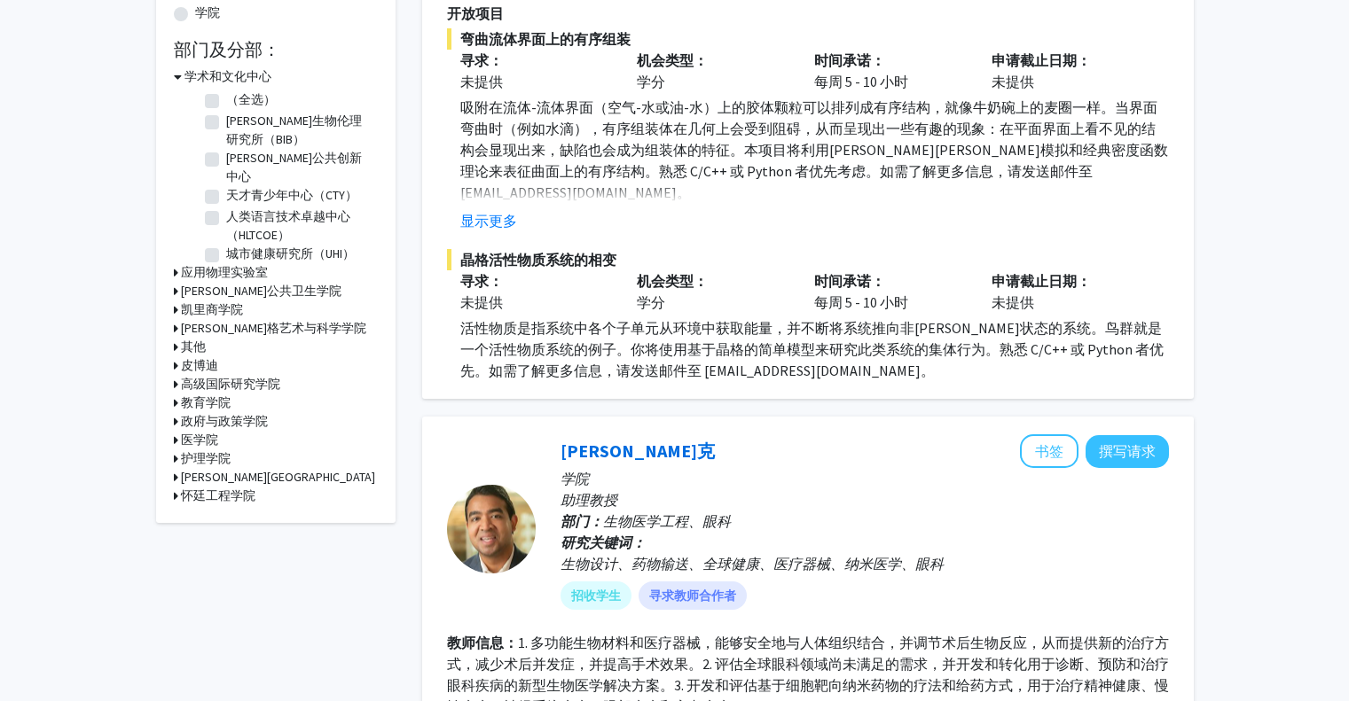
click at [231, 491] on font "怀廷工程学院" at bounding box center [218, 496] width 74 height 16
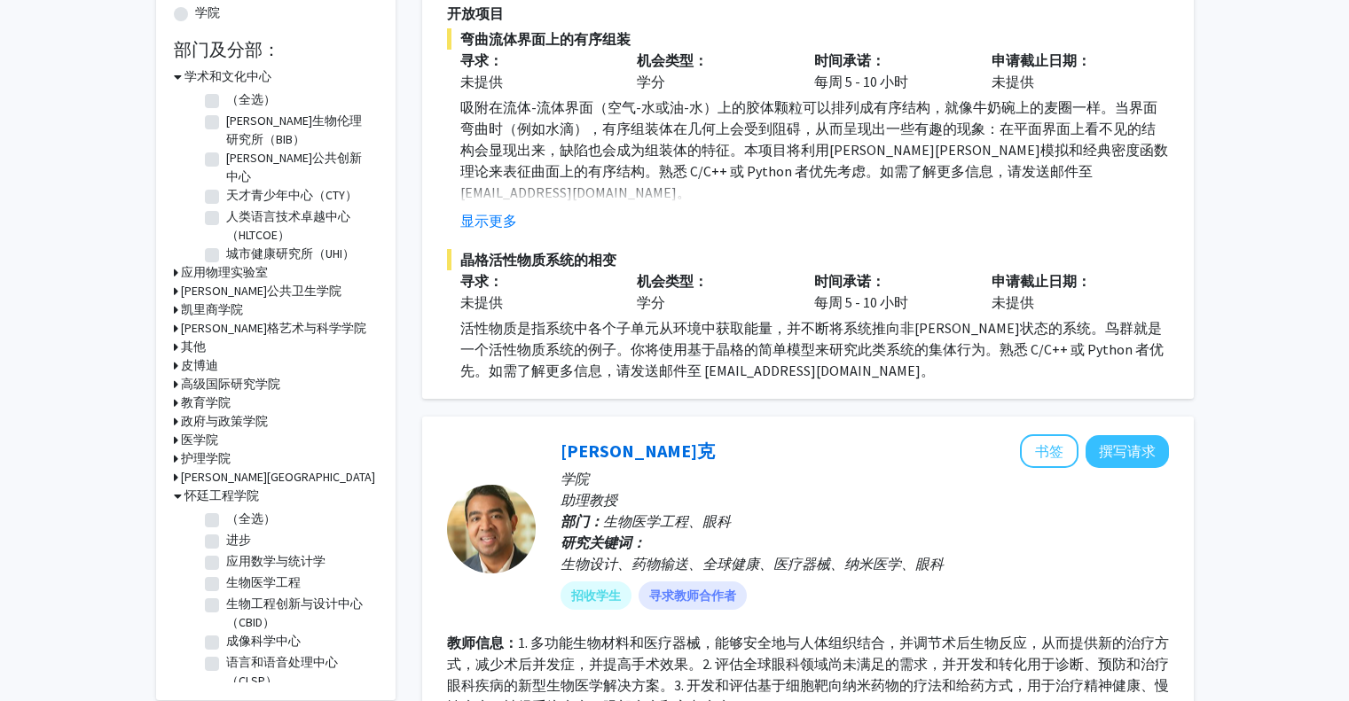
click at [172, 78] on div "筛选条件 合作状态： 合作状态 全体教职员工 合作状态 接受学生的教职员工 合作状态 已发布项目的教职员工 合作状态 已发布远程项目的教职员工 寻求项目： 项…" at bounding box center [275, 176] width 239 height 1049
click at [180, 74] on icon at bounding box center [178, 76] width 8 height 19
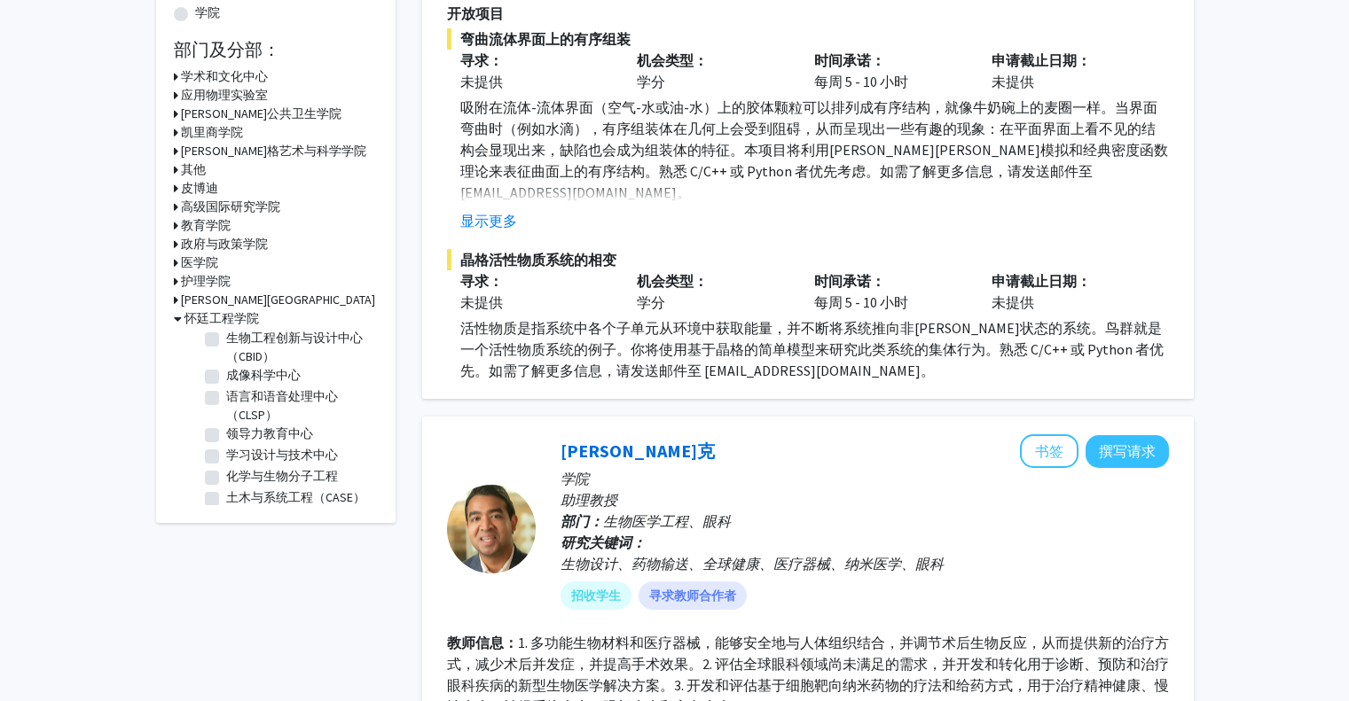
scroll to position [177, 0]
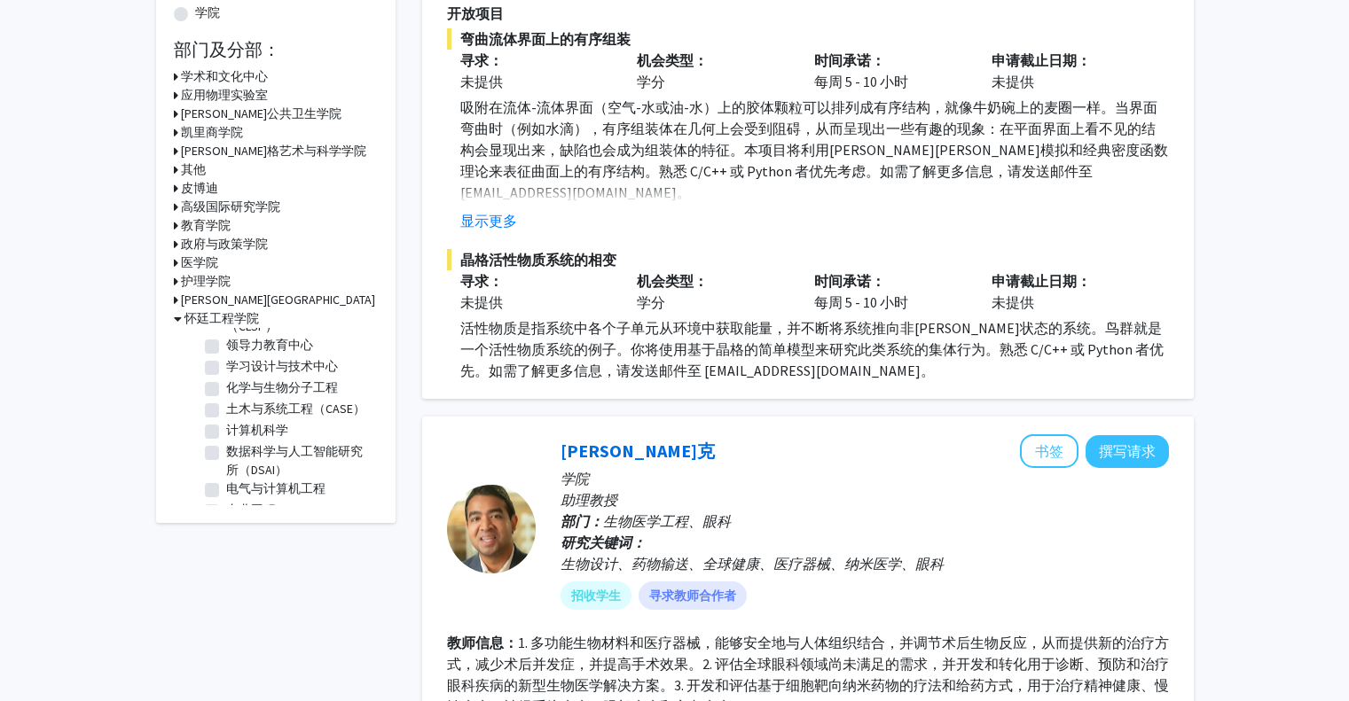
click at [226, 440] on label "计算机科学" at bounding box center [257, 430] width 62 height 19
click at [226, 433] on input "计算机科学" at bounding box center [232, 427] width 12 height 12
checkbox input "true"
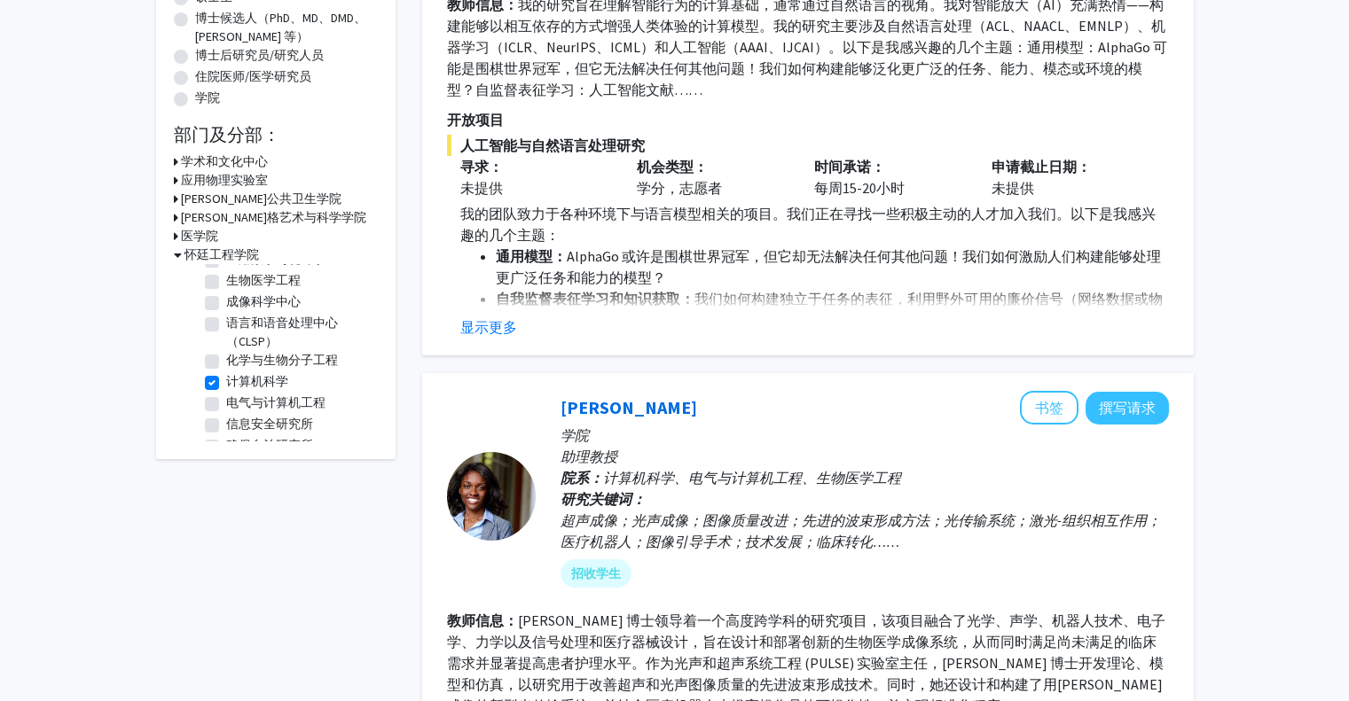
scroll to position [89, 0]
click at [226, 356] on label "电气与计算机工程" at bounding box center [275, 354] width 99 height 19
click at [226, 356] on input "电气与计算机工程" at bounding box center [232, 351] width 12 height 12
checkbox input "true"
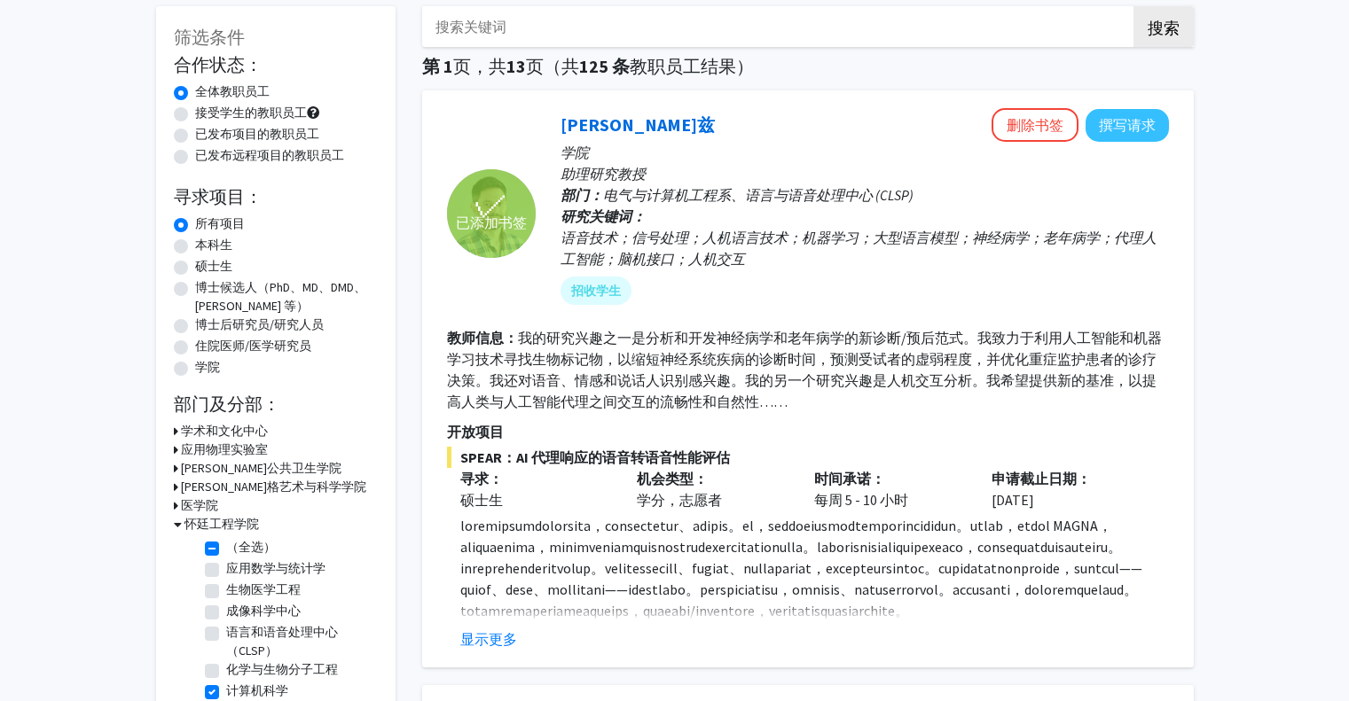
click at [226, 631] on label "语言和语音处理中心（CLSP）" at bounding box center [299, 641] width 147 height 37
click at [226, 631] on input "语言和语音处理中心（CLSP）" at bounding box center [232, 629] width 12 height 12
checkbox input "true"
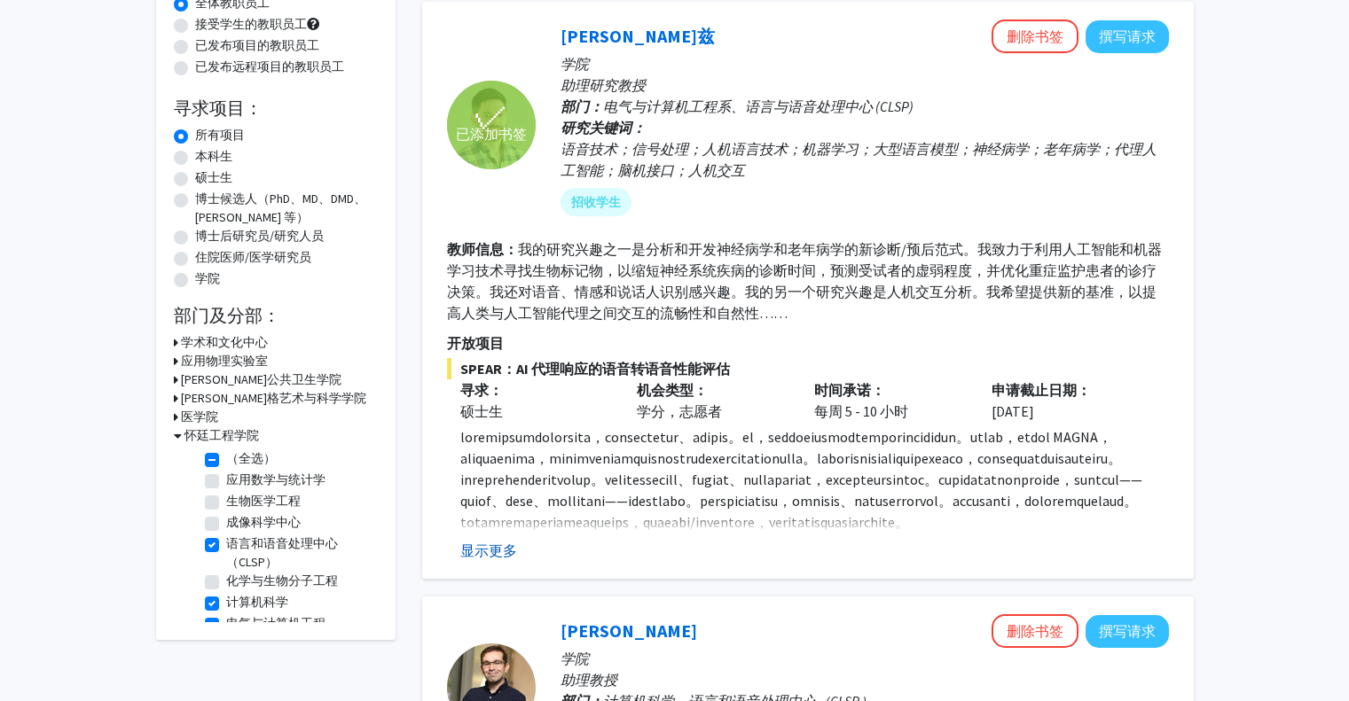
click at [464, 543] on font "显示更多" at bounding box center [488, 551] width 57 height 18
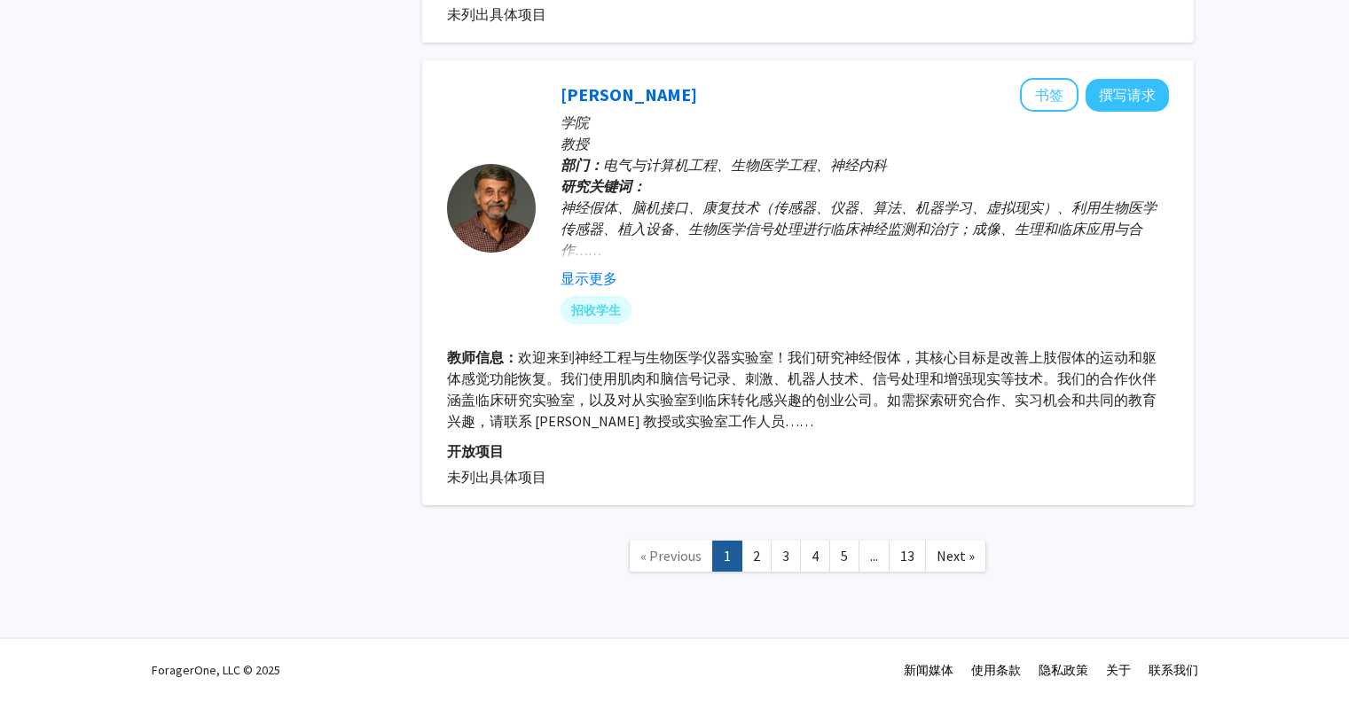
scroll to position [4180, 0]
click at [752, 554] on link "2" at bounding box center [756, 556] width 30 height 31
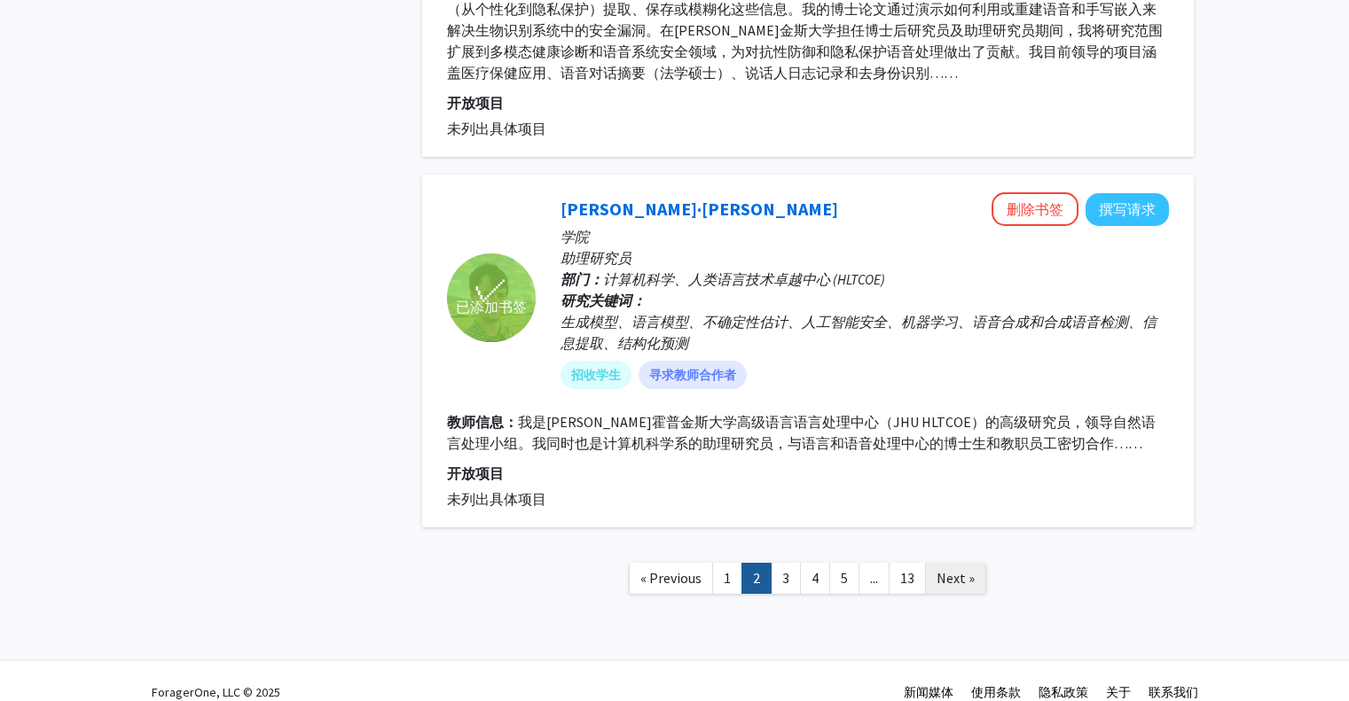
scroll to position [3575, 0]
click at [952, 566] on link "Next »" at bounding box center [955, 577] width 61 height 31
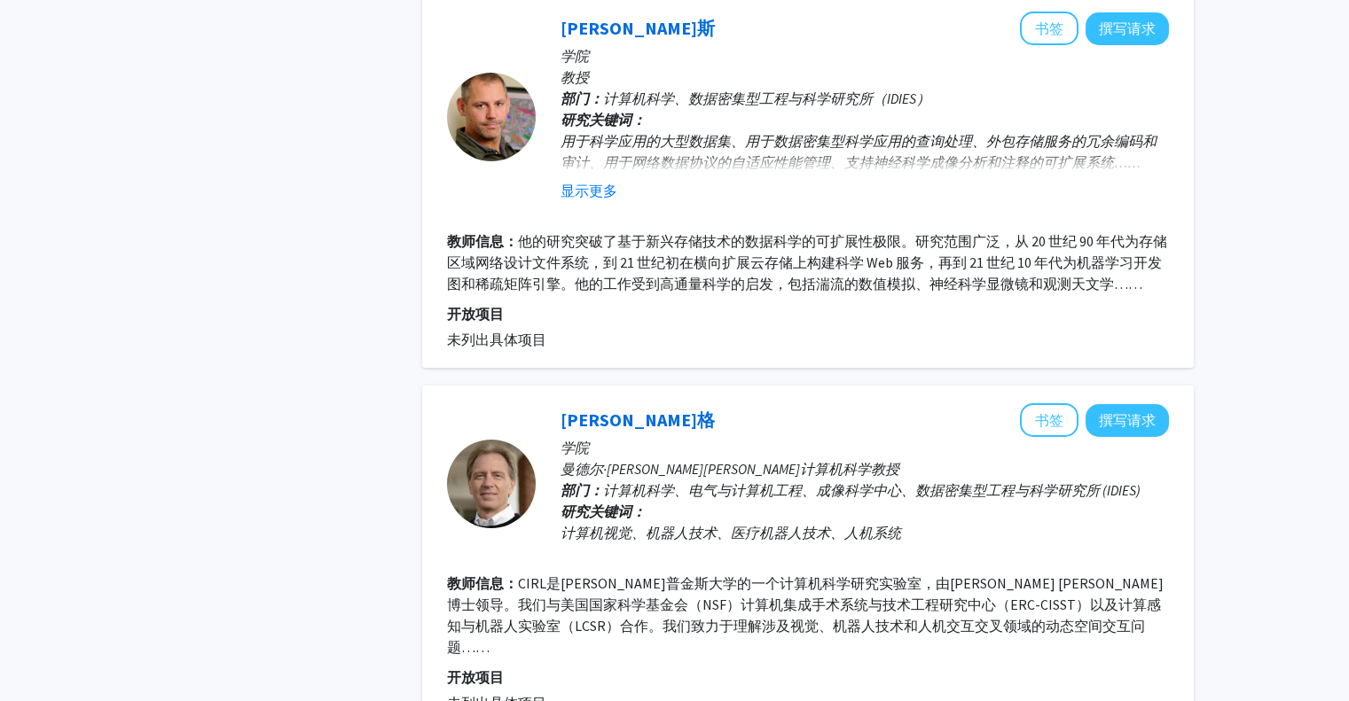
scroll to position [3281, 0]
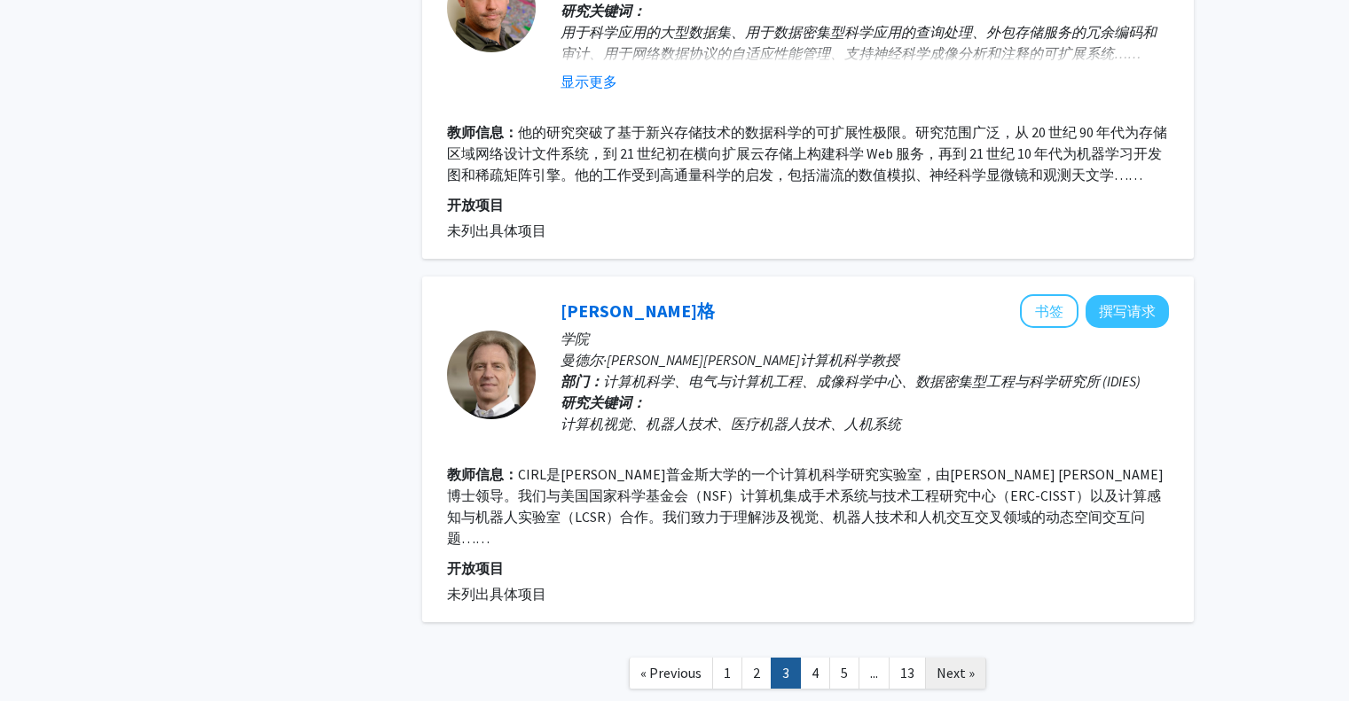
click at [936, 664] on span "Next »" at bounding box center [955, 673] width 38 height 18
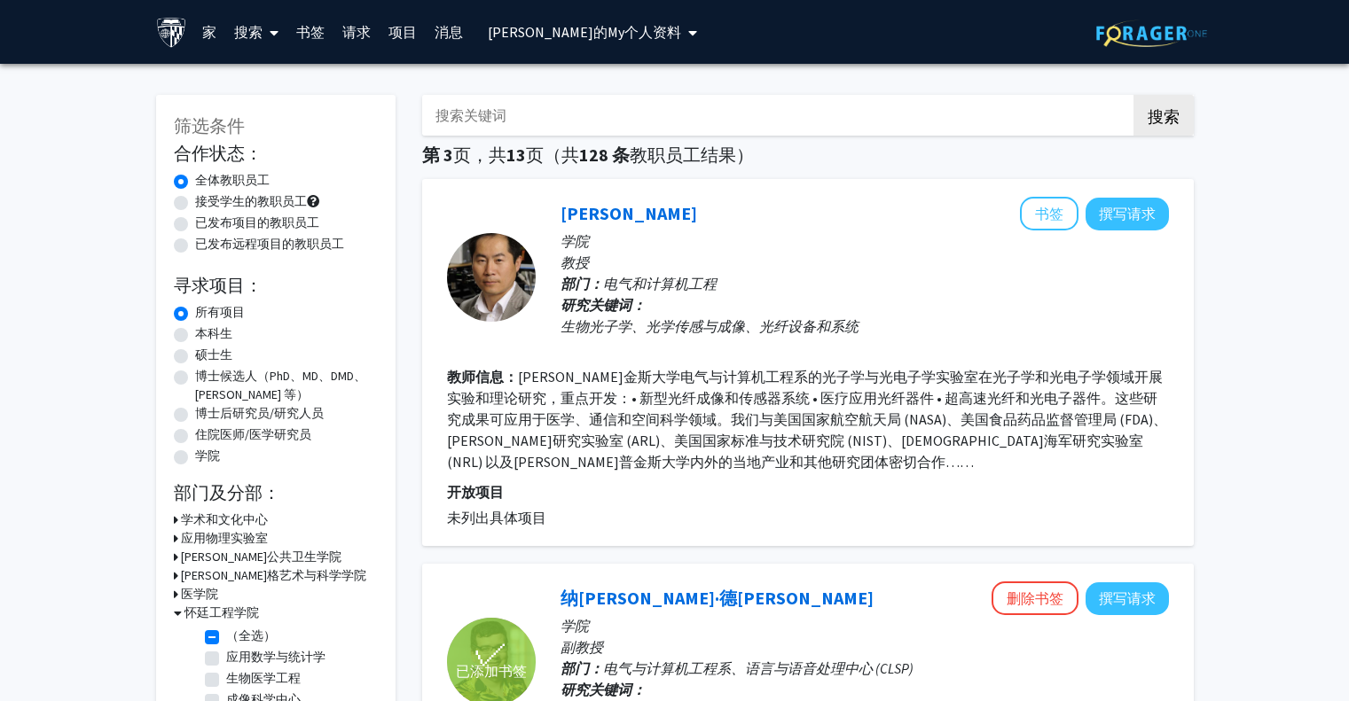
click at [656, 253] on p "教授" at bounding box center [864, 262] width 608 height 21
click at [257, 197] on font "接受学生的教职员工" at bounding box center [251, 201] width 112 height 16
click at [207, 197] on input "接受学生的教职员工" at bounding box center [201, 198] width 12 height 12
radio input "true"
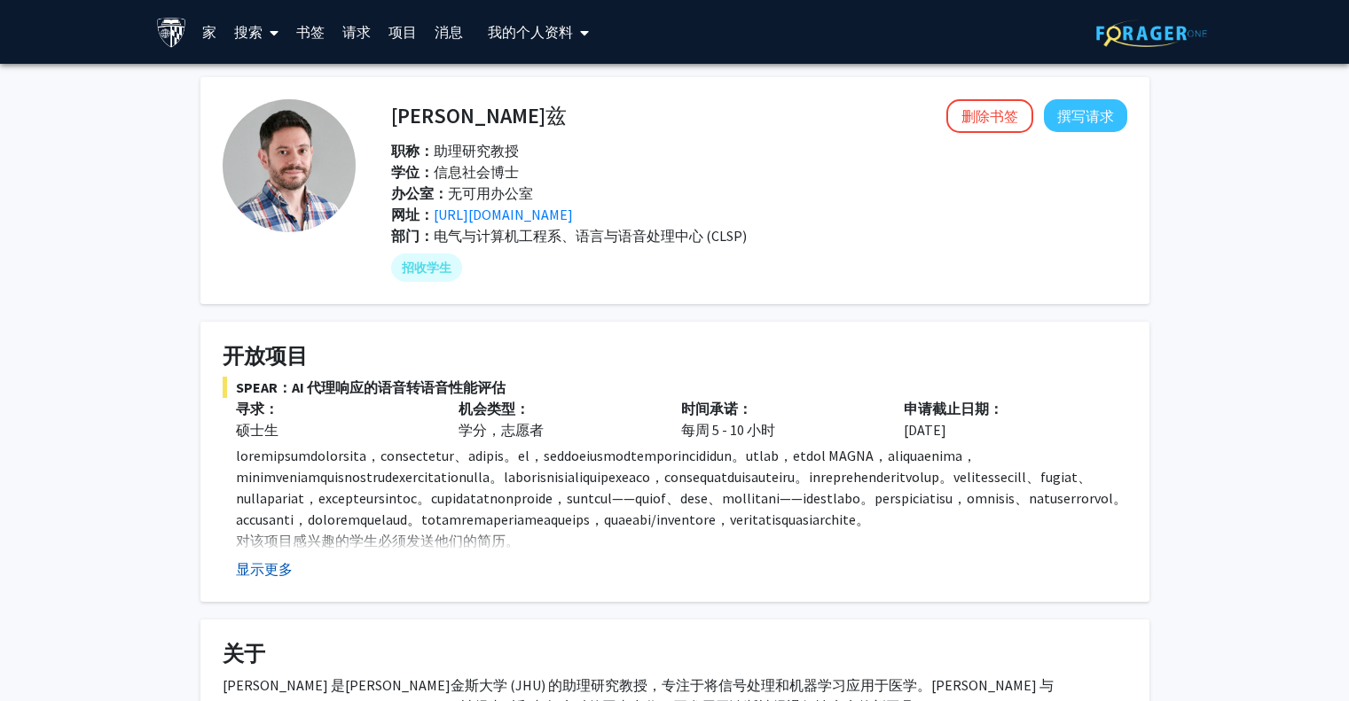
click at [257, 574] on font "显示更多" at bounding box center [264, 569] width 57 height 18
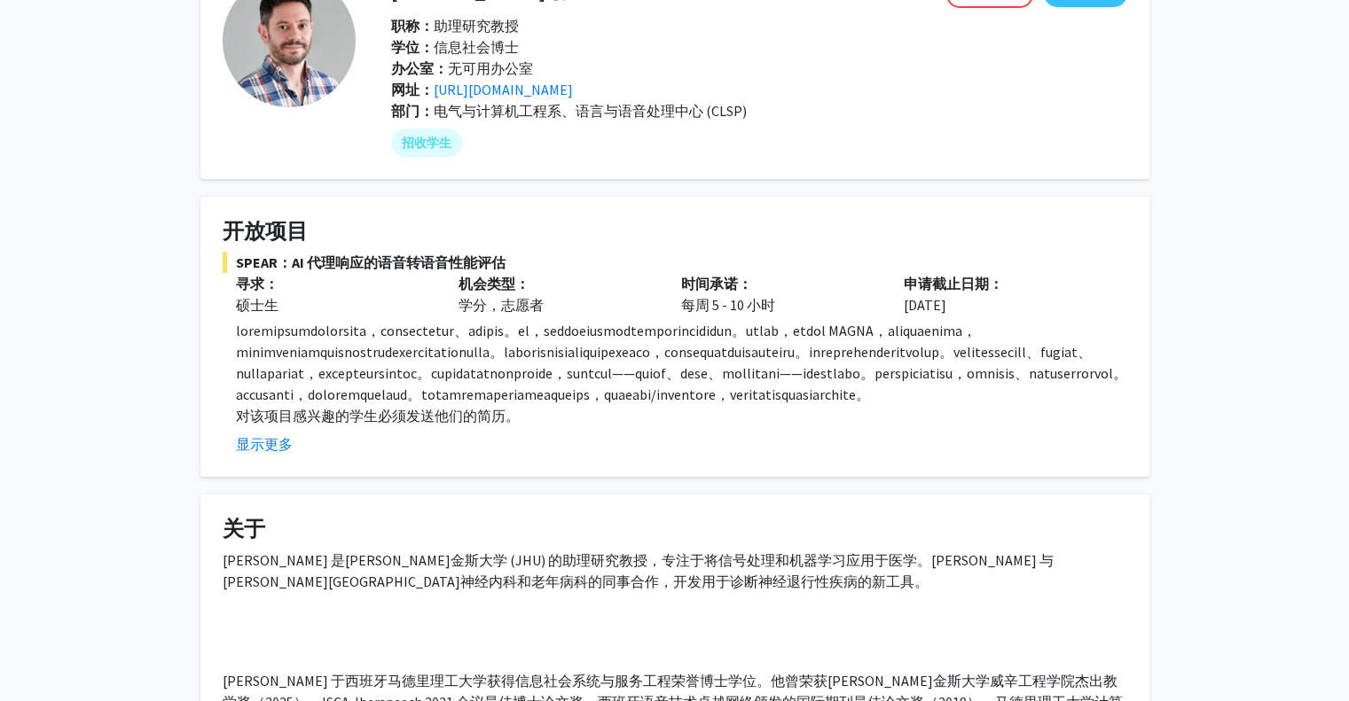
scroll to position [266, 0]
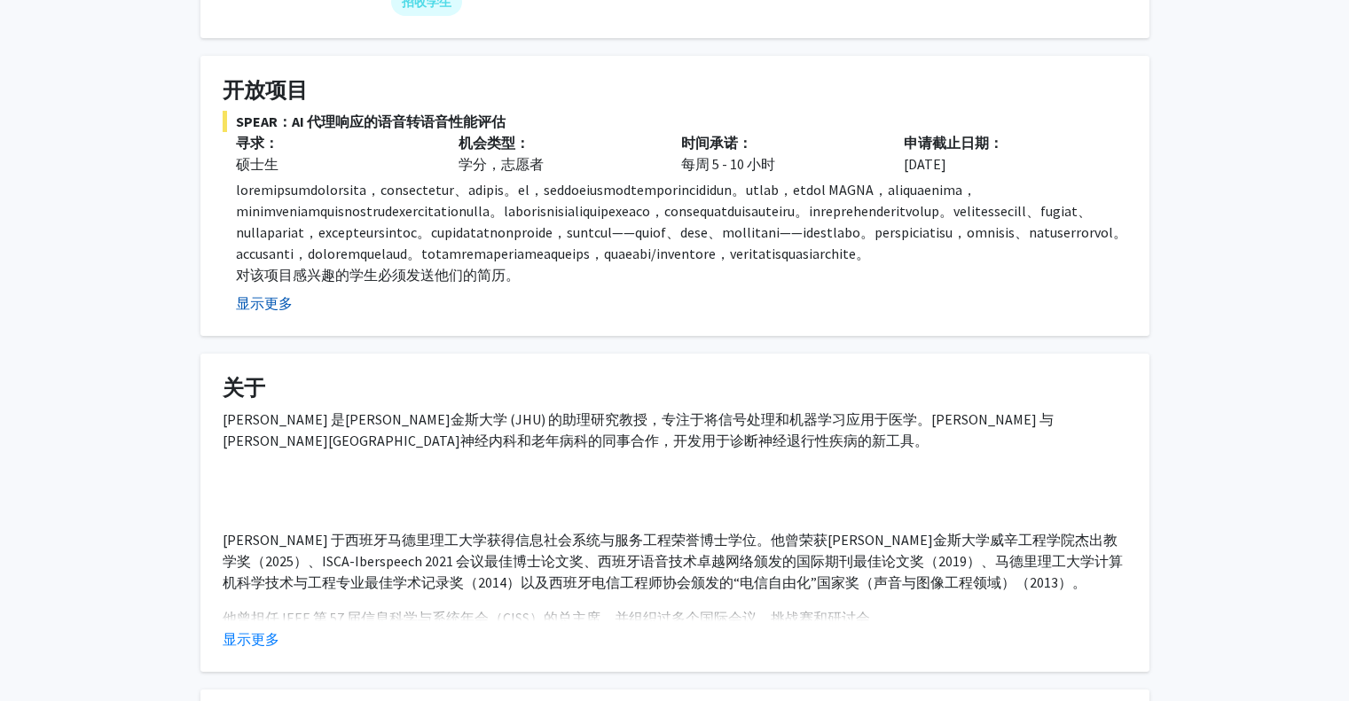
click at [262, 312] on font "显示更多" at bounding box center [264, 303] width 57 height 18
click at [274, 306] on font "显示更多" at bounding box center [264, 303] width 57 height 18
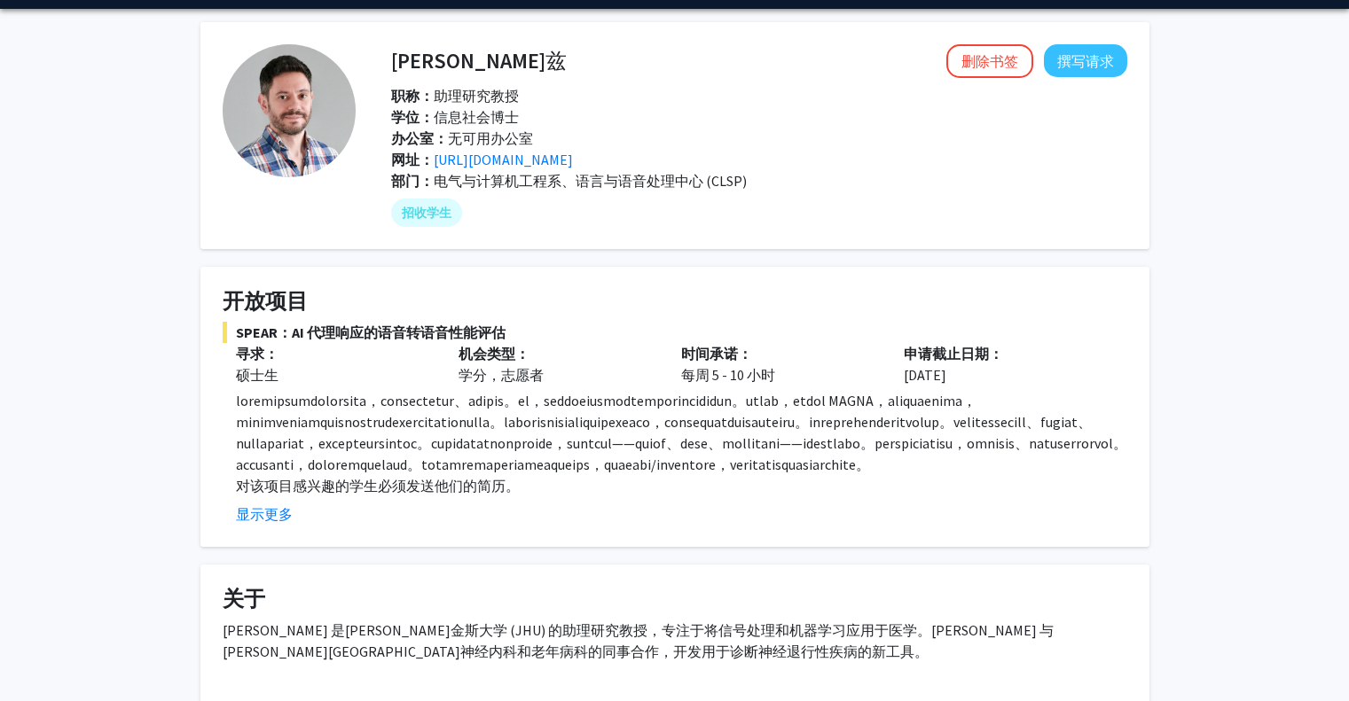
scroll to position [0, 0]
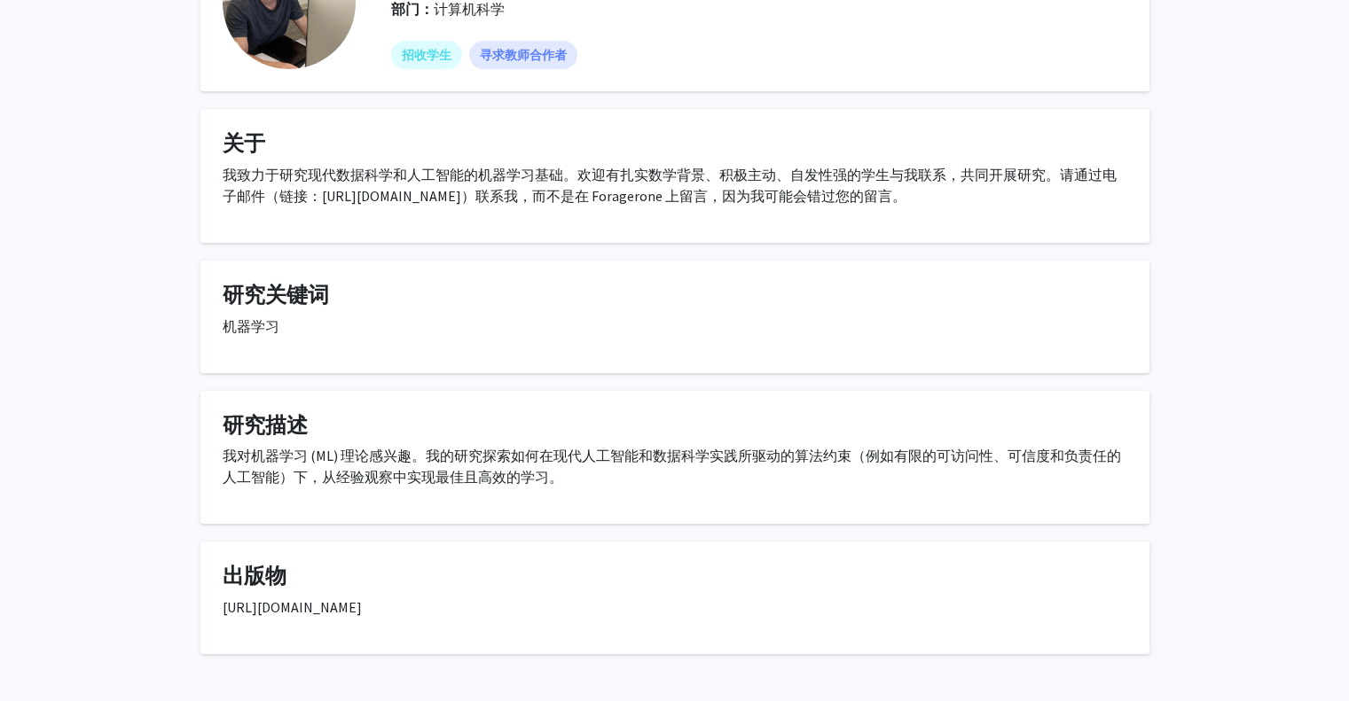
scroll to position [227, 0]
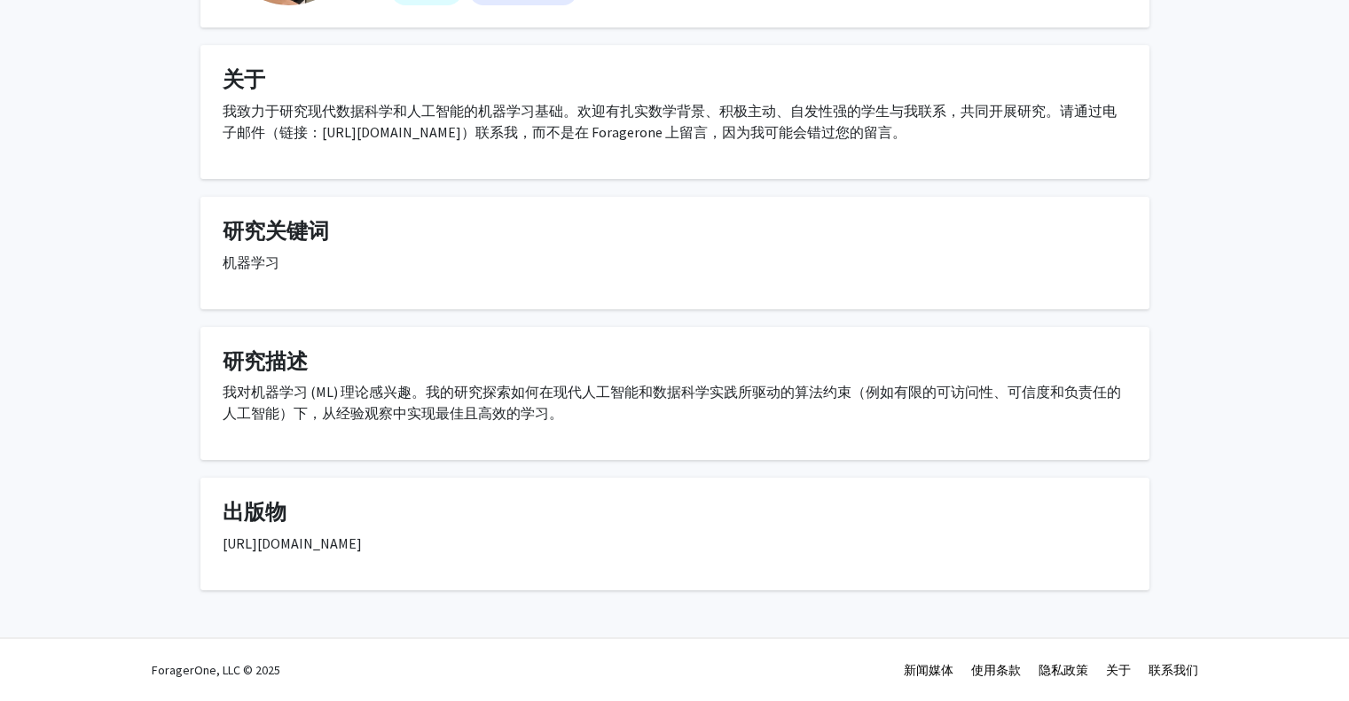
drag, startPoint x: 214, startPoint y: 547, endPoint x: 472, endPoint y: 546, distance: 258.1
click at [472, 546] on fg-card "出版物 [URL][DOMAIN_NAME]" at bounding box center [674, 534] width 949 height 113
copy font "[URL][DOMAIN_NAME]"
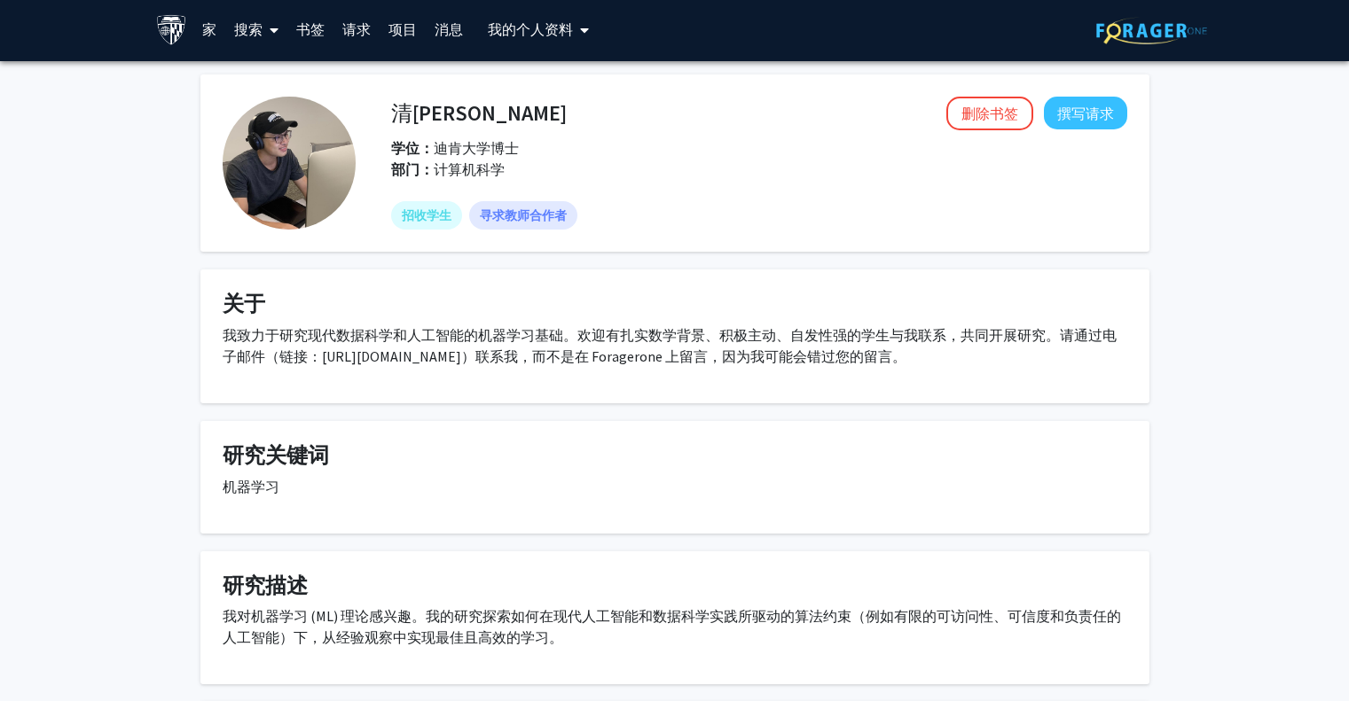
scroll to position [0, 0]
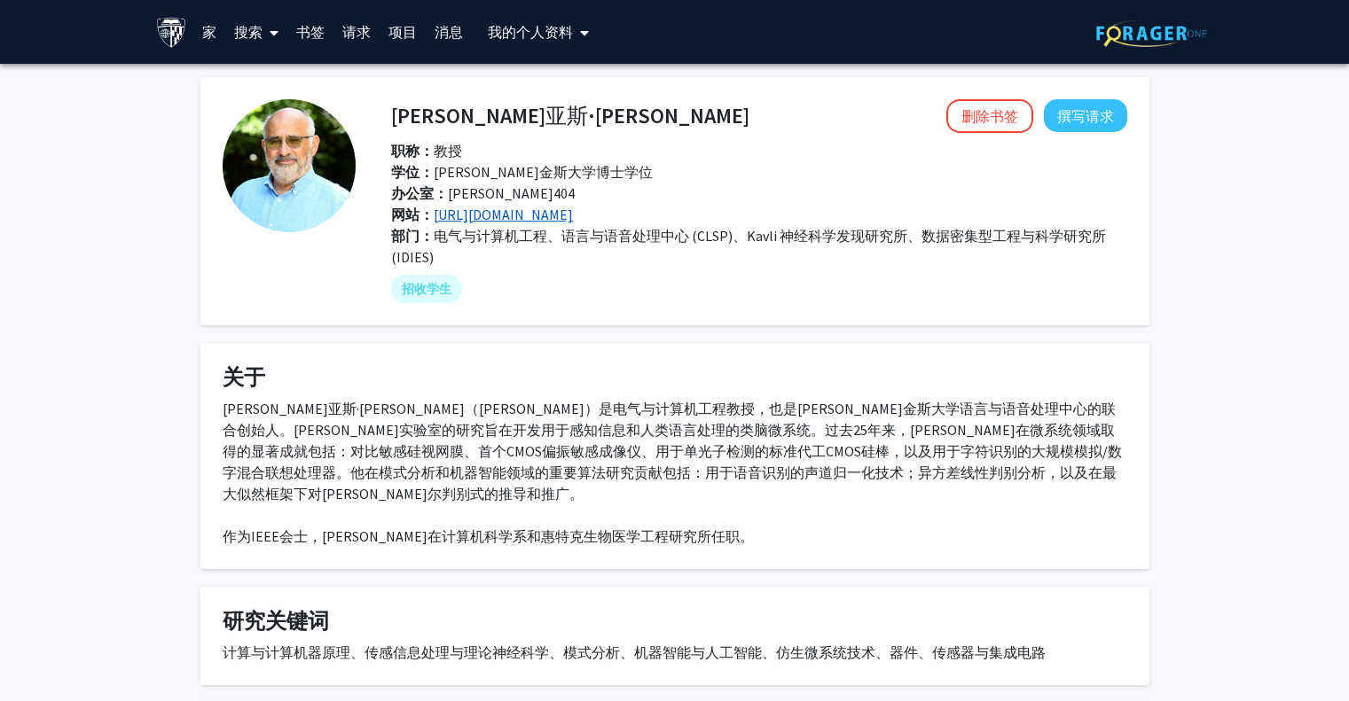
click at [517, 208] on font "http://andreoulab.net/" at bounding box center [503, 215] width 139 height 18
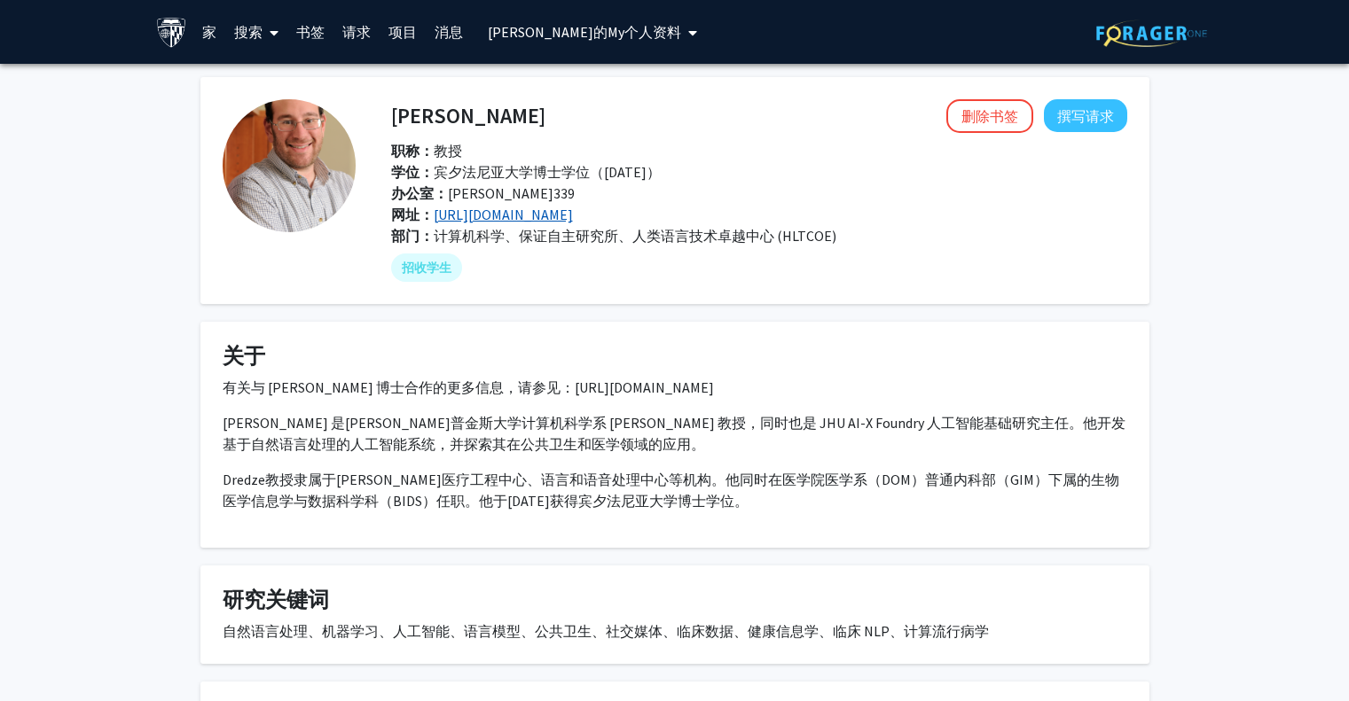
click at [573, 216] on font "[URL][DOMAIN_NAME]" at bounding box center [503, 215] width 139 height 18
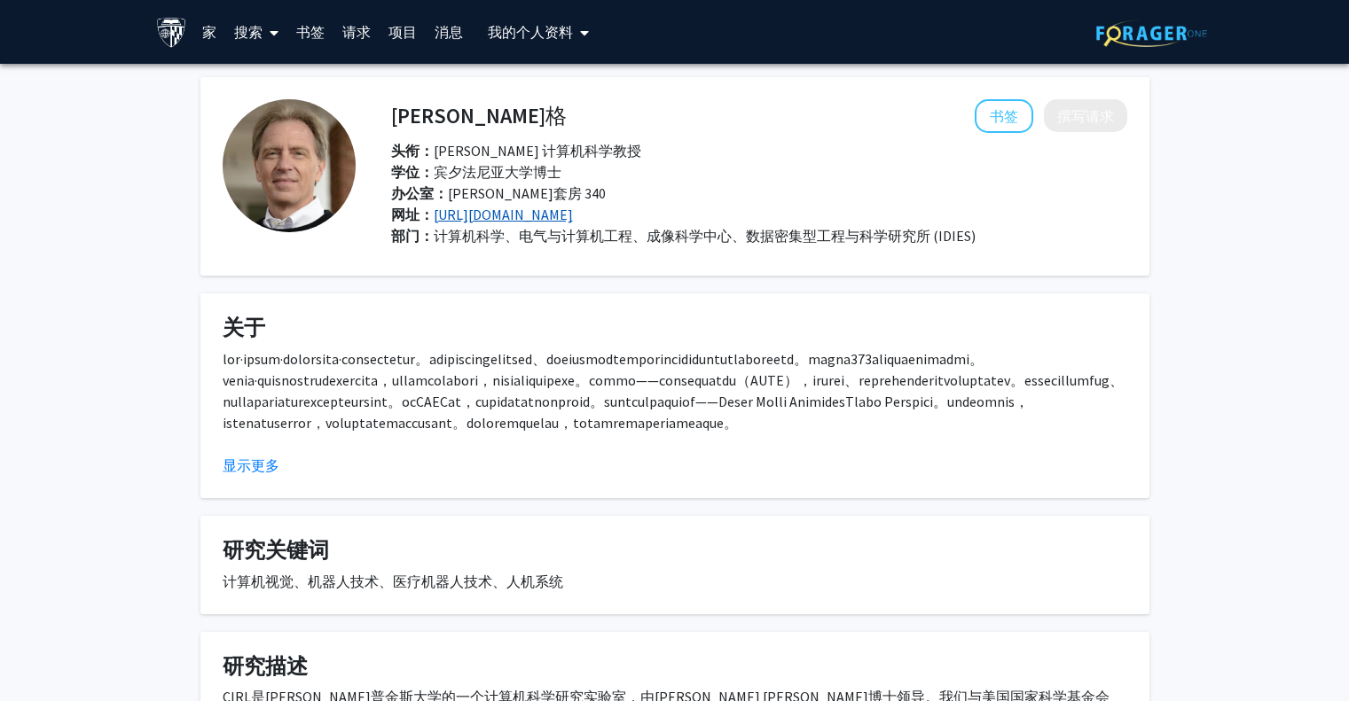
click at [458, 219] on font "[URL][DOMAIN_NAME]" at bounding box center [503, 215] width 139 height 18
